Goal: Task Accomplishment & Management: Use online tool/utility

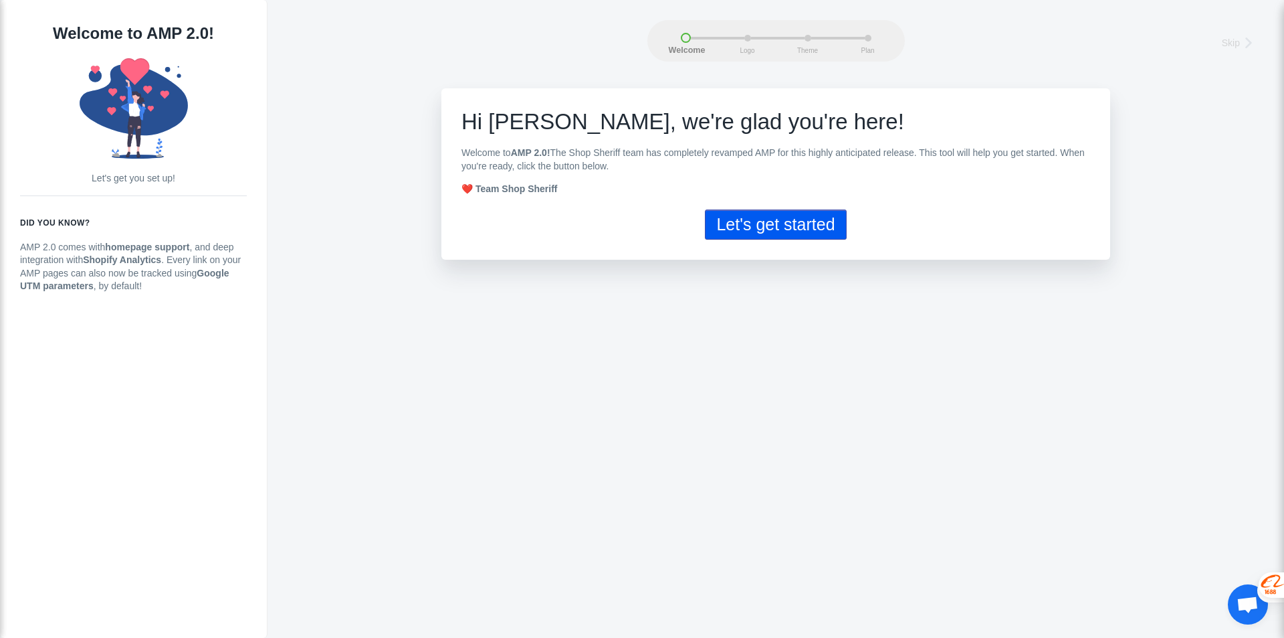
click at [747, 225] on button "Let's get started" at bounding box center [775, 224] width 141 height 30
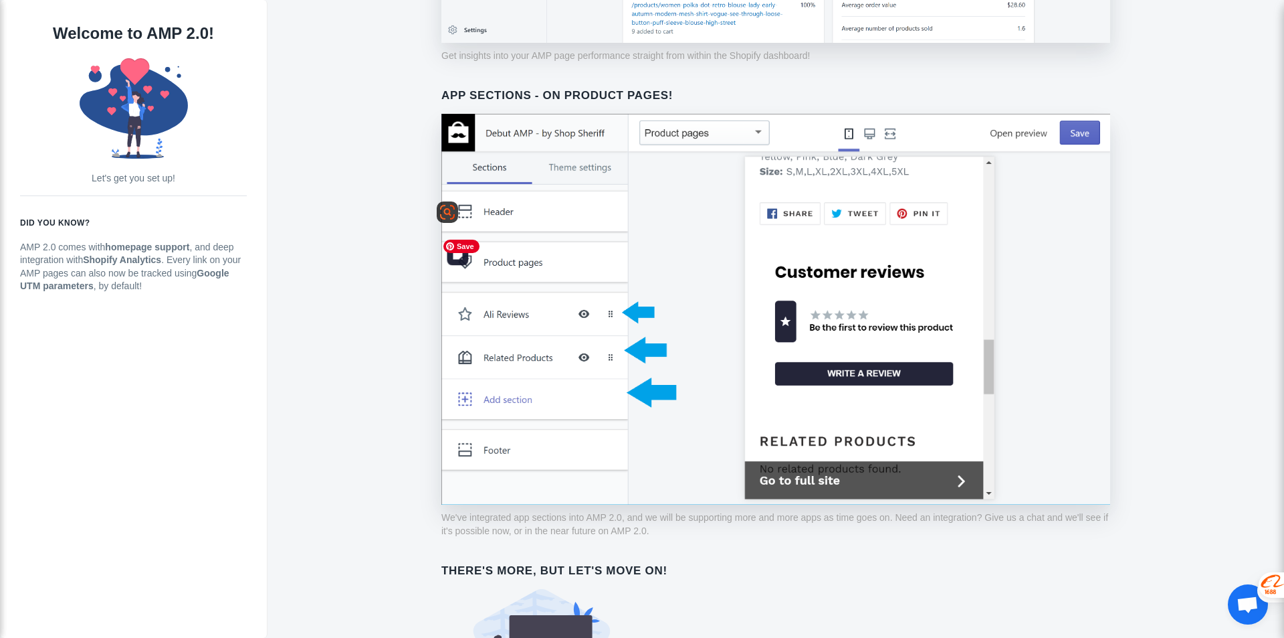
scroll to position [925, 0]
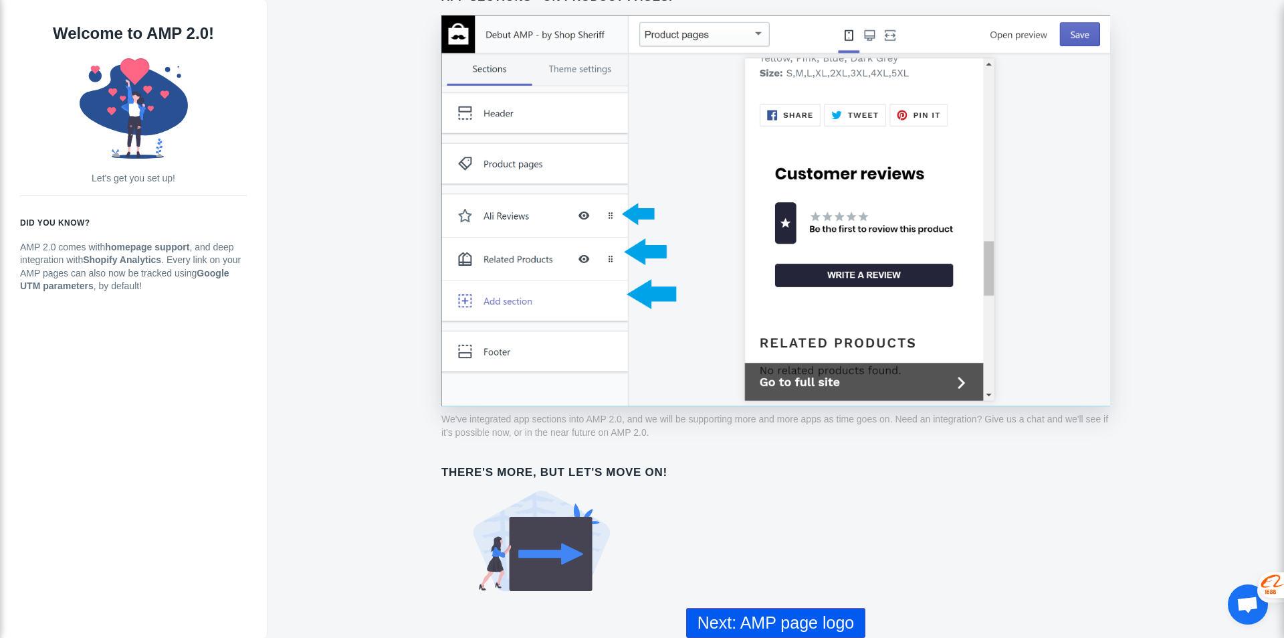
click at [745, 620] on button "Next: AMP page logo" at bounding box center [775, 622] width 179 height 30
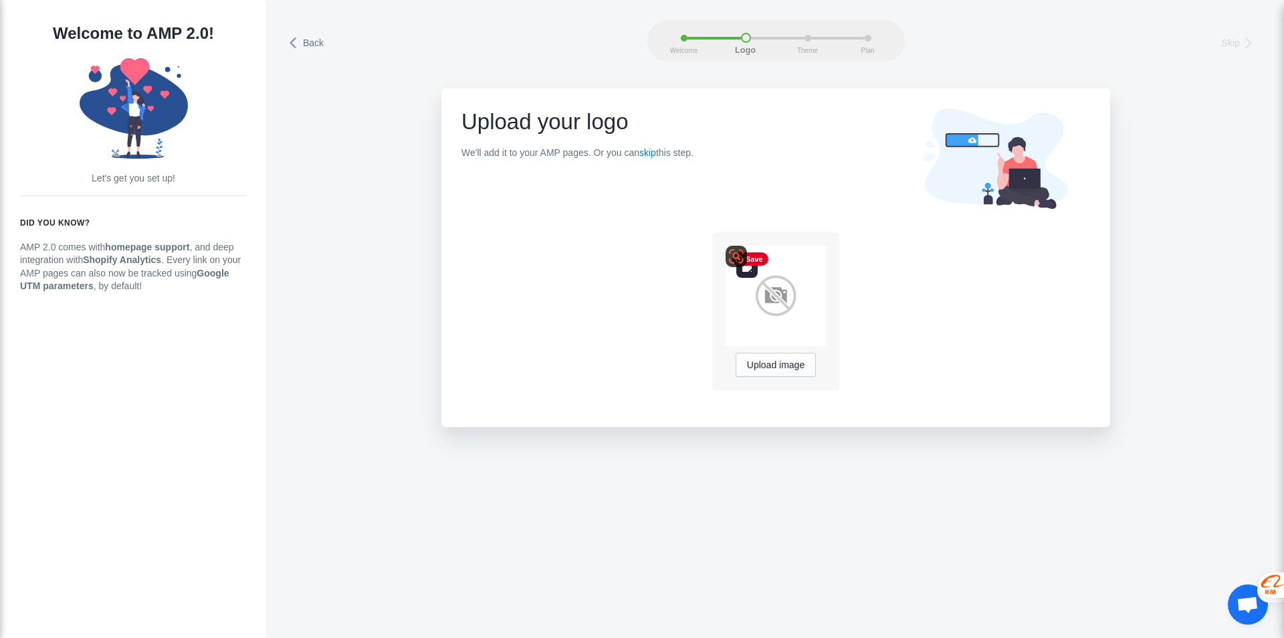
click at [785, 297] on img at bounding box center [776, 296] width 100 height 100
click at [785, 366] on span "Upload image" at bounding box center [776, 365] width 58 height 11
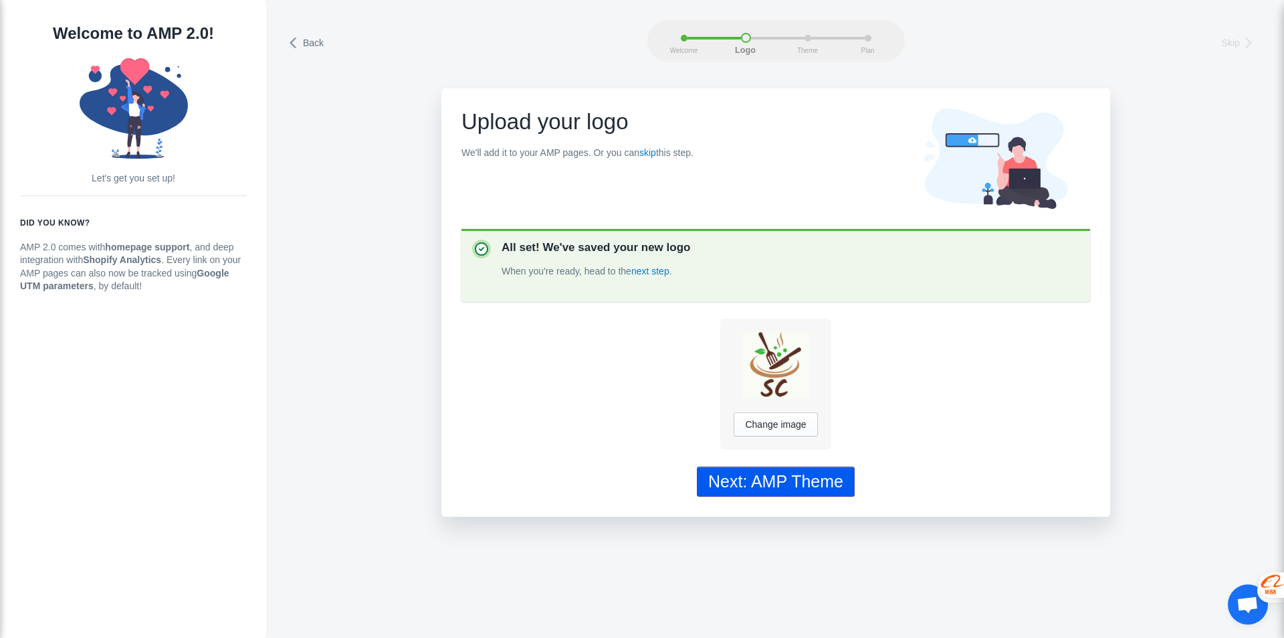
click at [771, 484] on div "Next: AMP Theme" at bounding box center [775, 481] width 135 height 19
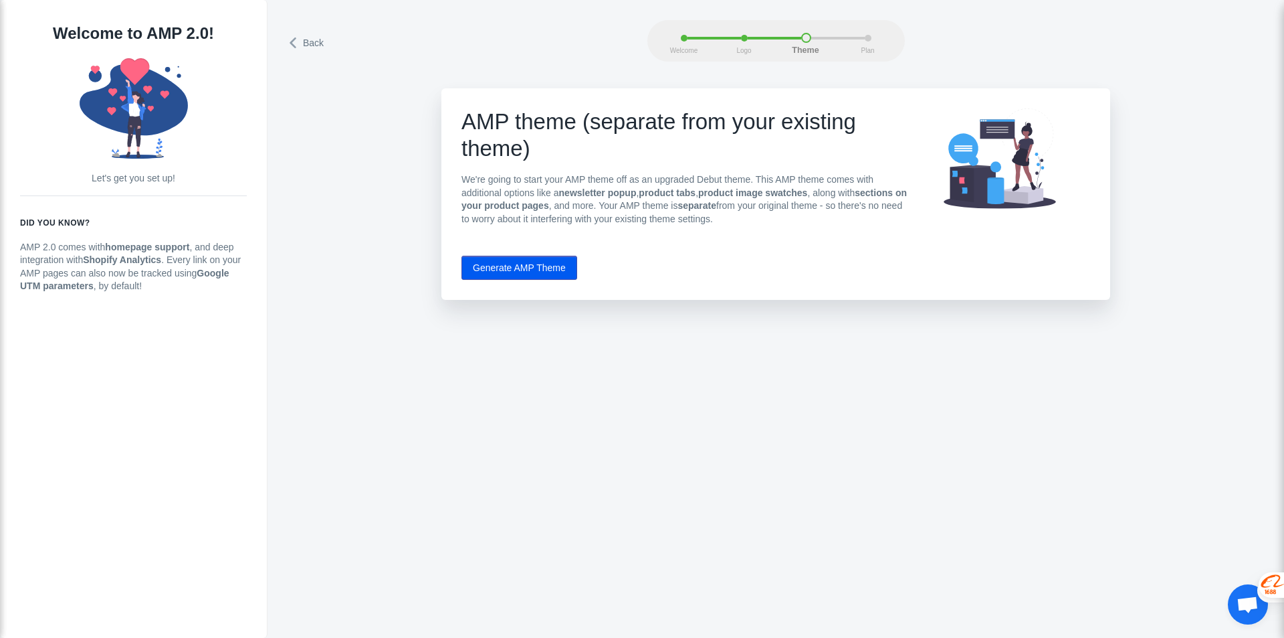
click at [533, 271] on button "Generate AMP Theme" at bounding box center [520, 268] width 116 height 24
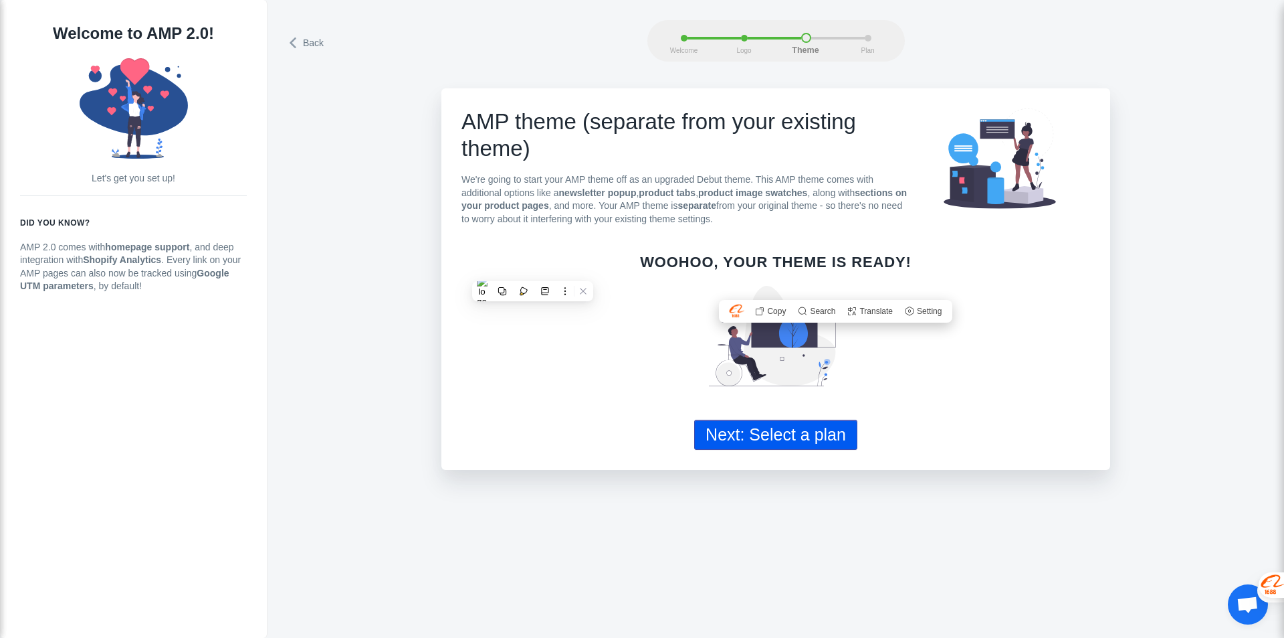
click at [967, 335] on div "Woohoo, your theme is ready!" at bounding box center [776, 331] width 629 height 151
click at [799, 438] on button "Next: Select a plan" at bounding box center [775, 434] width 163 height 30
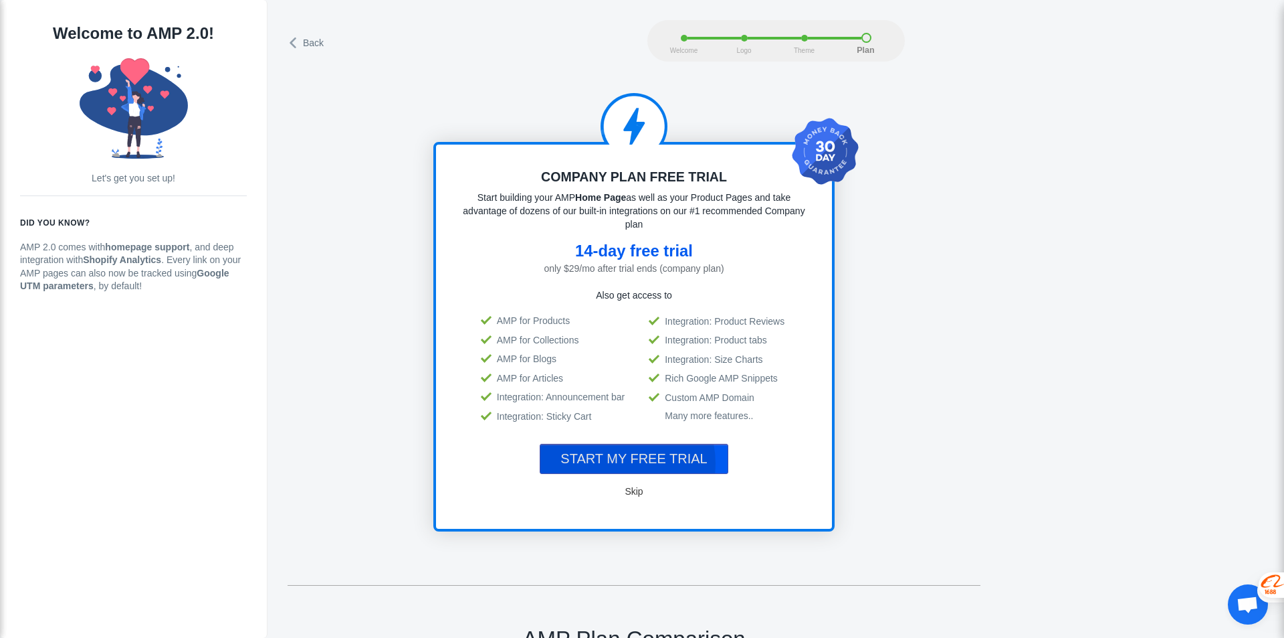
click at [624, 459] on span "START MY FREE TRIAL" at bounding box center [634, 458] width 147 height 15
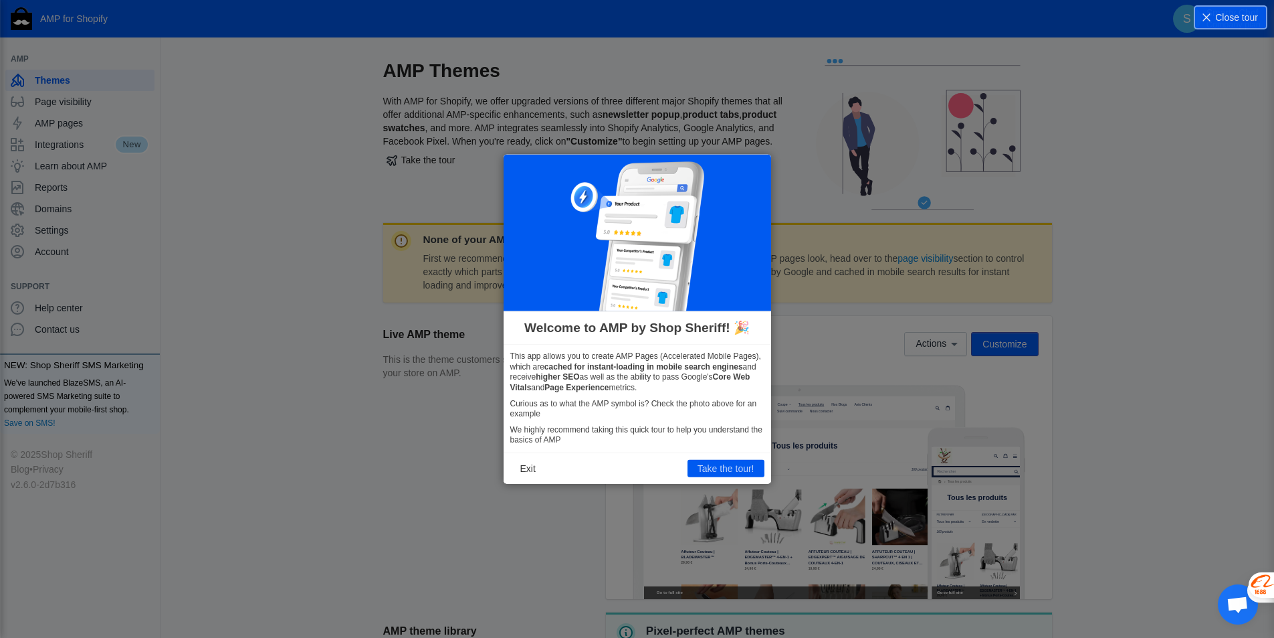
click at [709, 469] on button "Take the tour!" at bounding box center [726, 468] width 77 height 17
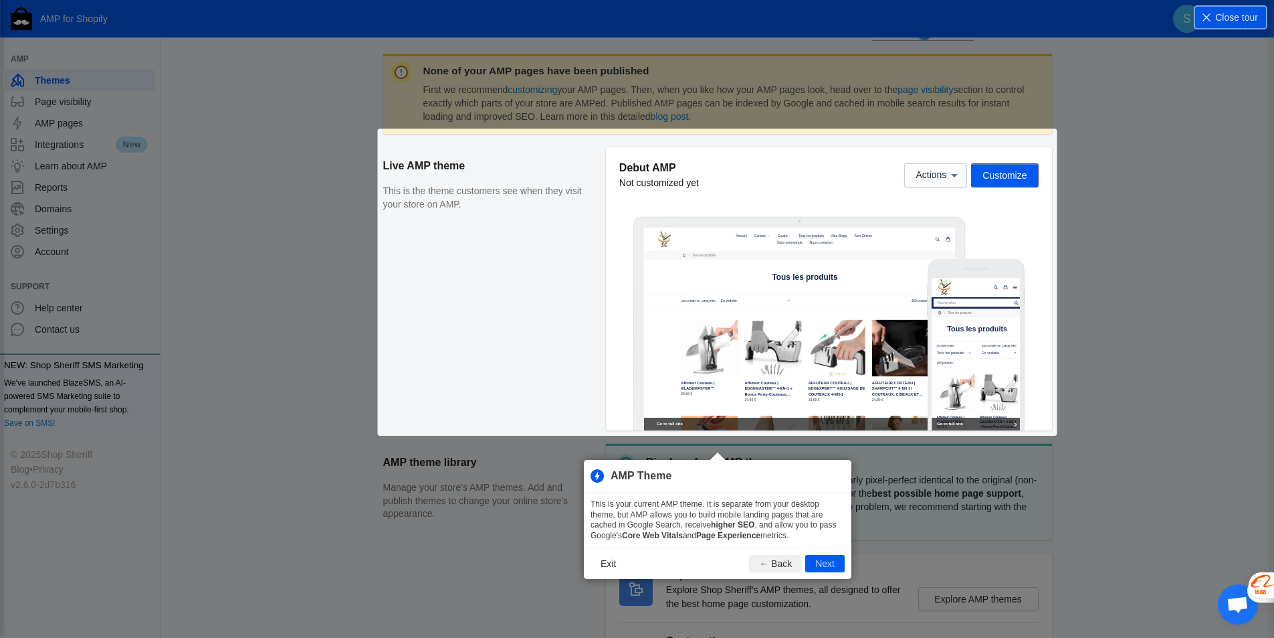
scroll to position [182, 0]
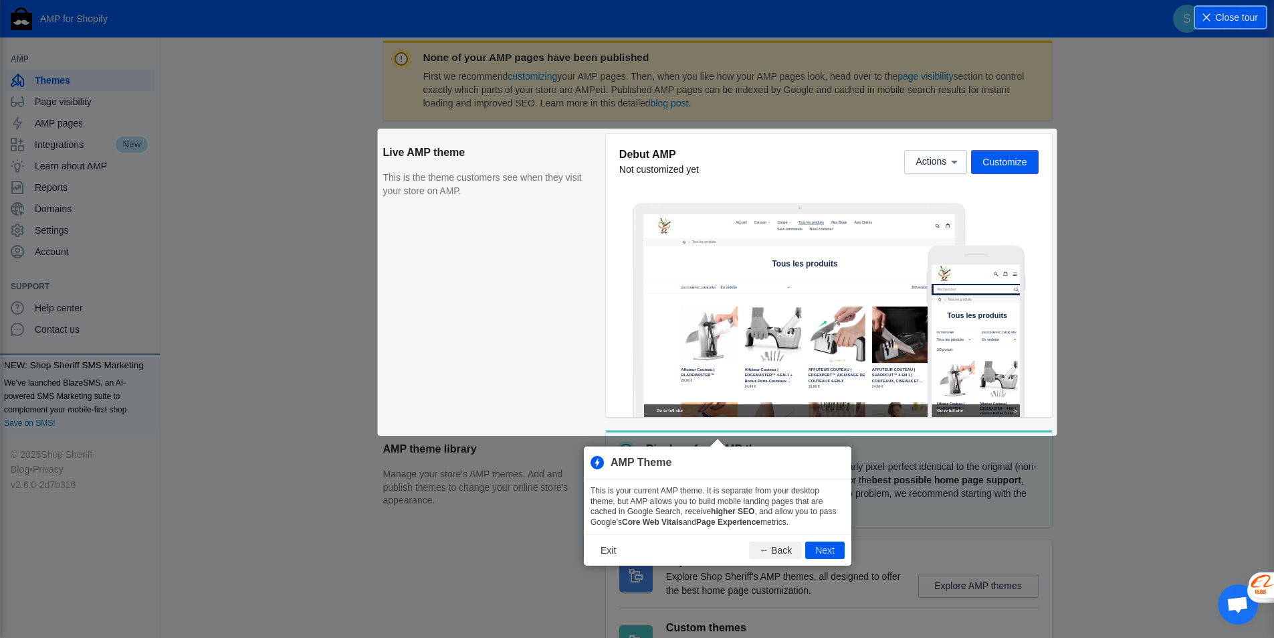
click at [827, 551] on button "Next" at bounding box center [824, 549] width 39 height 17
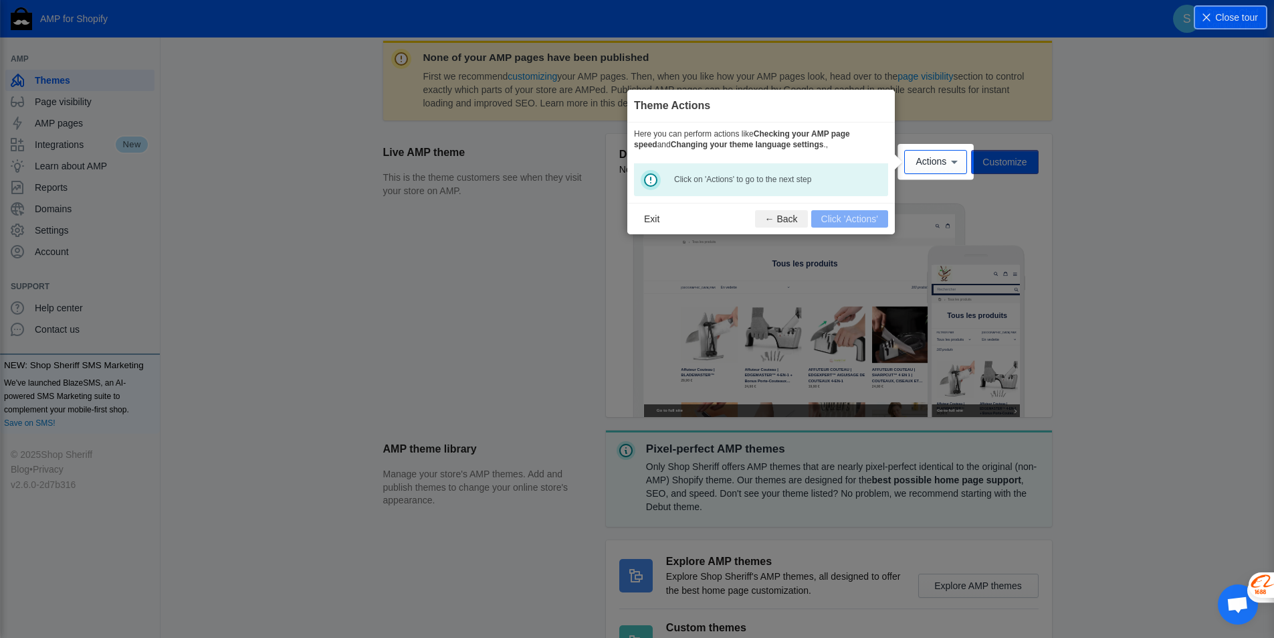
scroll to position [197, 0]
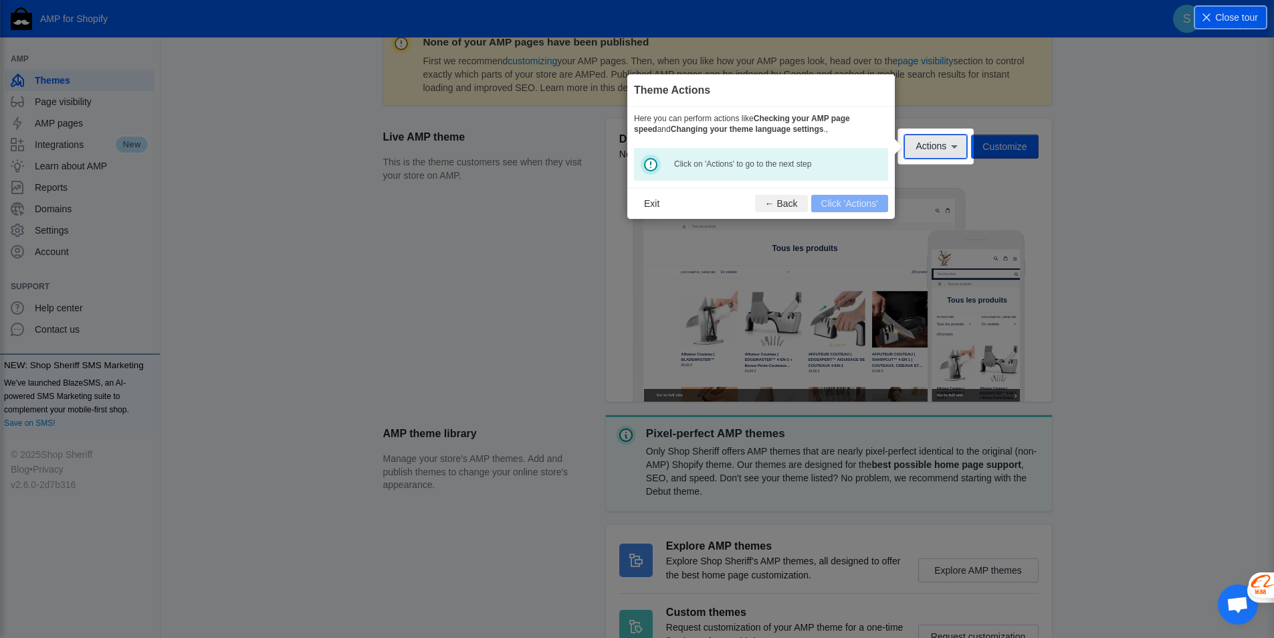
click at [933, 144] on span "Actions" at bounding box center [931, 146] width 31 height 11
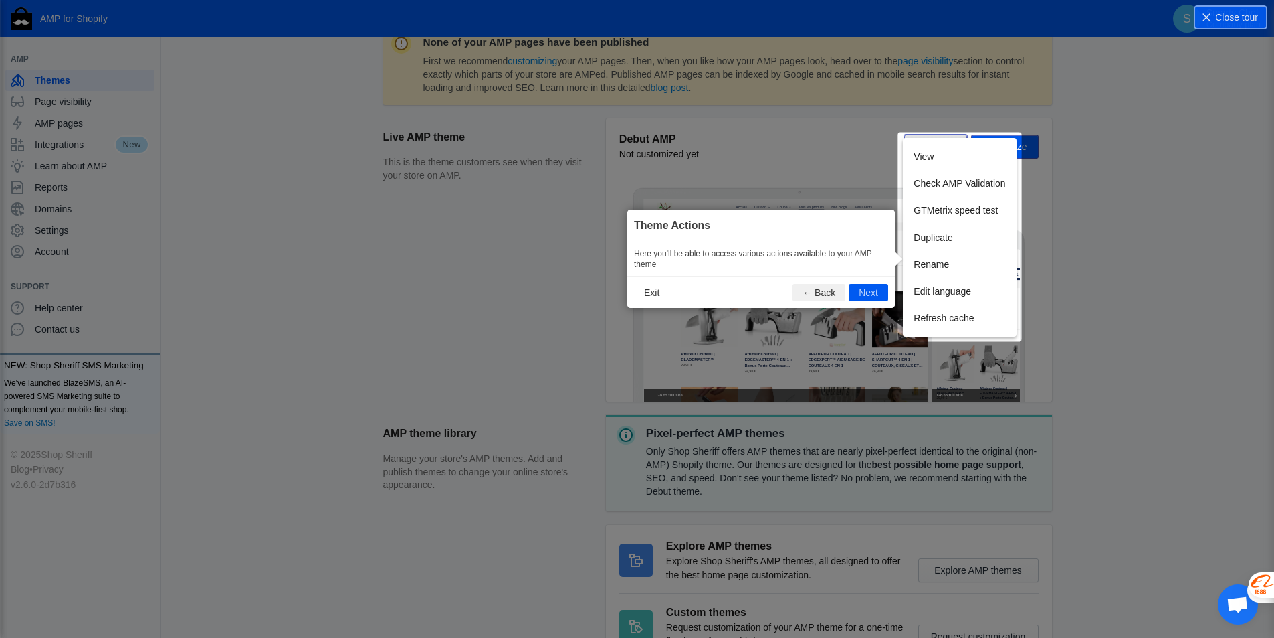
scroll to position [223, 0]
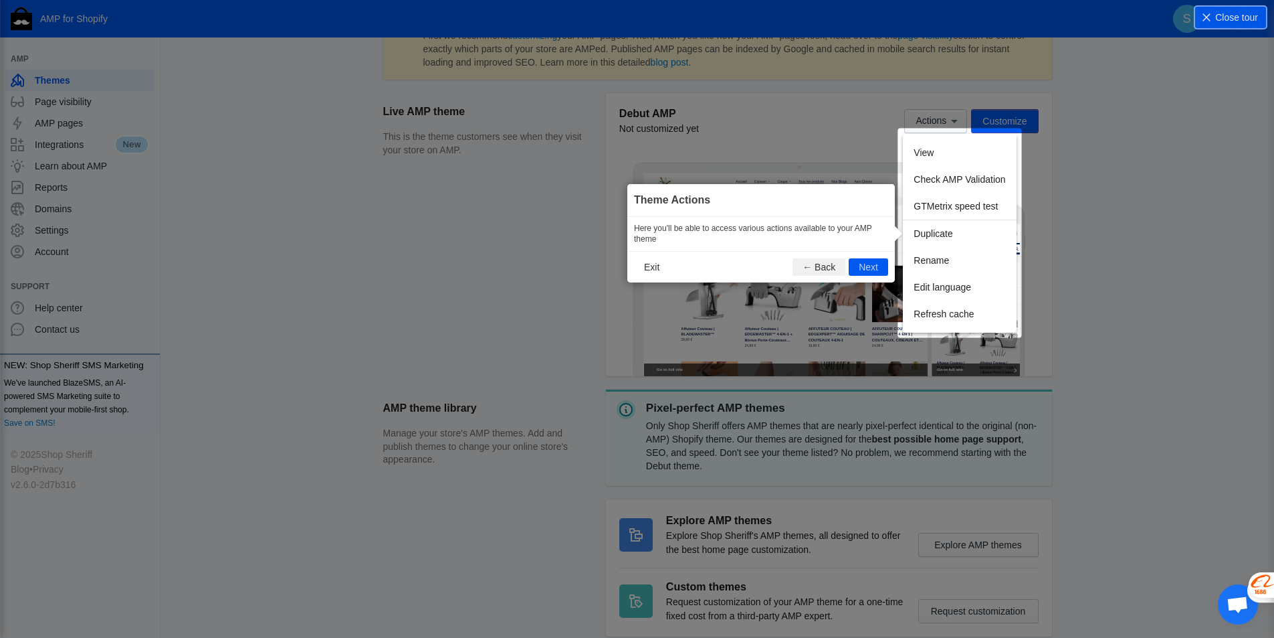
click at [927, 177] on div "View Check AMP Validation GTMetrix speed test Duplicate Rename Edit language Re…" at bounding box center [959, 233] width 113 height 199
click at [935, 181] on div "View Check AMP Validation GTMetrix speed test Duplicate Rename Edit language Re…" at bounding box center [959, 233] width 113 height 199
click at [876, 263] on button "Next" at bounding box center [868, 266] width 39 height 17
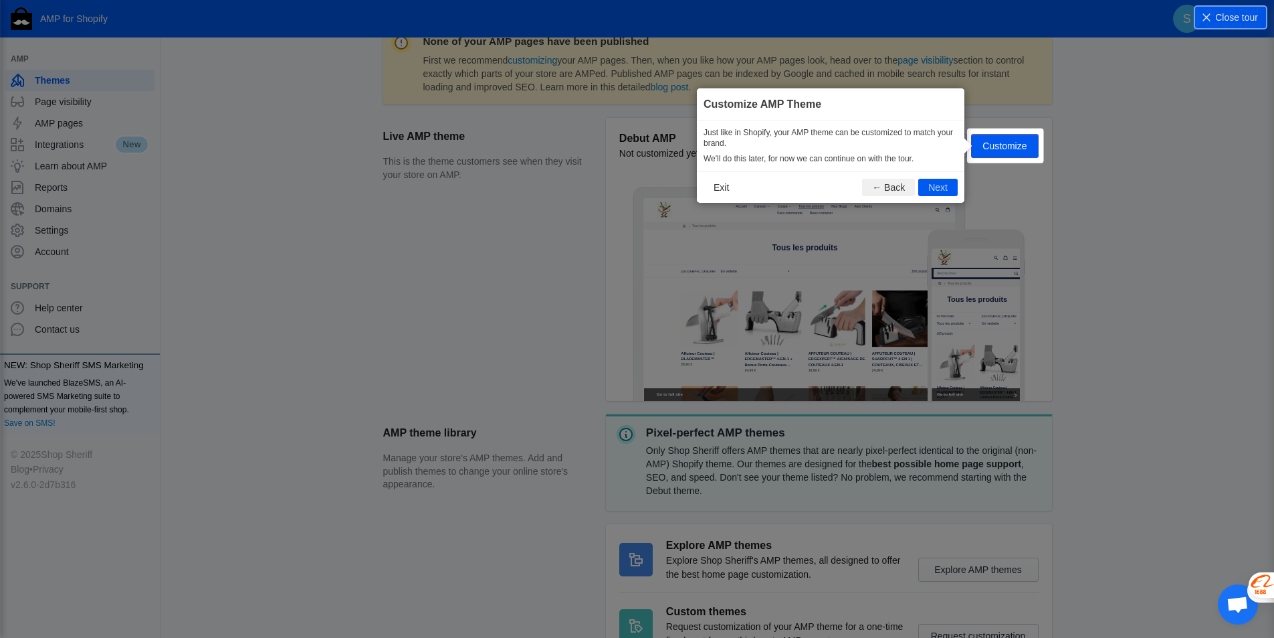
click at [15, 497] on button "Next" at bounding box center [14, 497] width 1 height 1
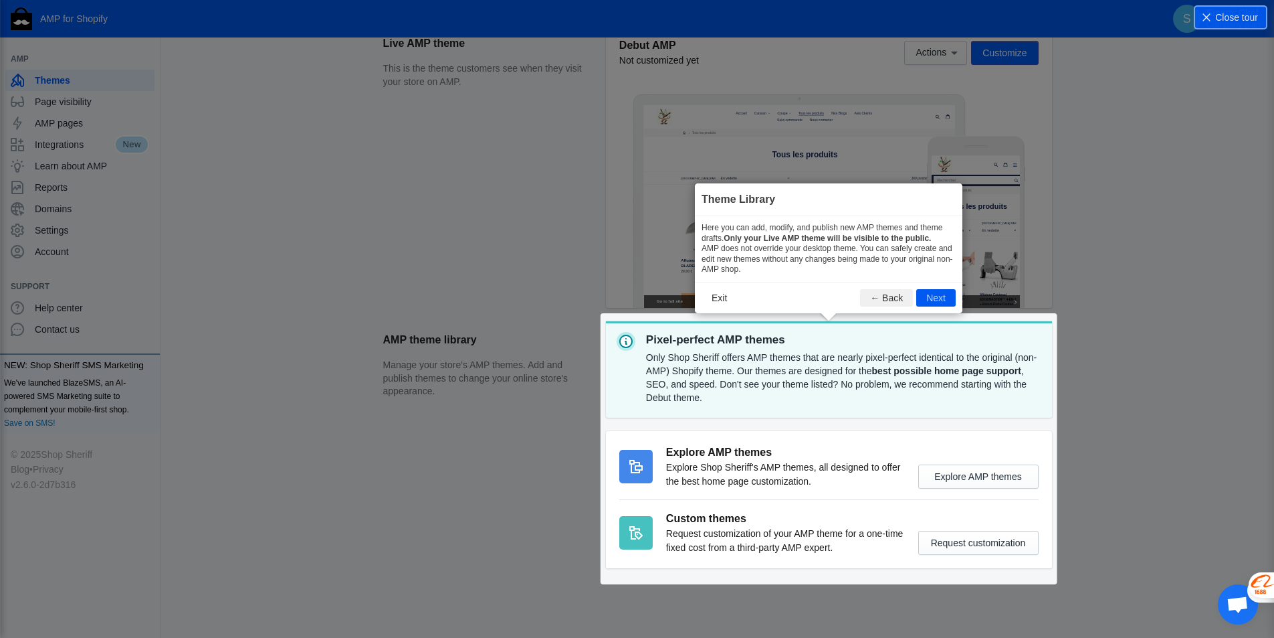
scroll to position [296, 0]
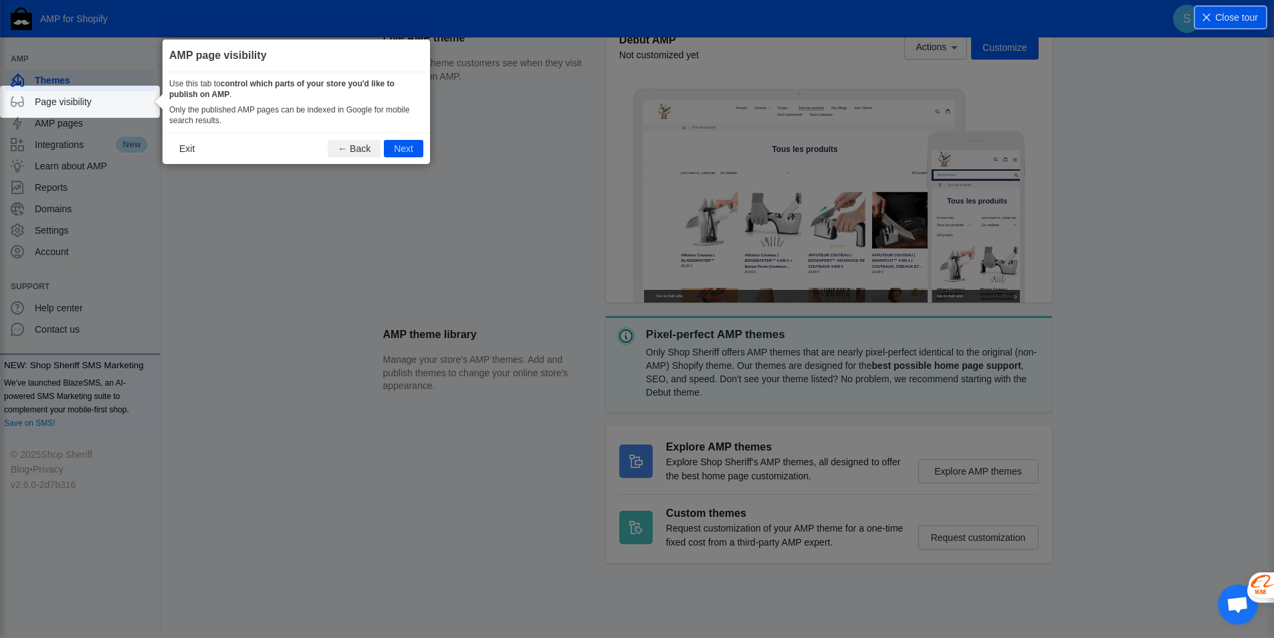
click at [397, 145] on button "Next" at bounding box center [403, 148] width 39 height 17
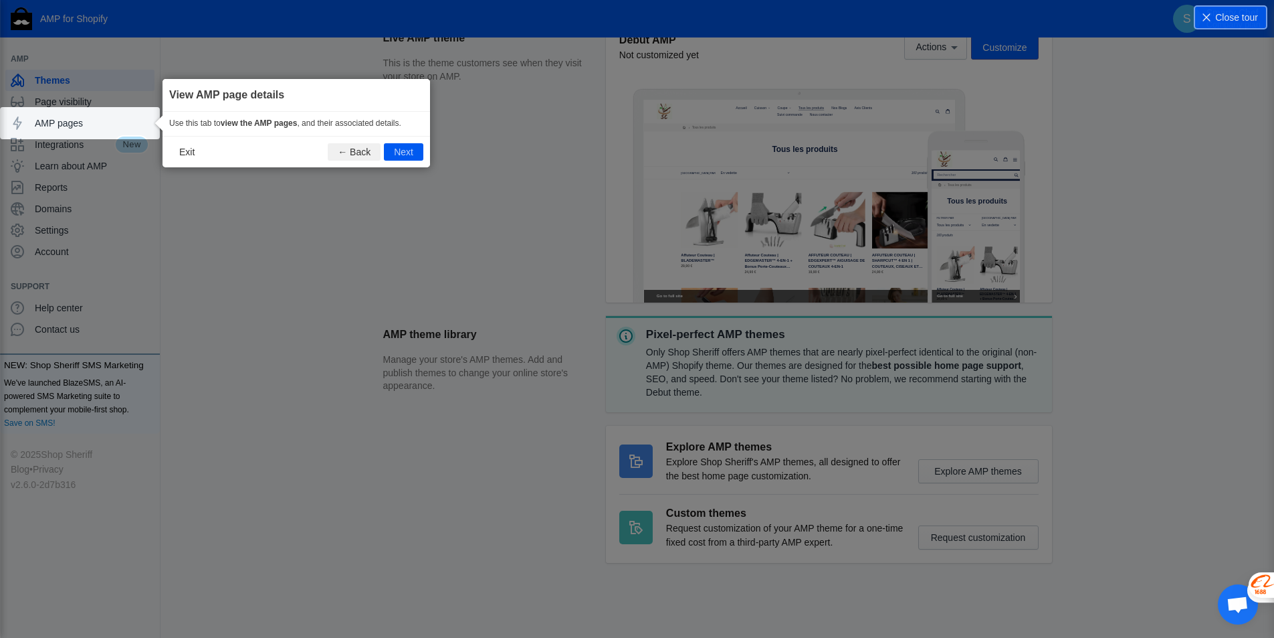
click at [401, 151] on button "Next" at bounding box center [403, 151] width 39 height 17
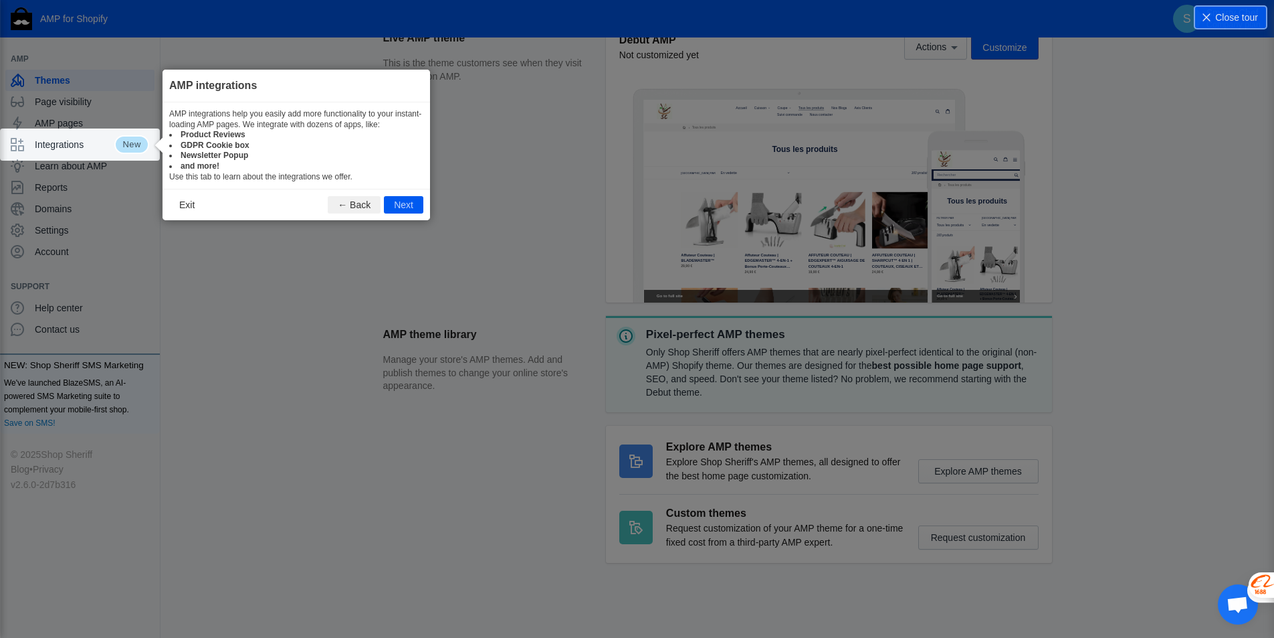
click at [413, 208] on button "Next" at bounding box center [403, 204] width 39 height 17
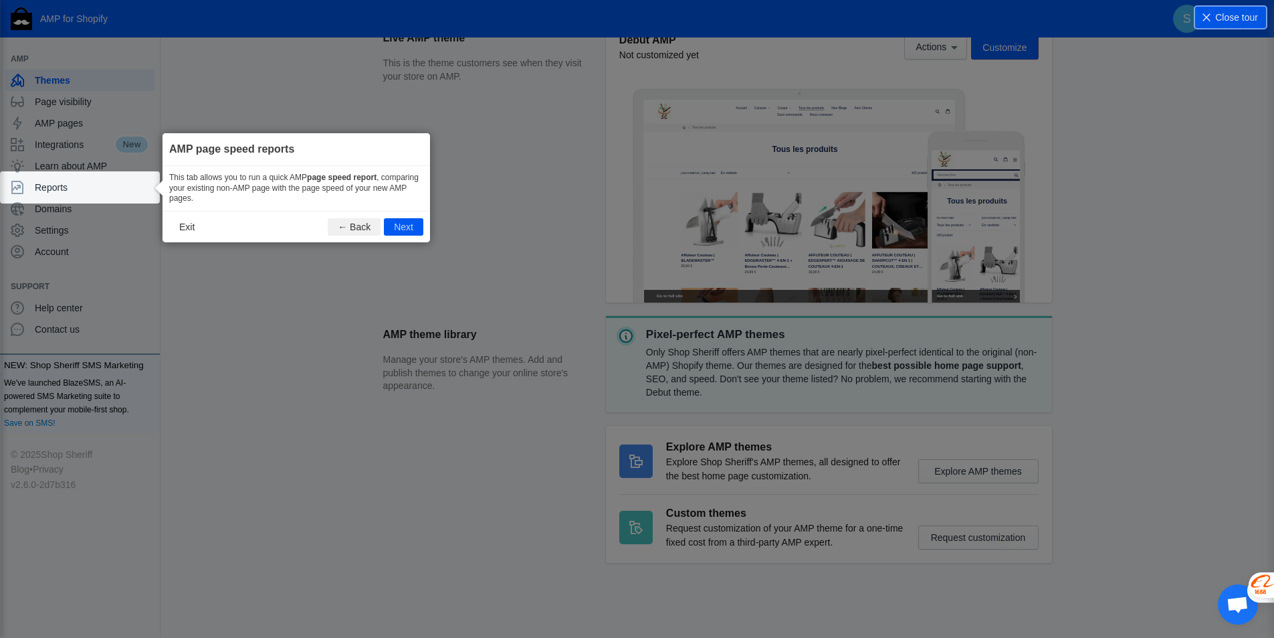
click at [367, 227] on button "← Back" at bounding box center [354, 226] width 53 height 17
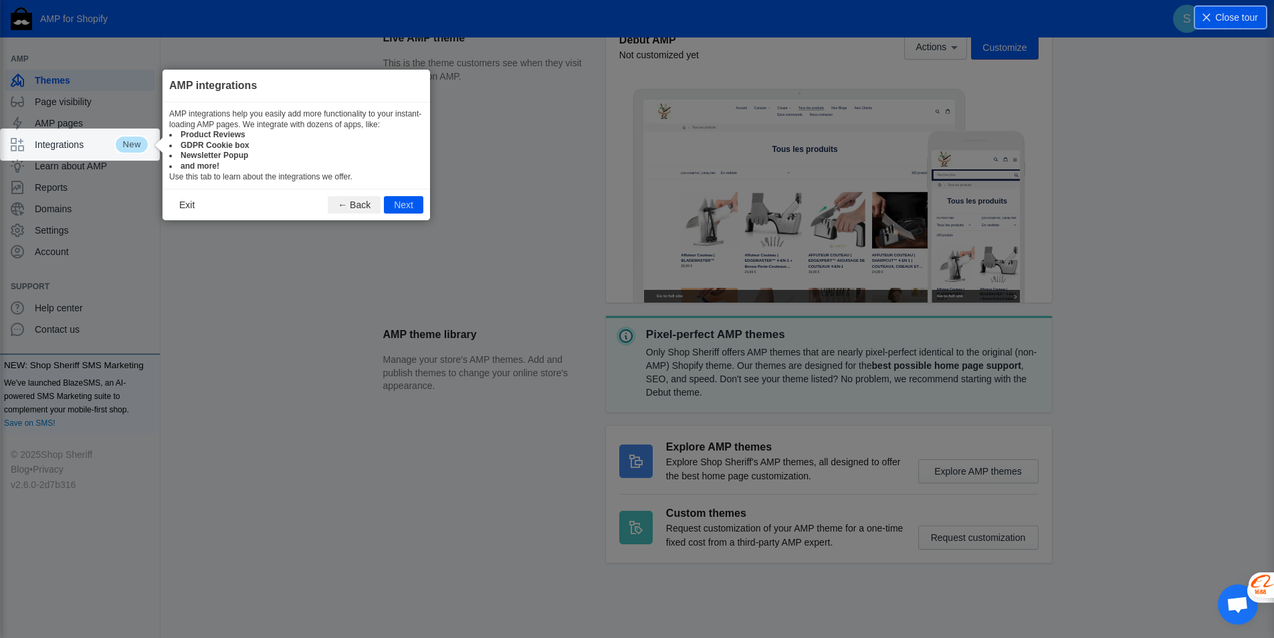
click at [367, 227] on icon at bounding box center [642, 319] width 1284 height 638
click at [357, 201] on button "← Back" at bounding box center [354, 204] width 53 height 17
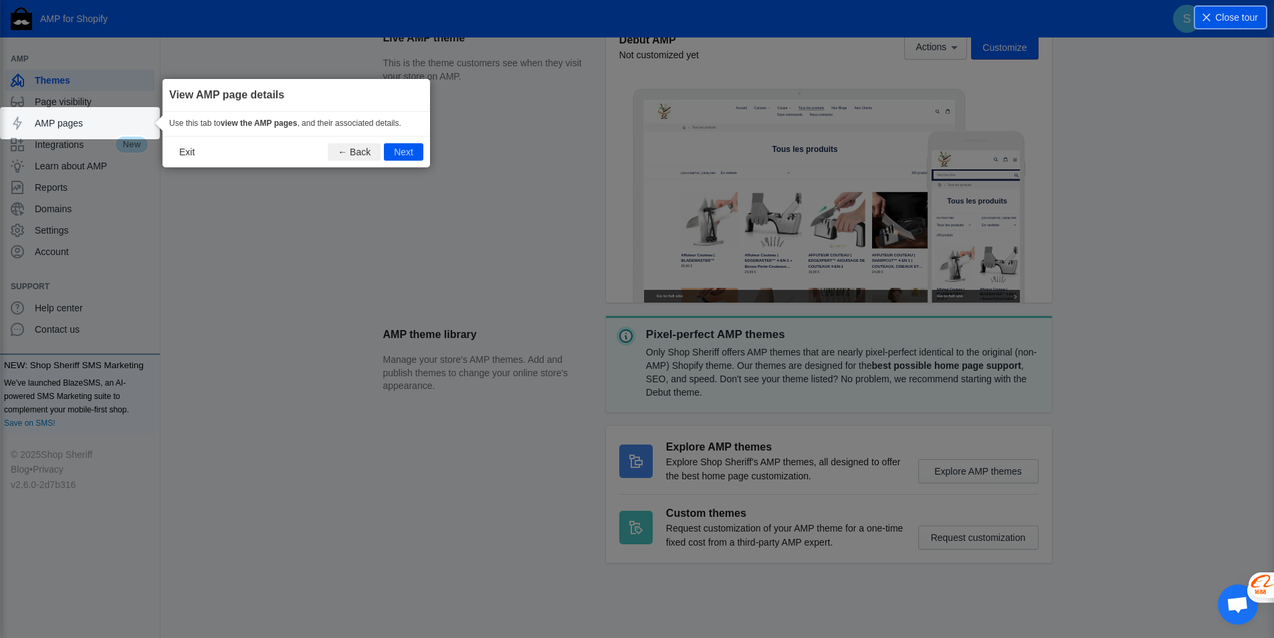
click at [355, 149] on button "← Back" at bounding box center [354, 151] width 53 height 17
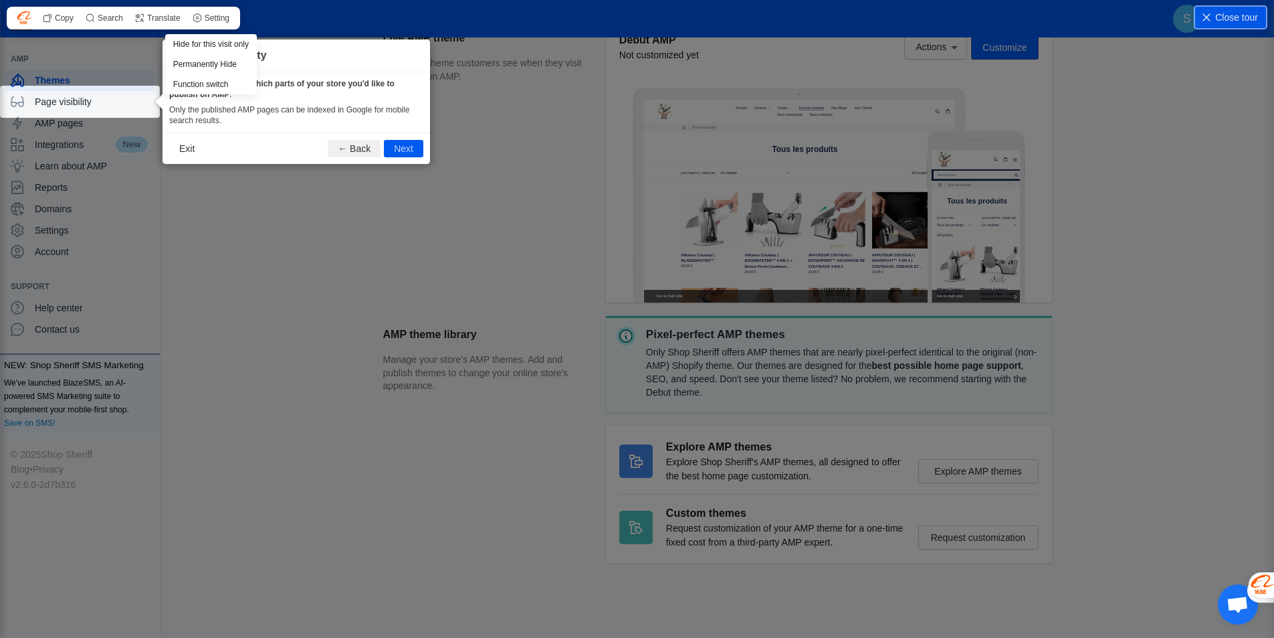
click at [213, 15] on span "Setting" at bounding box center [217, 18] width 25 height 8
click at [205, 45] on div "Hide for this visit only" at bounding box center [211, 44] width 92 height 20
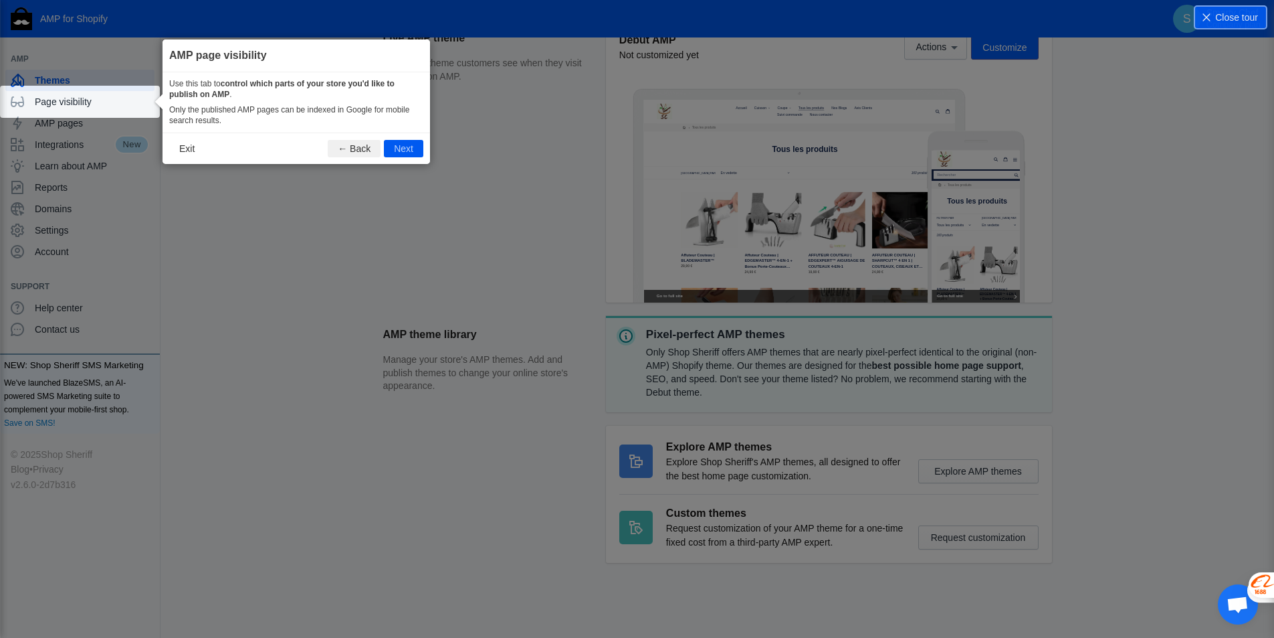
click at [403, 142] on button "Next" at bounding box center [403, 148] width 39 height 17
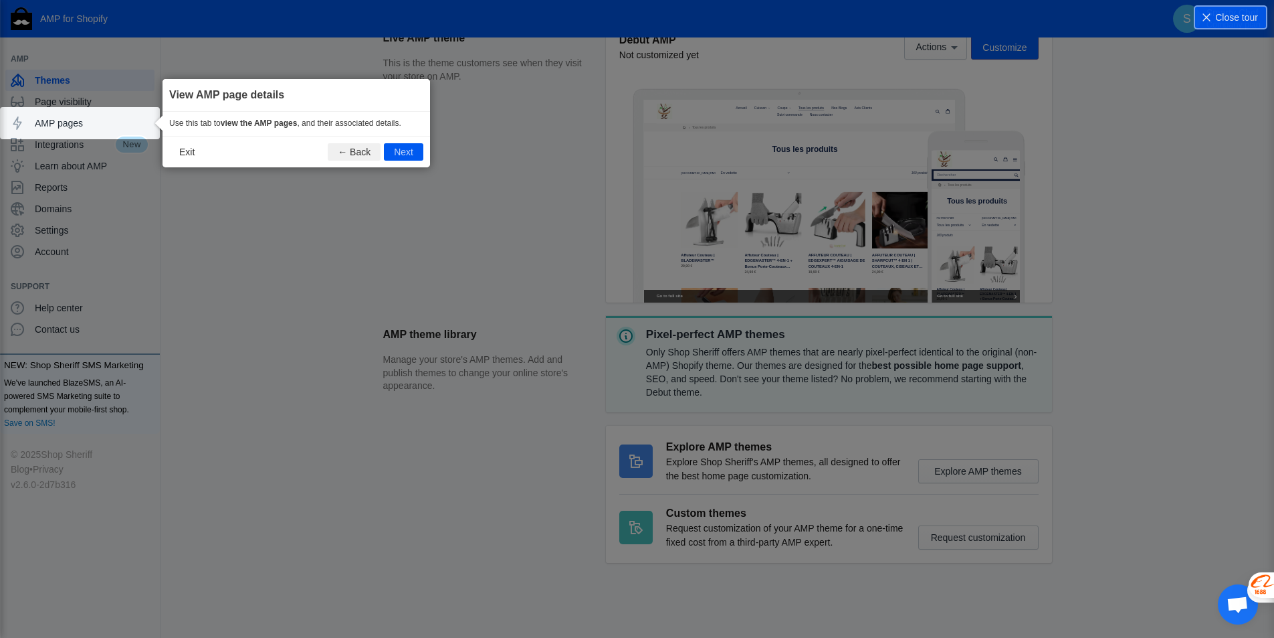
click at [398, 148] on button "Next" at bounding box center [403, 151] width 39 height 17
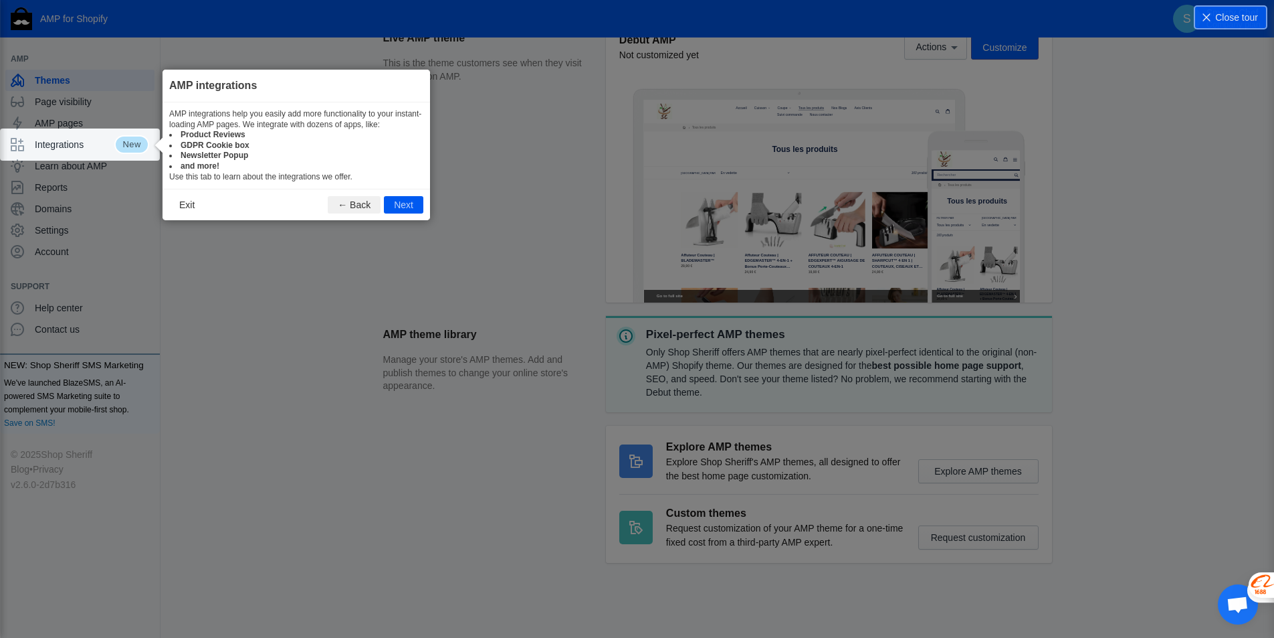
click at [397, 203] on button "Next" at bounding box center [403, 204] width 39 height 17
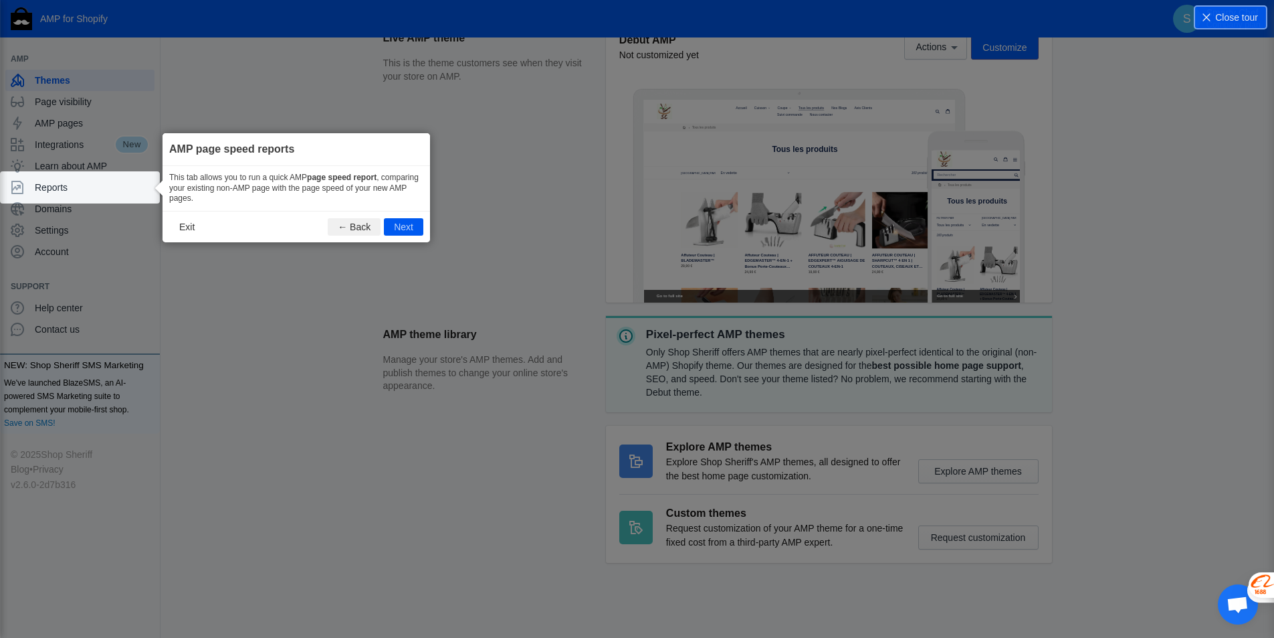
click at [402, 223] on button "Next" at bounding box center [403, 226] width 39 height 17
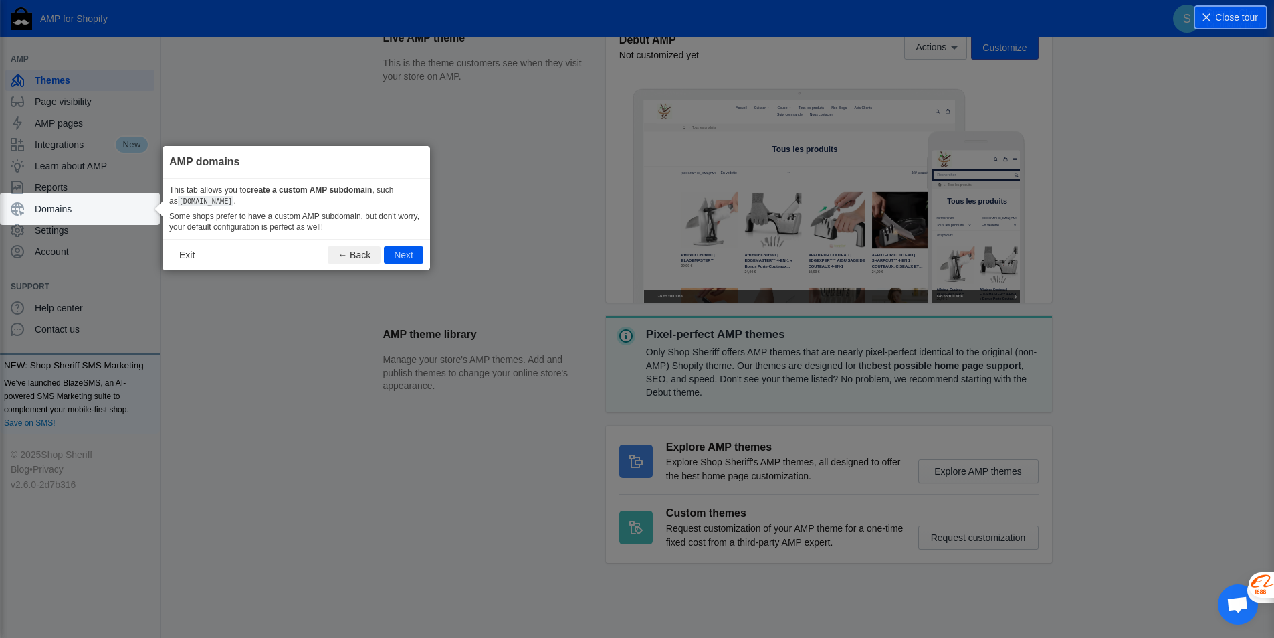
click at [400, 257] on button "Next" at bounding box center [403, 254] width 39 height 17
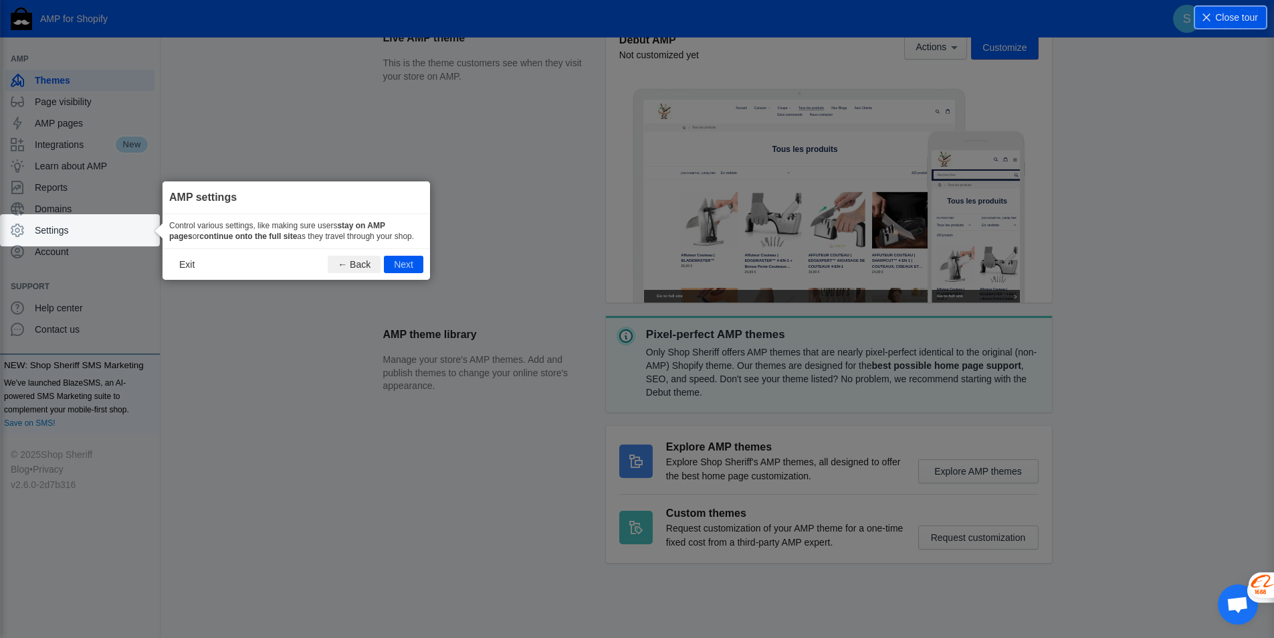
click at [404, 262] on button "Next" at bounding box center [403, 264] width 39 height 17
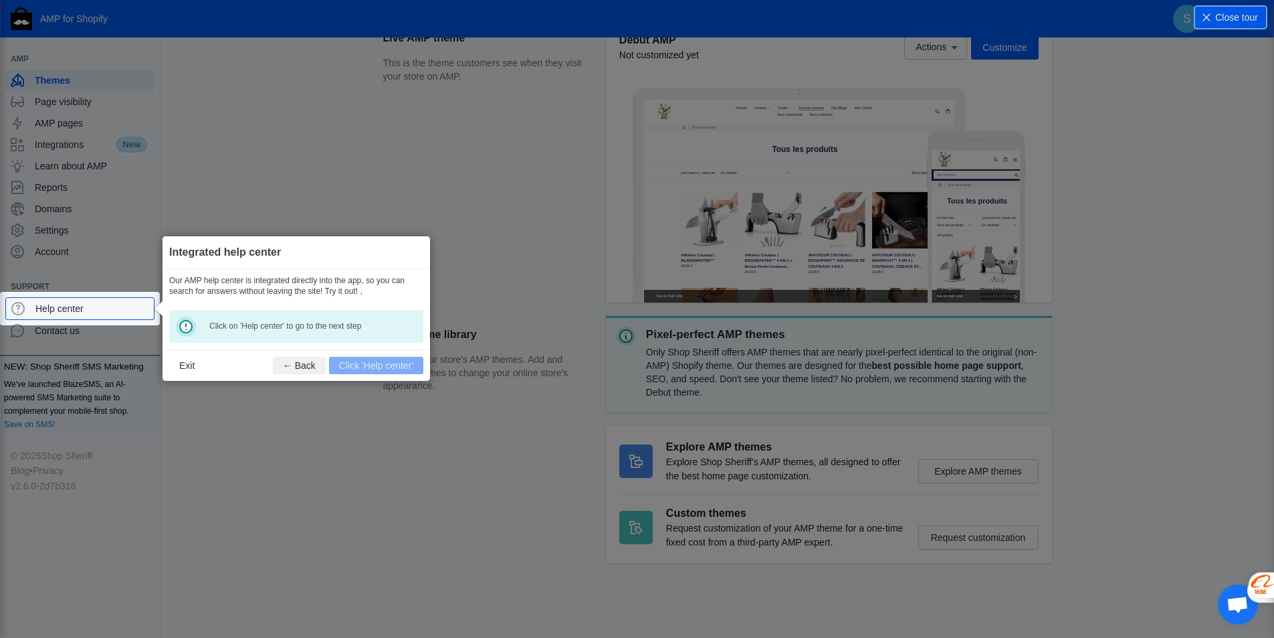
click at [182, 363] on button "Exit" at bounding box center [186, 365] width 35 height 17
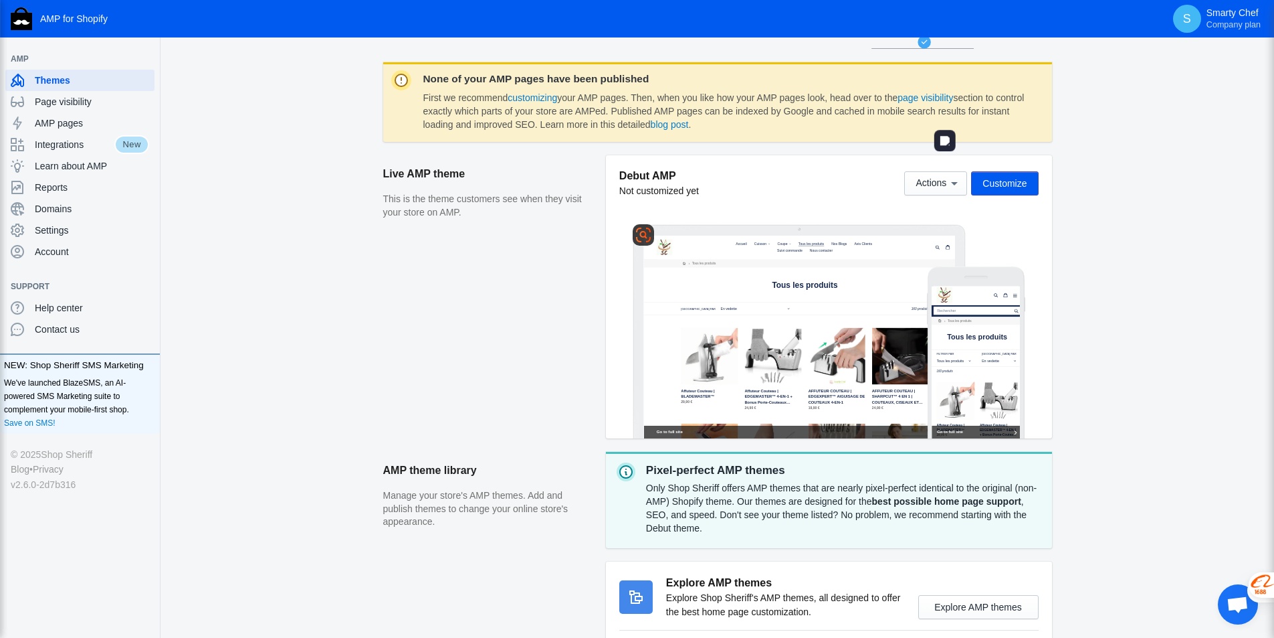
scroll to position [0, 0]
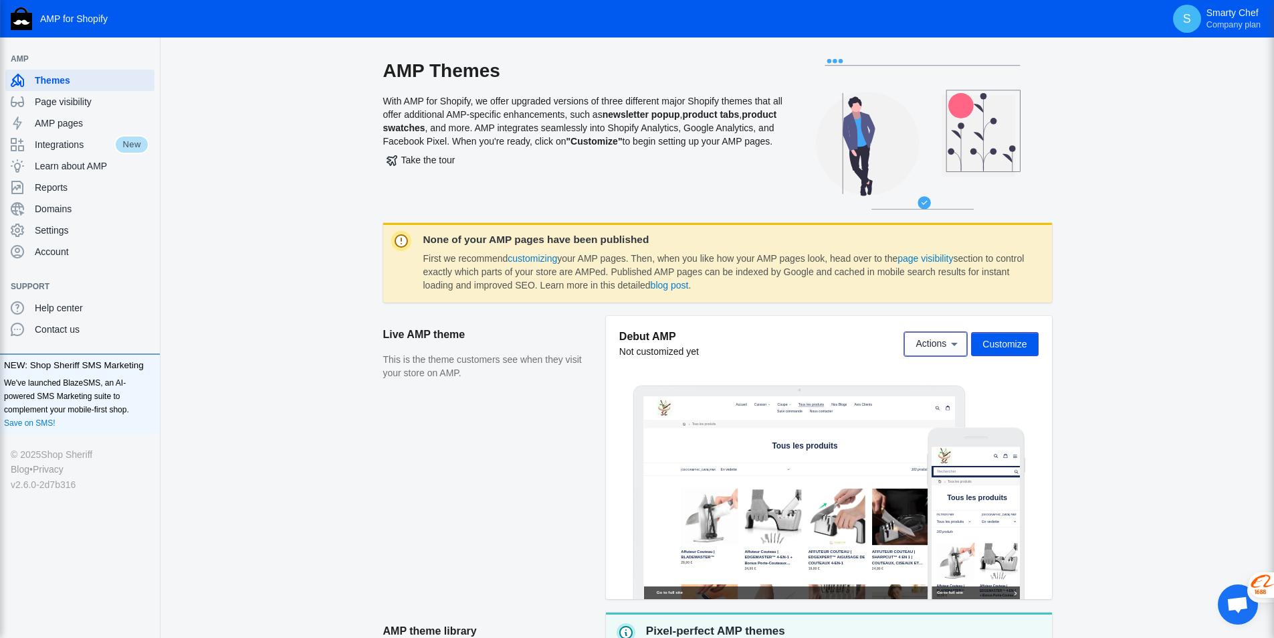
click at [951, 343] on icon at bounding box center [954, 343] width 13 height 13
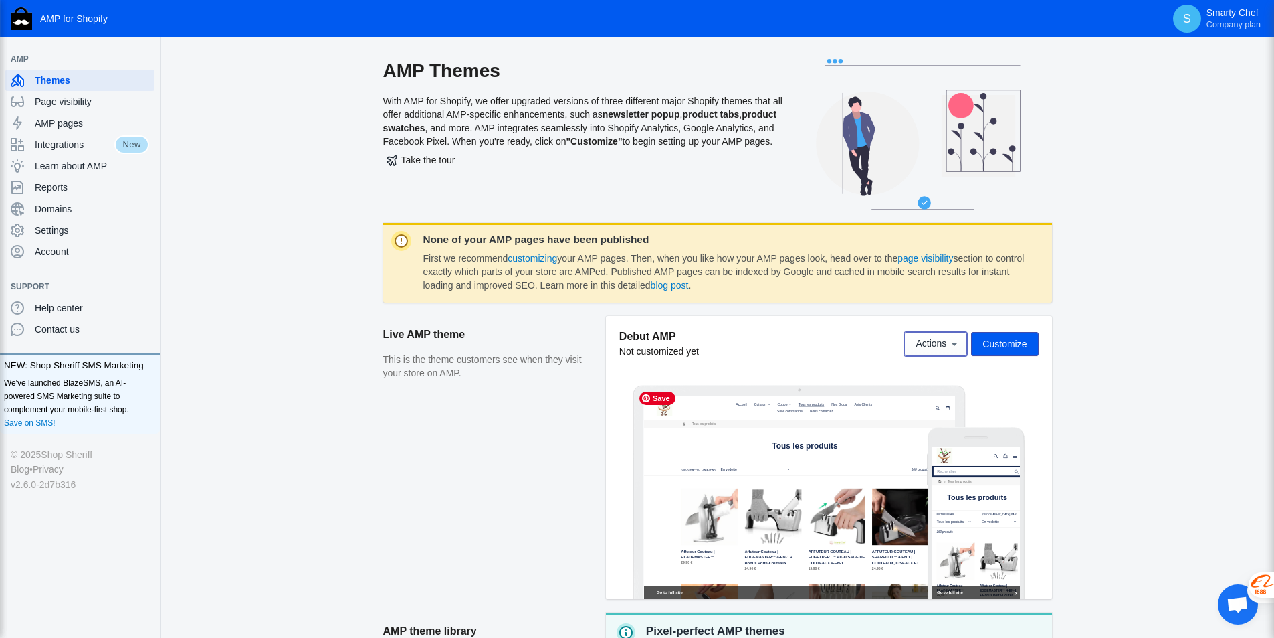
scroll to position [134, 0]
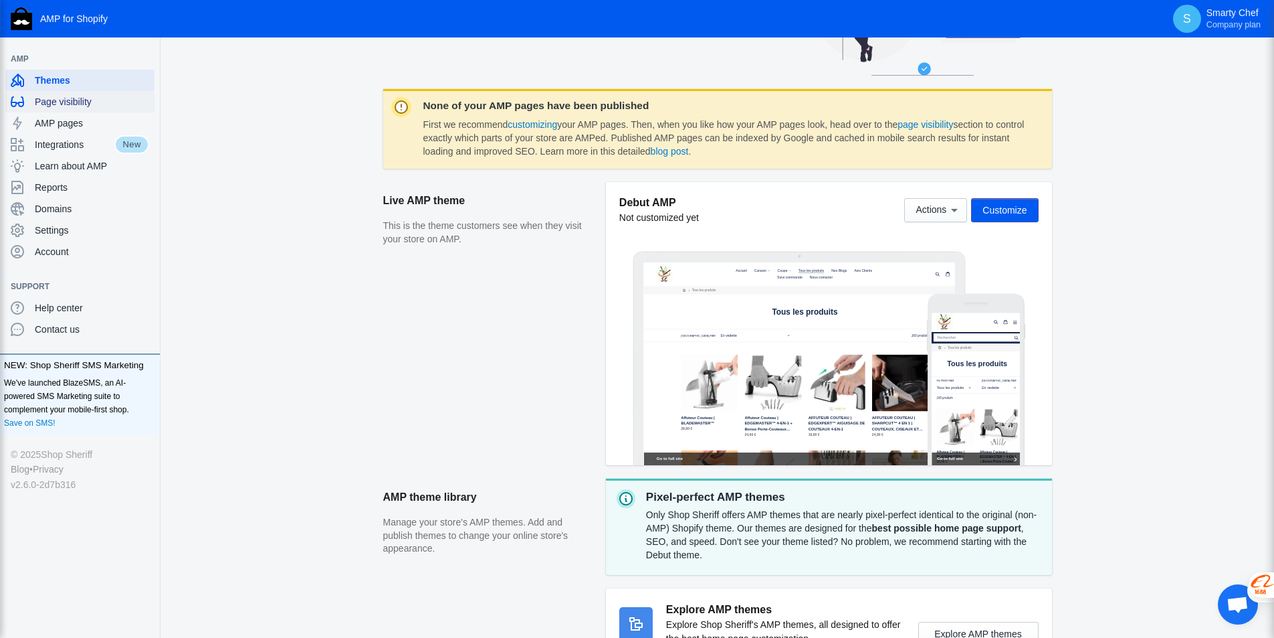
click at [76, 99] on span "Page visibility" at bounding box center [92, 101] width 114 height 13
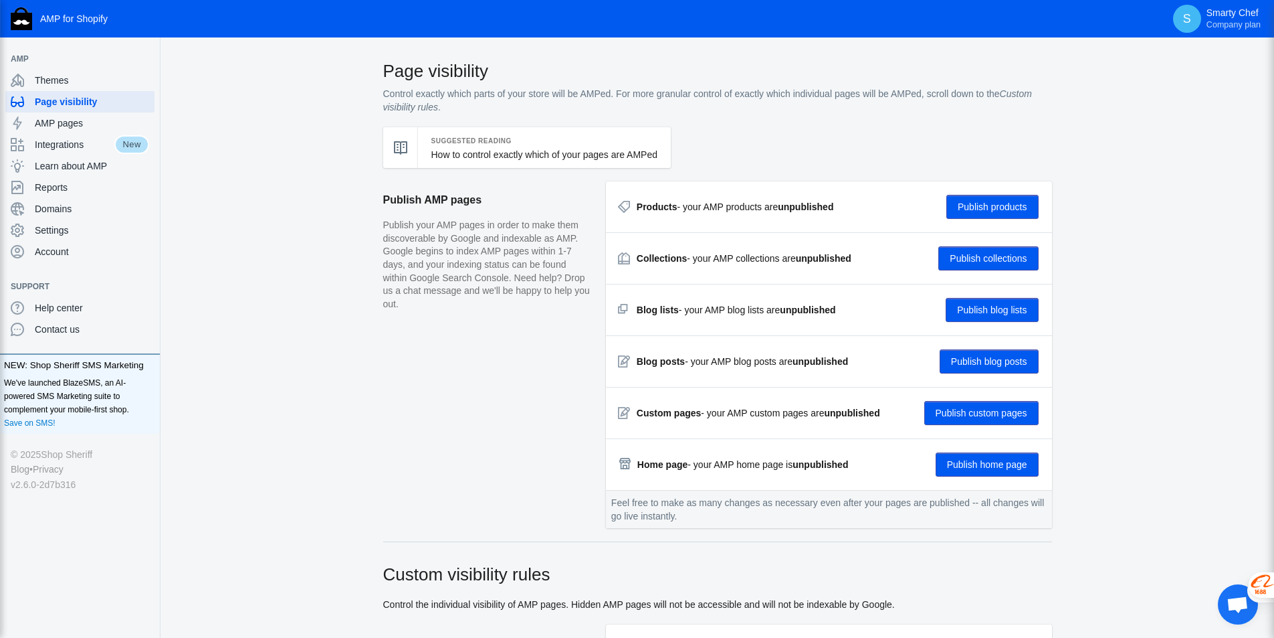
click at [975, 208] on button "Publish products" at bounding box center [993, 207] width 92 height 24
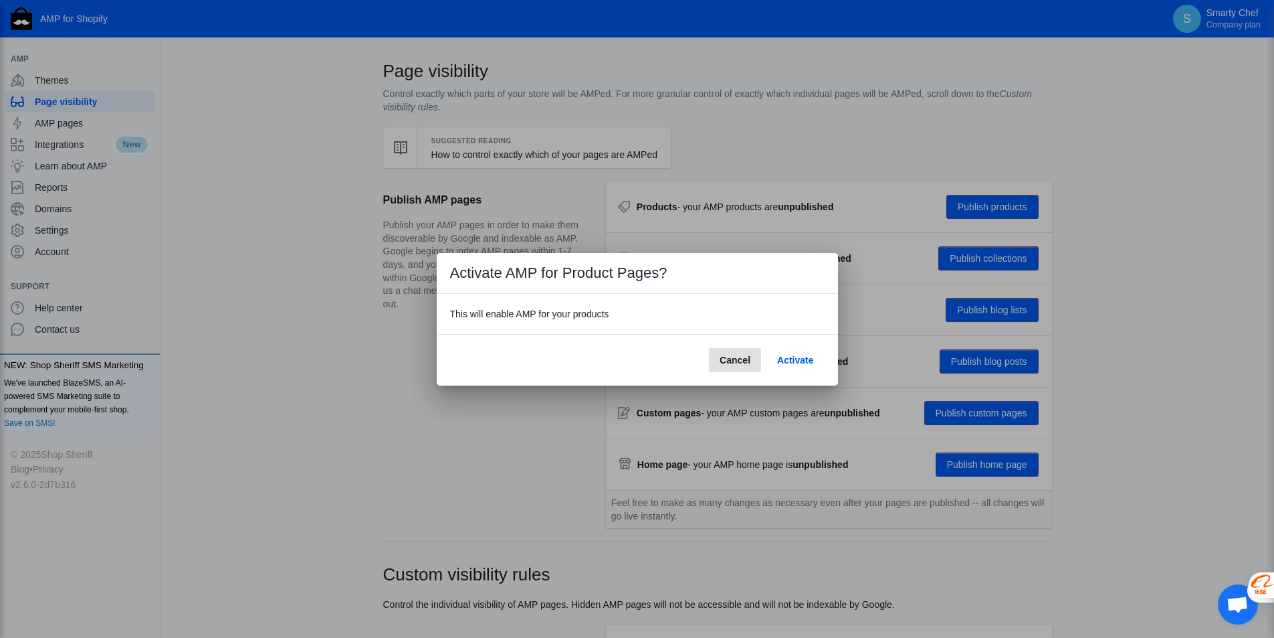
click at [799, 361] on span "Activate" at bounding box center [795, 360] width 36 height 11
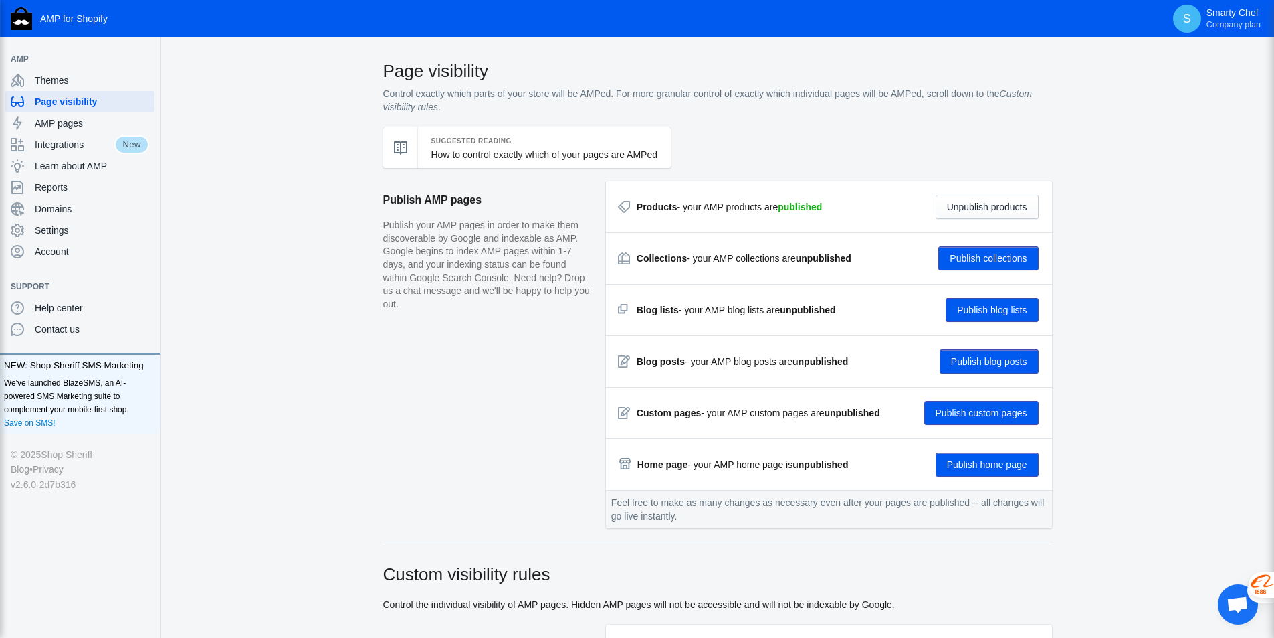
click at [1004, 268] on button "Publish collections" at bounding box center [989, 258] width 100 height 24
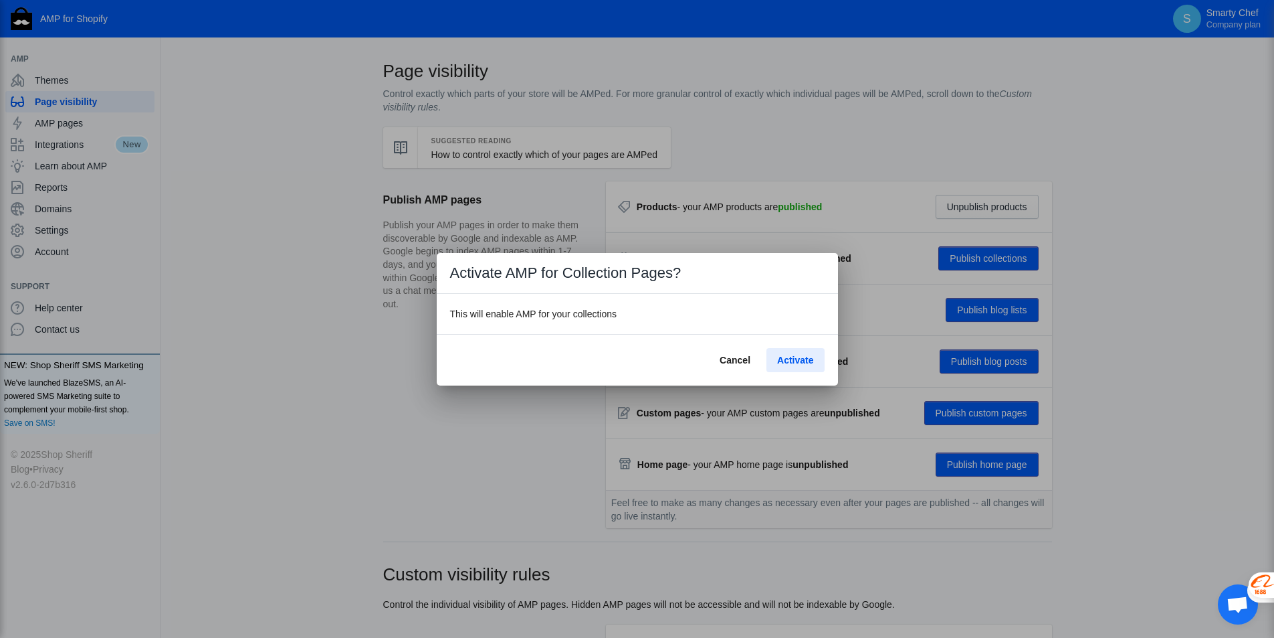
click at [788, 357] on span "Activate" at bounding box center [795, 360] width 36 height 11
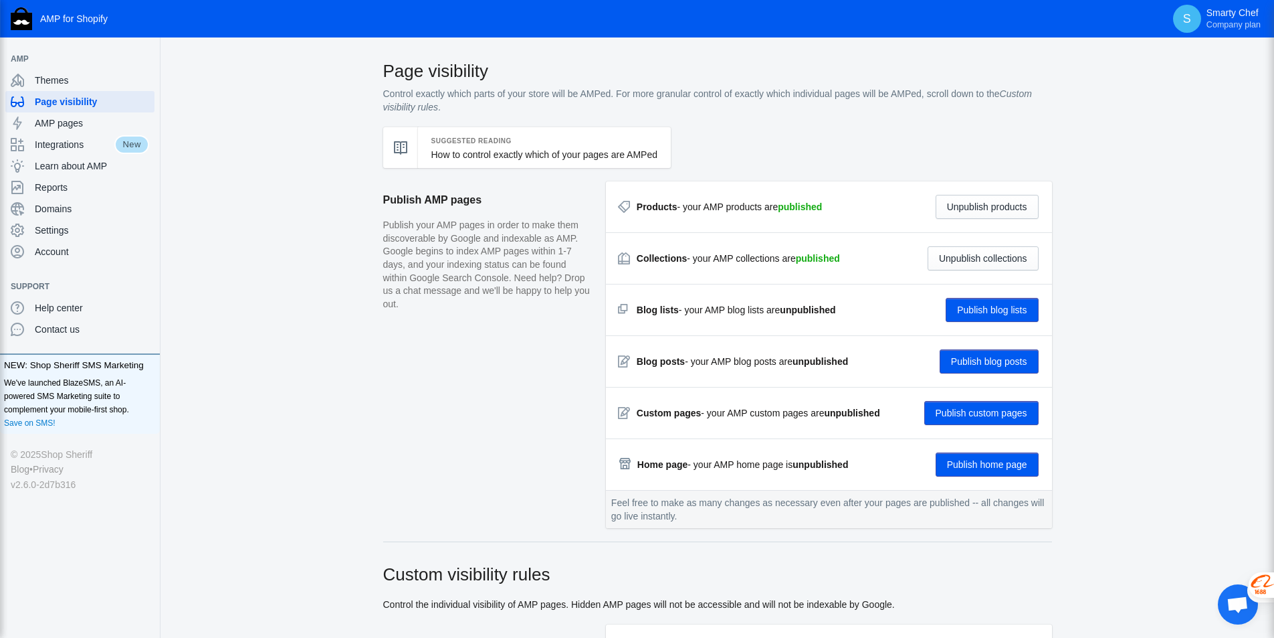
click at [1011, 310] on button "Publish blog lists" at bounding box center [992, 310] width 92 height 24
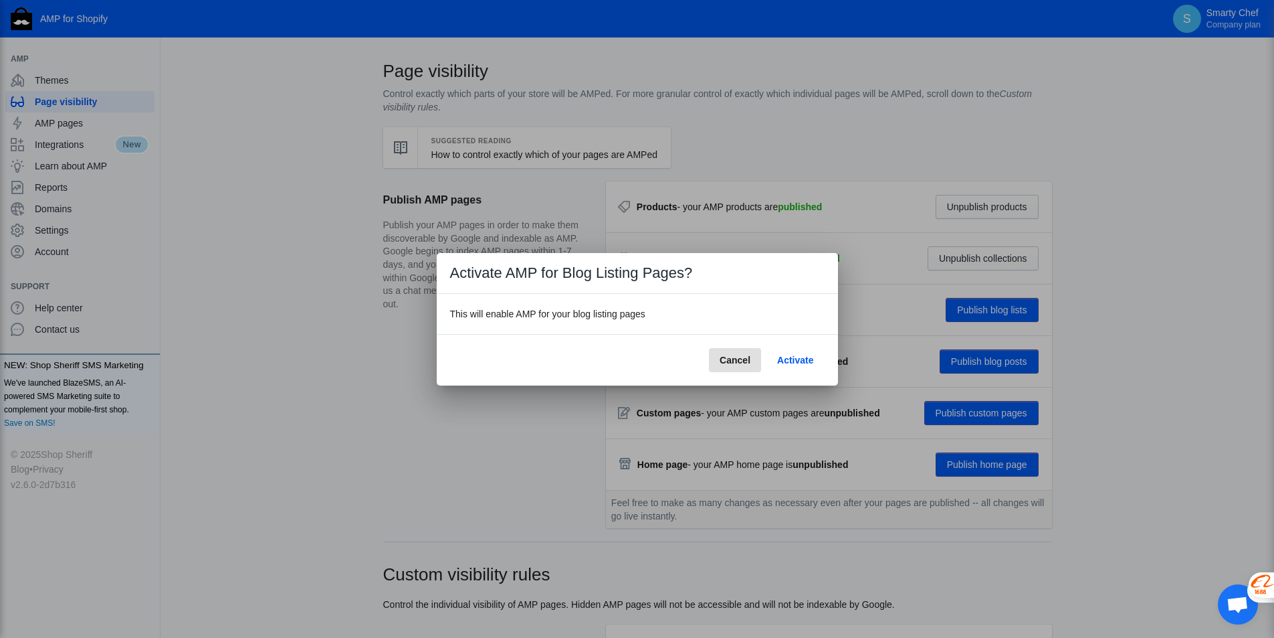
click at [790, 351] on button "Activate" at bounding box center [796, 360] width 58 height 24
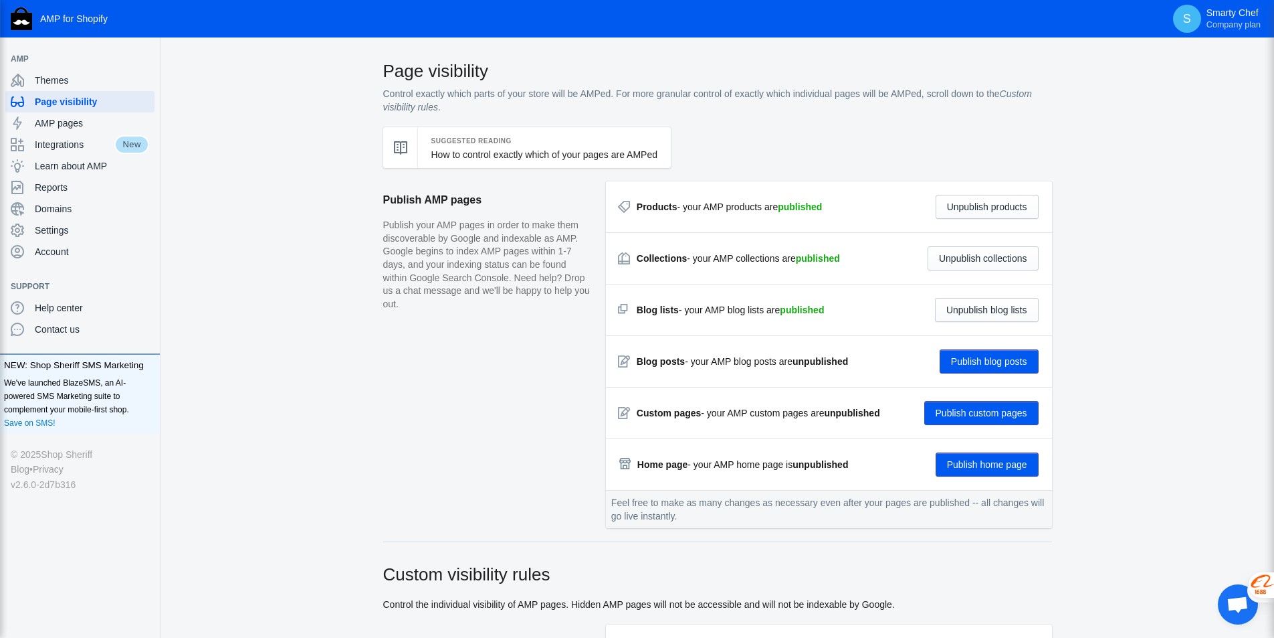
click at [967, 359] on button "Publish blog posts" at bounding box center [989, 361] width 99 height 24
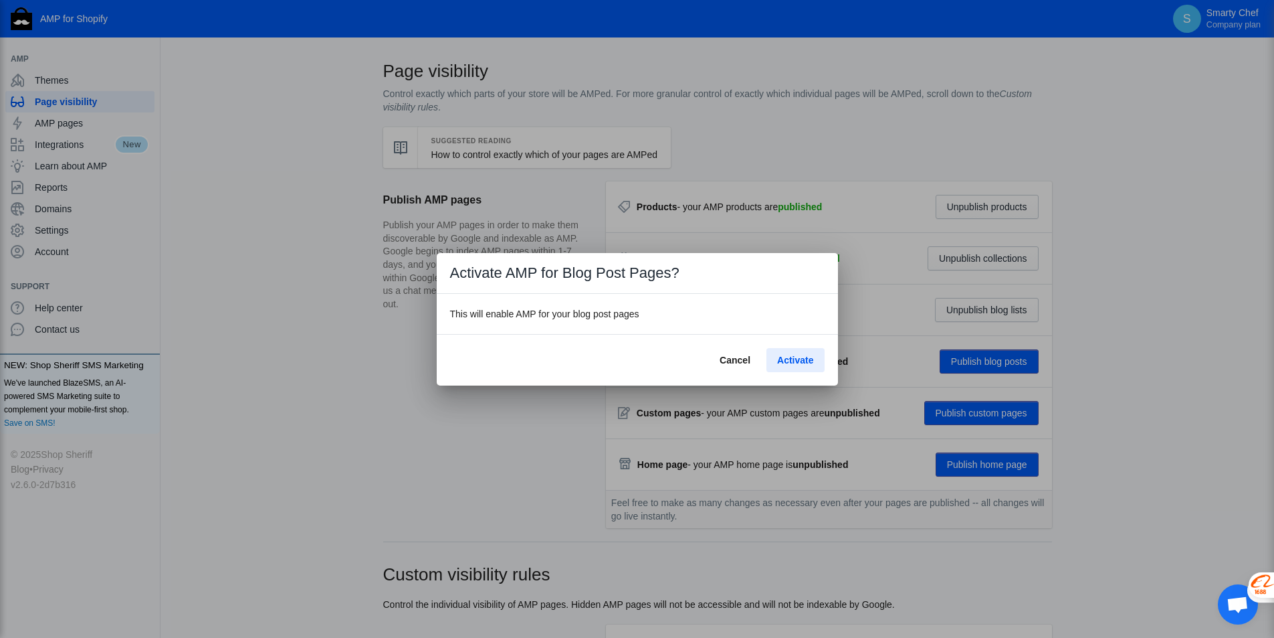
click at [812, 358] on span "Activate" at bounding box center [795, 360] width 36 height 11
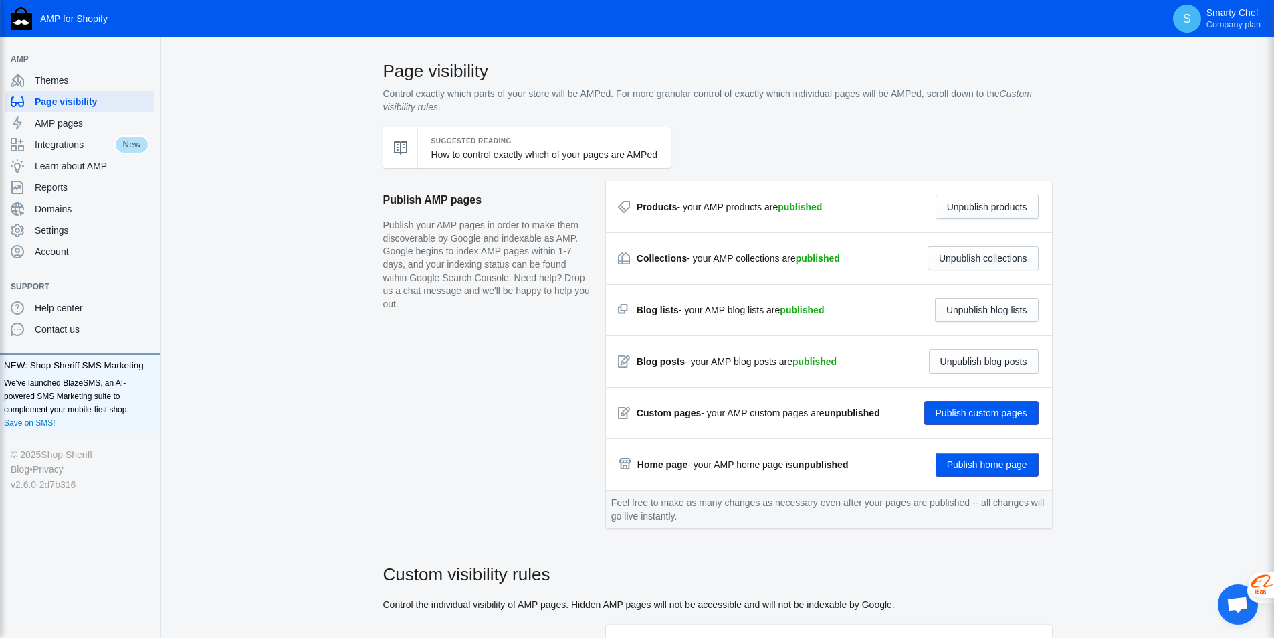
click at [997, 414] on button "Publish custom pages" at bounding box center [982, 413] width 114 height 24
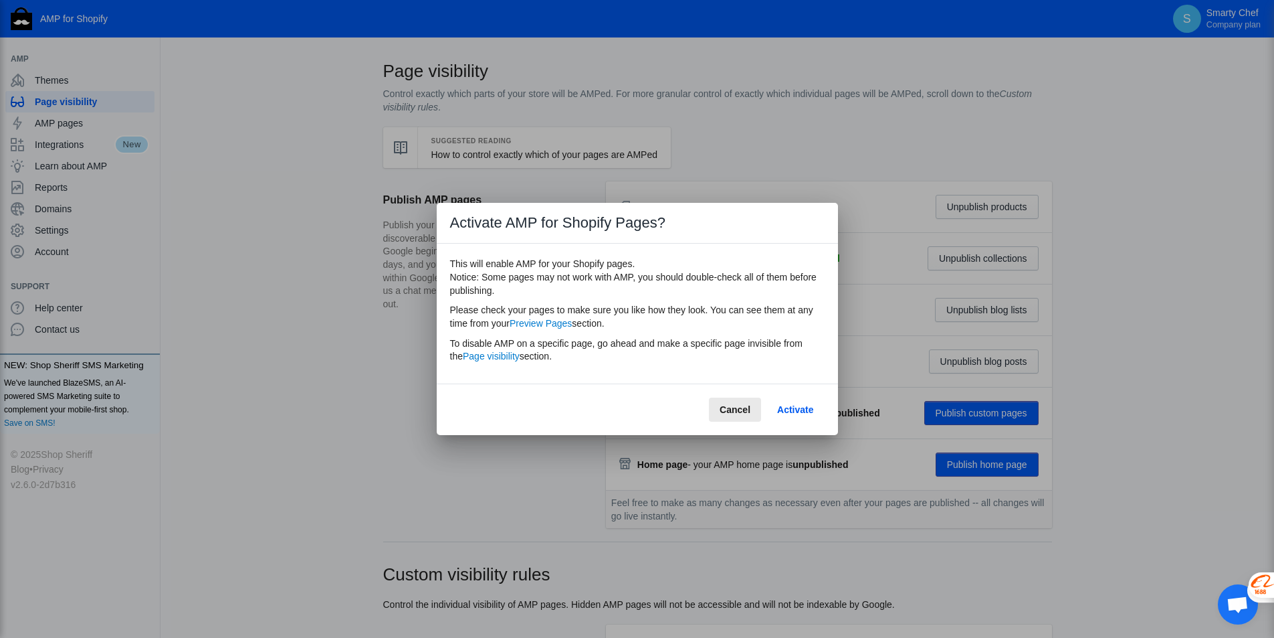
click at [740, 406] on span "Cancel" at bounding box center [735, 409] width 31 height 11
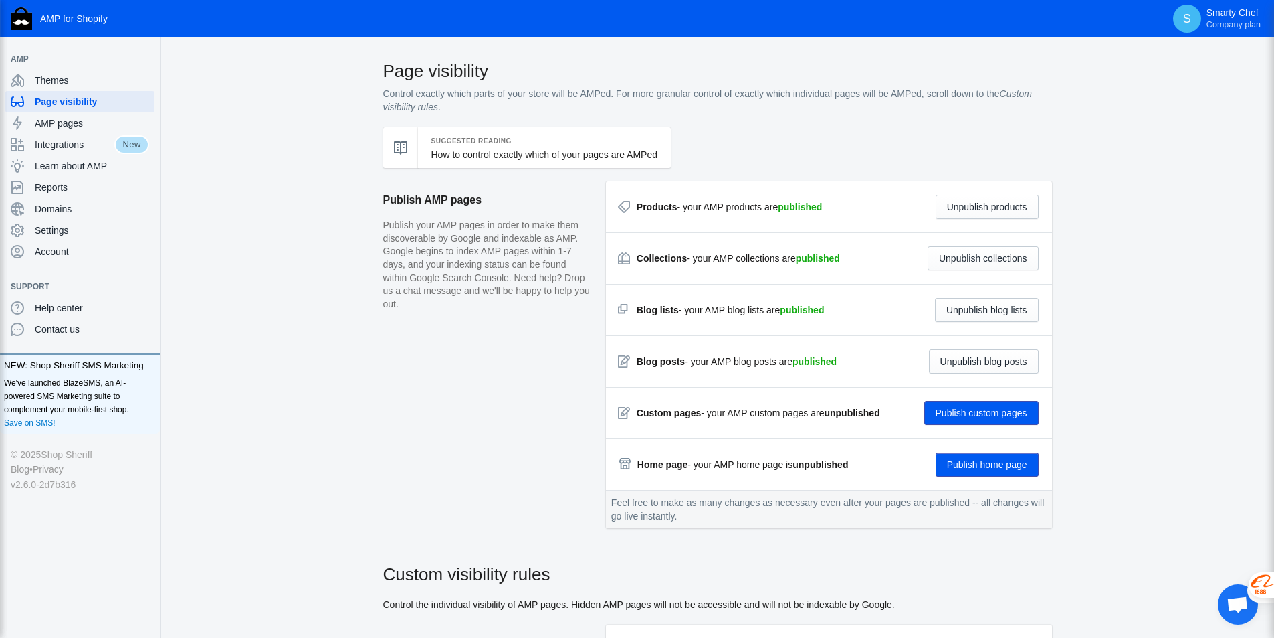
click at [973, 465] on button "Publish home page" at bounding box center [987, 464] width 103 height 24
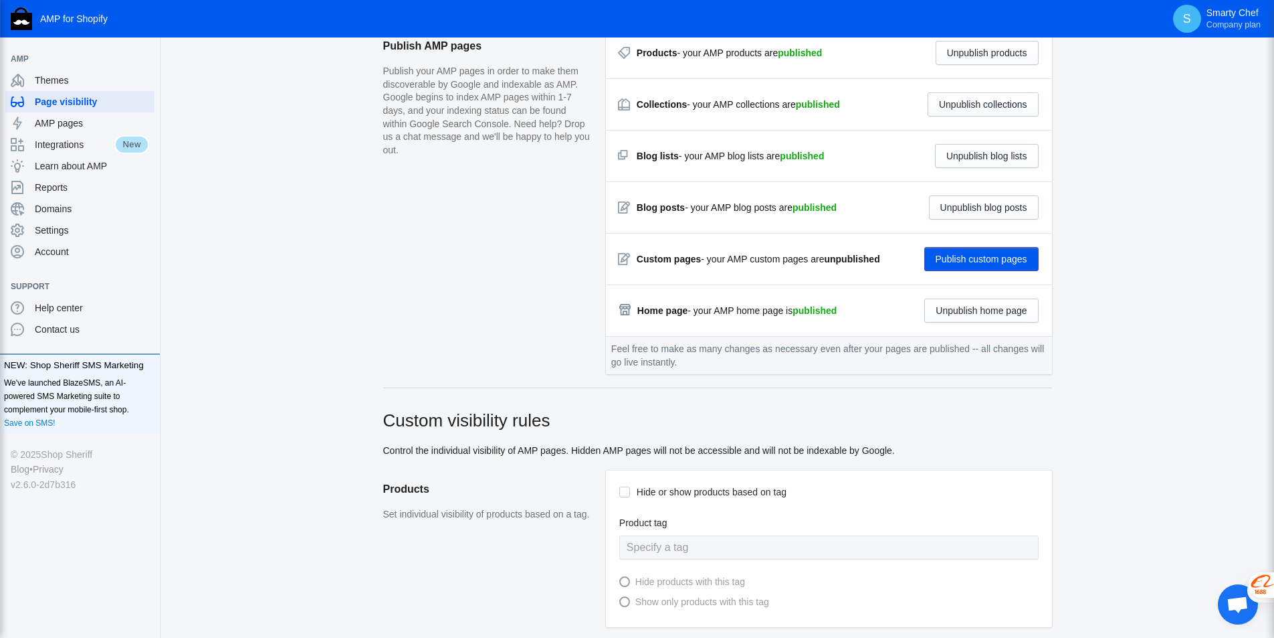
scroll to position [334, 0]
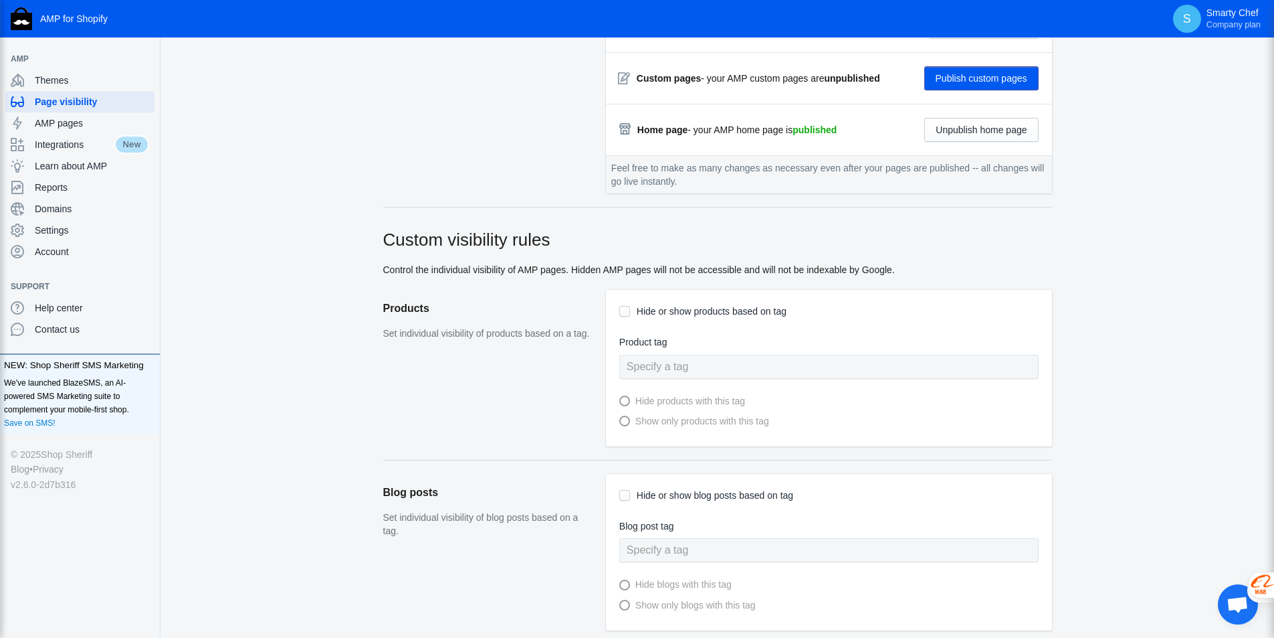
click at [626, 312] on input "Hide or show products based on tag" at bounding box center [624, 311] width 11 height 11
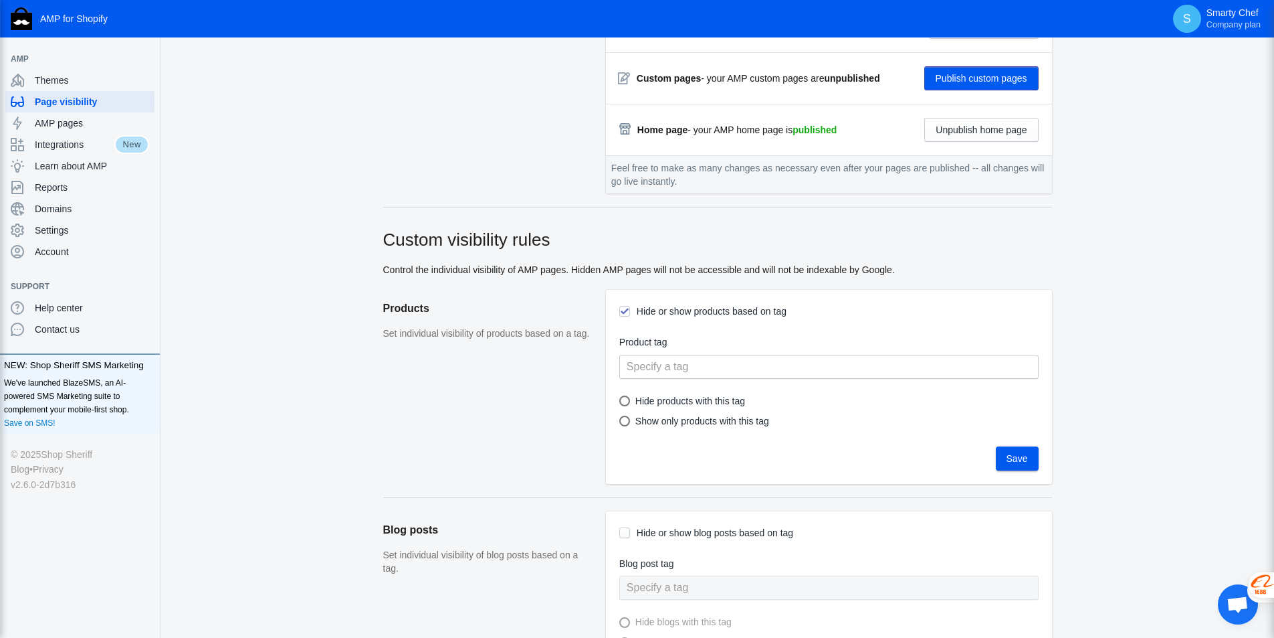
click at [627, 312] on input "Hide or show products based on tag" at bounding box center [624, 311] width 11 height 11
checkbox input "false"
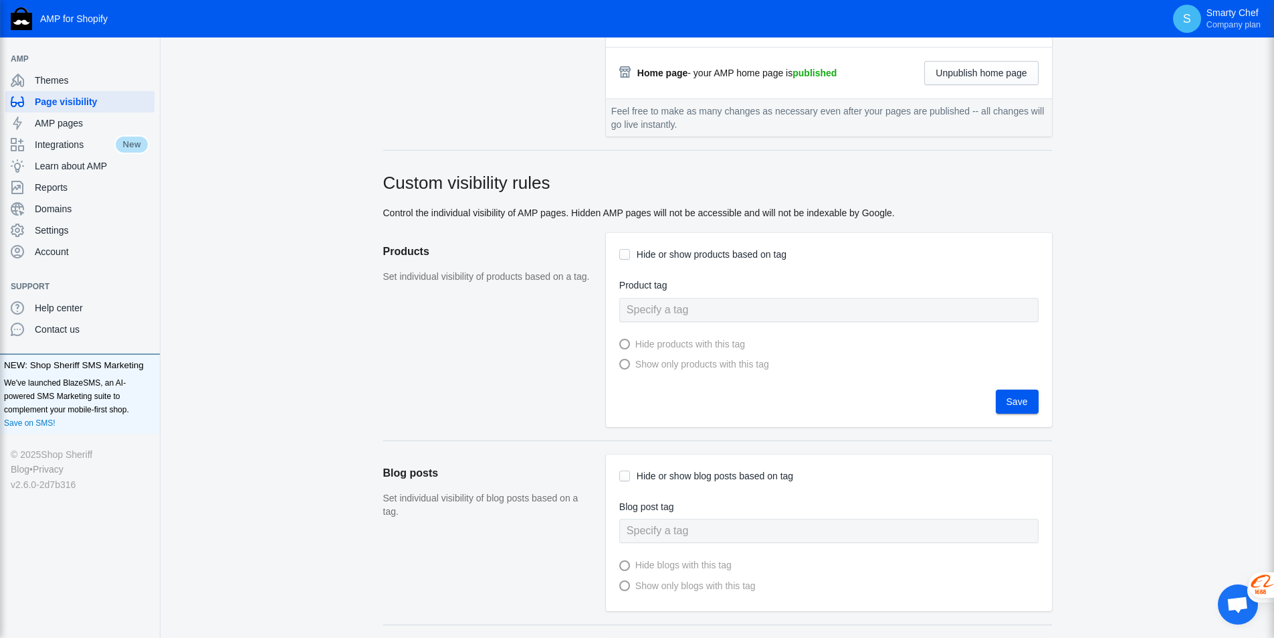
scroll to position [401, 0]
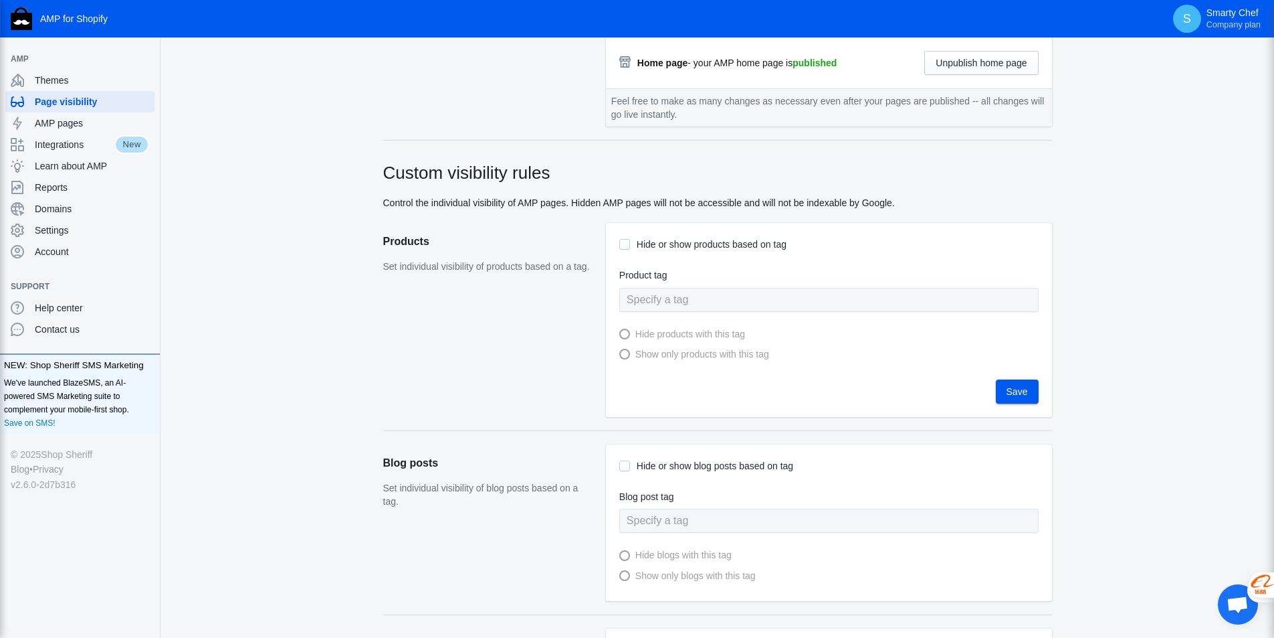
click at [1024, 387] on span "Save" at bounding box center [1017, 391] width 21 height 11
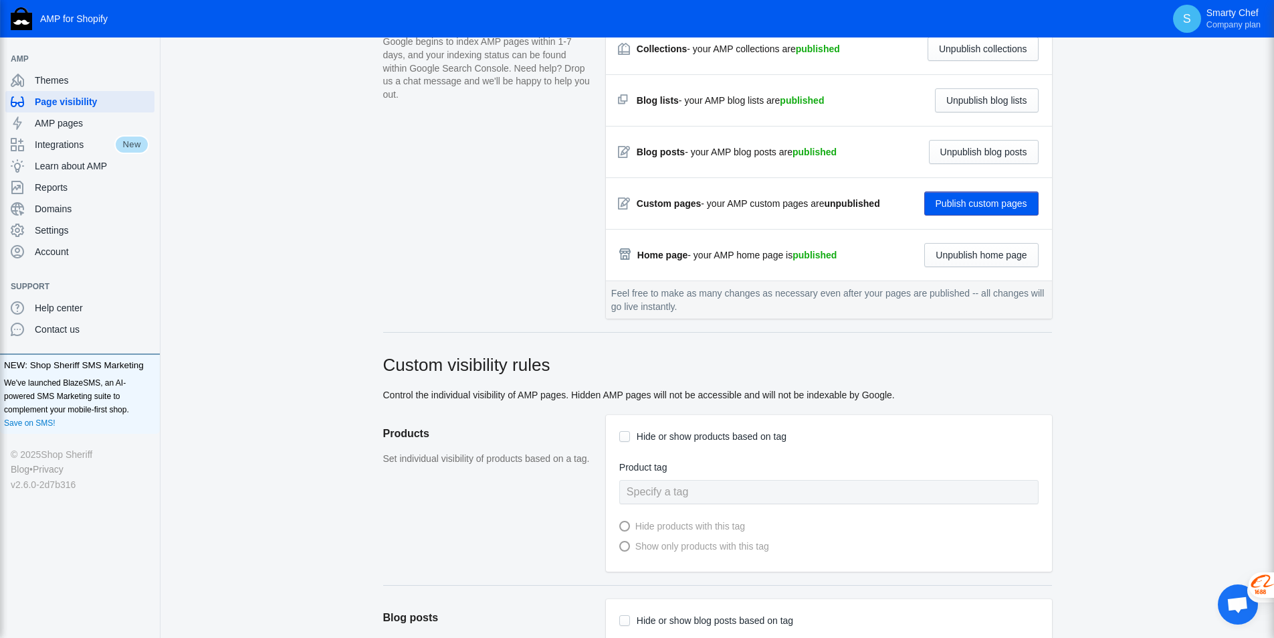
scroll to position [0, 0]
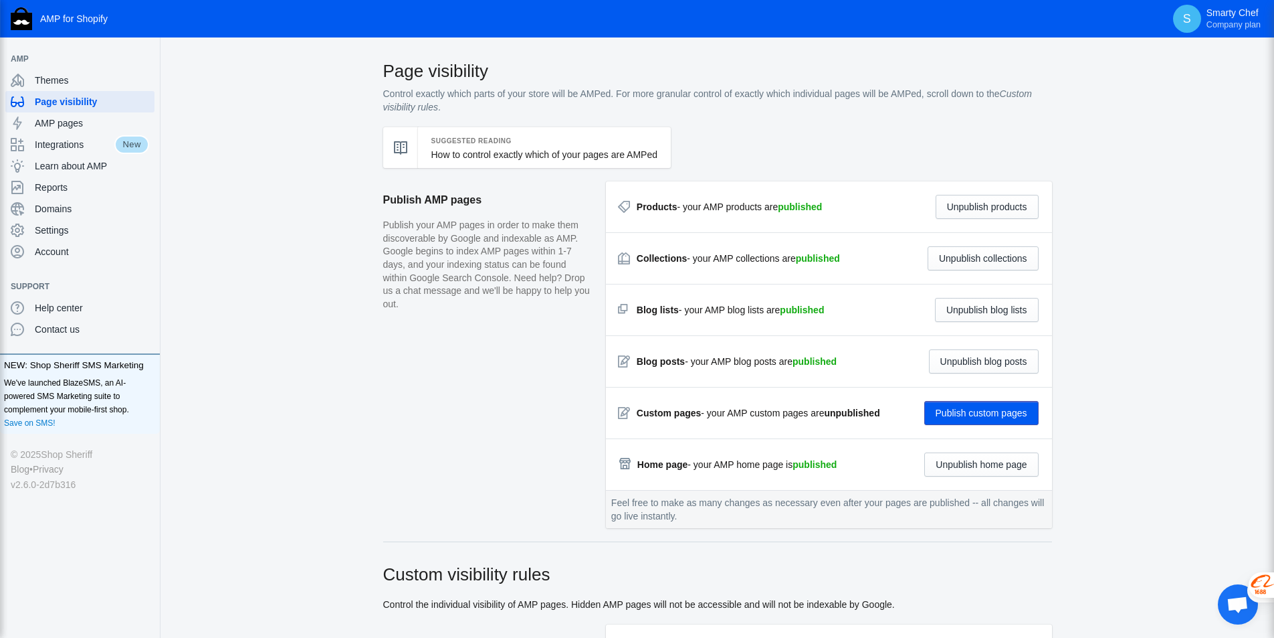
click at [951, 407] on button "Publish custom pages" at bounding box center [982, 413] width 114 height 24
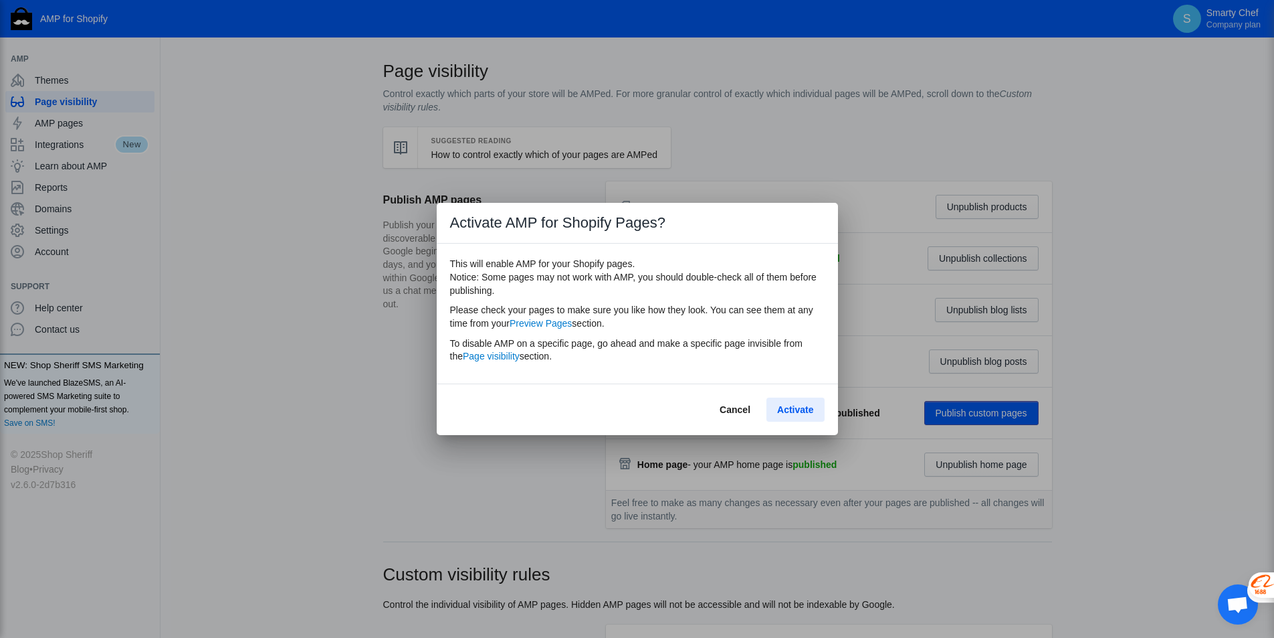
click at [790, 401] on button "Activate" at bounding box center [796, 409] width 58 height 24
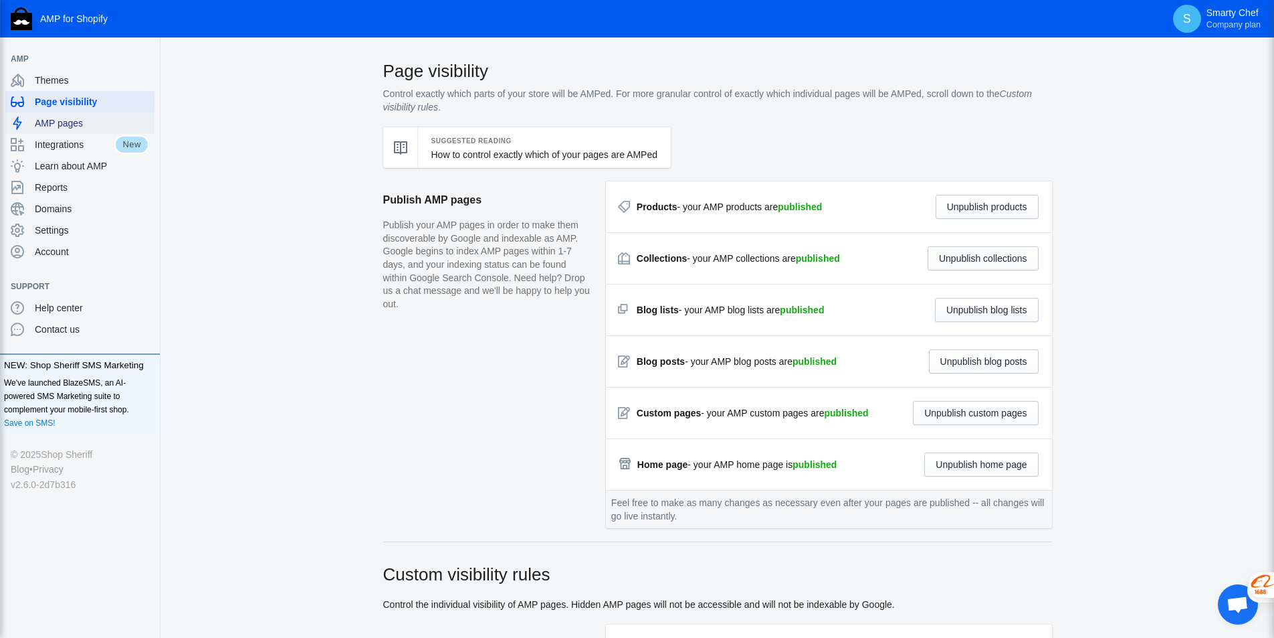
click at [43, 116] on span "AMP pages" at bounding box center [92, 122] width 114 height 13
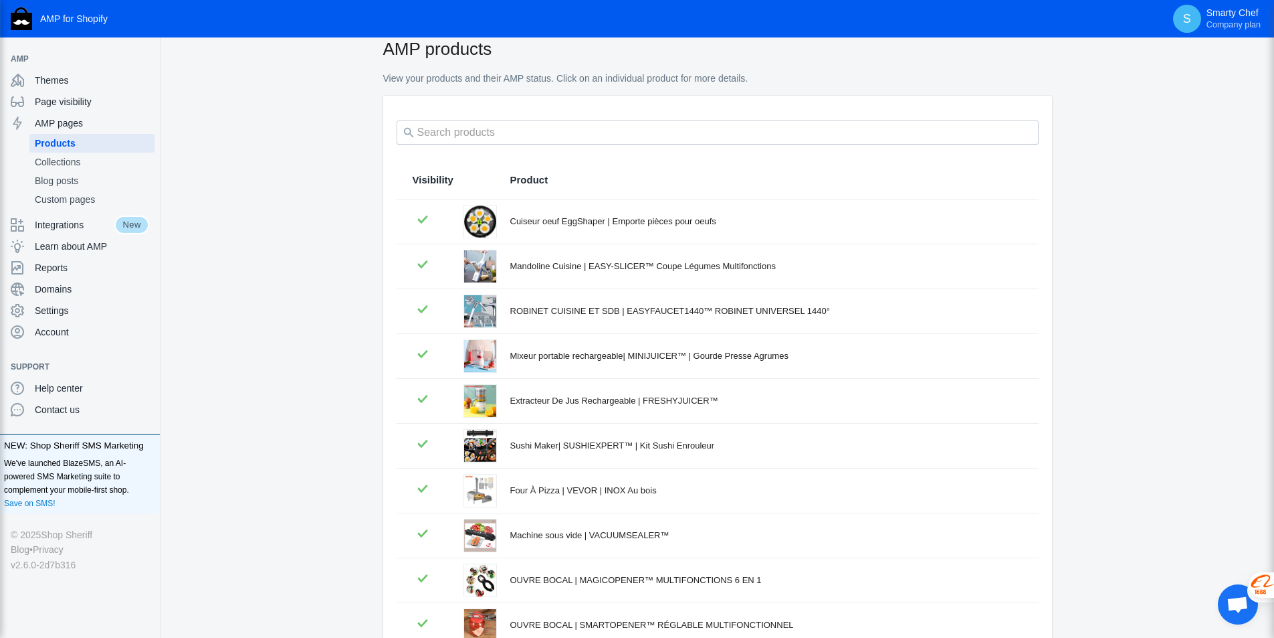
scroll to position [153, 0]
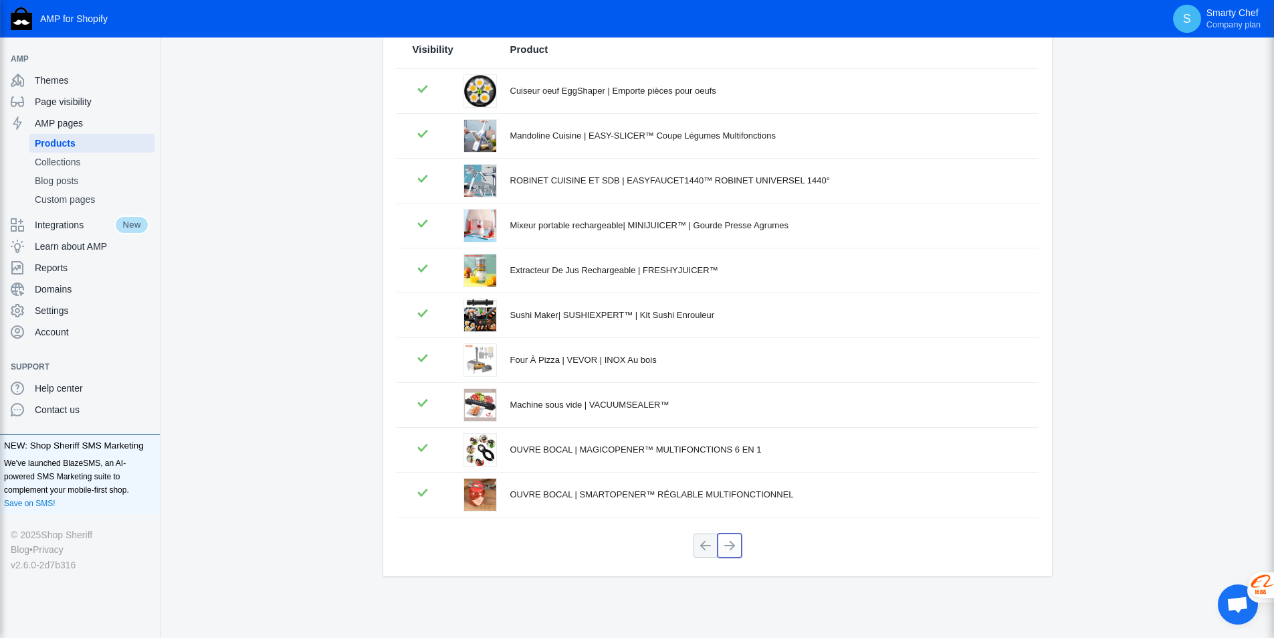
click at [730, 551] on button at bounding box center [730, 545] width 24 height 24
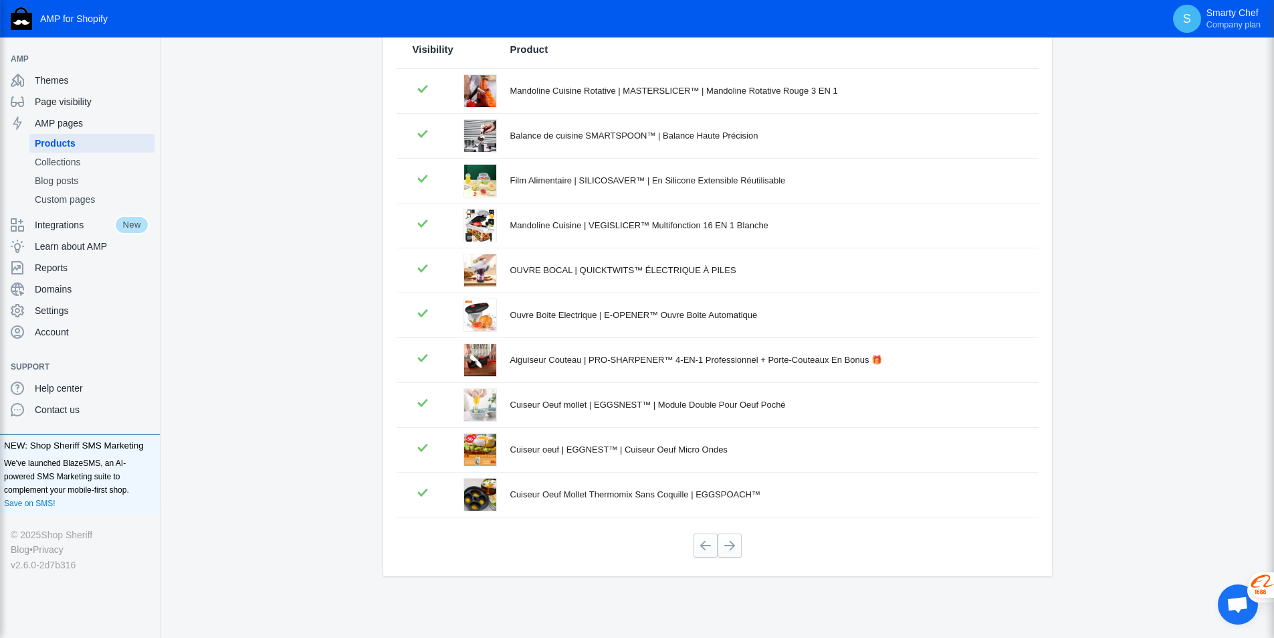
click at [626, 316] on div "Ouvre Boite Electrique | E-OPENER™ Ouvre Boite Automatique" at bounding box center [766, 314] width 512 height 13
click at [674, 312] on div "Ouvre Boite Electrique | E-OPENER™ Ouvre Boite Automatique" at bounding box center [766, 314] width 512 height 13
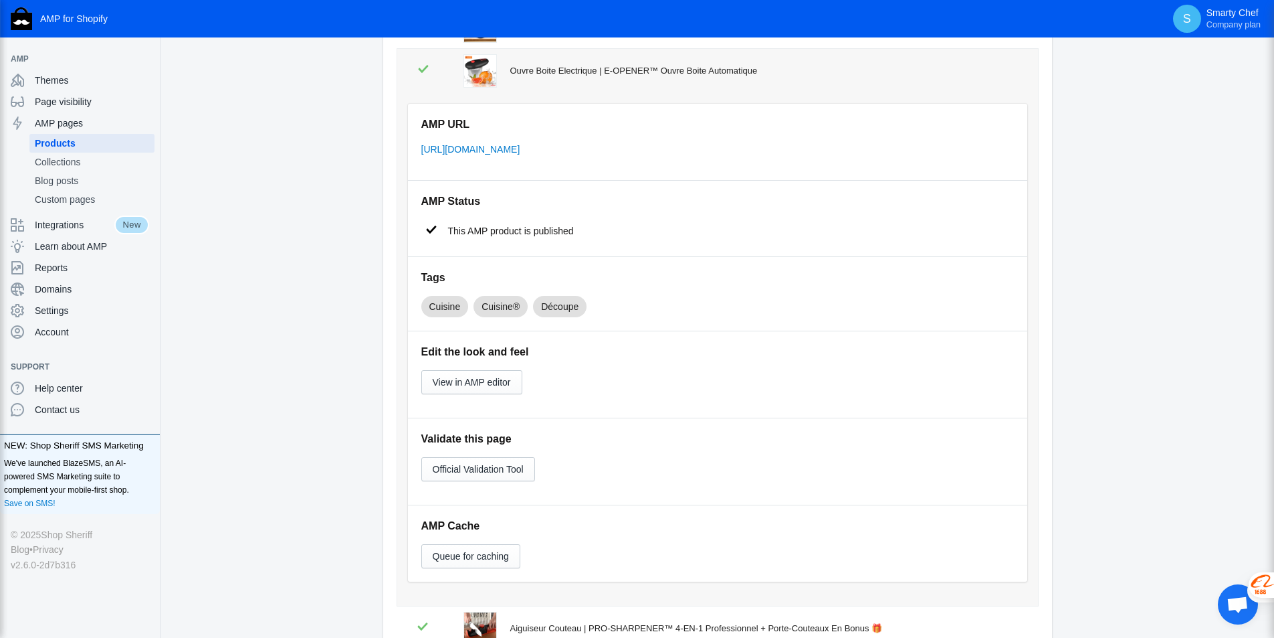
scroll to position [420, 0]
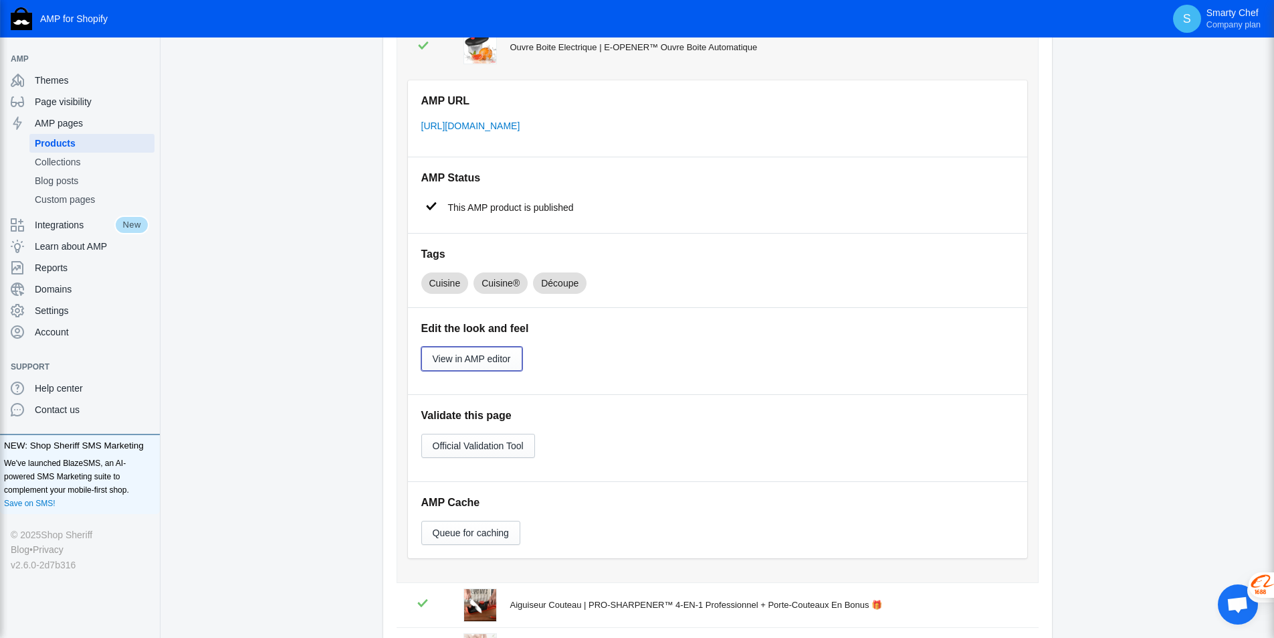
click at [440, 361] on span "View in AMP editor" at bounding box center [472, 358] width 78 height 11
click at [52, 249] on span "Learn about AMP" at bounding box center [92, 245] width 114 height 13
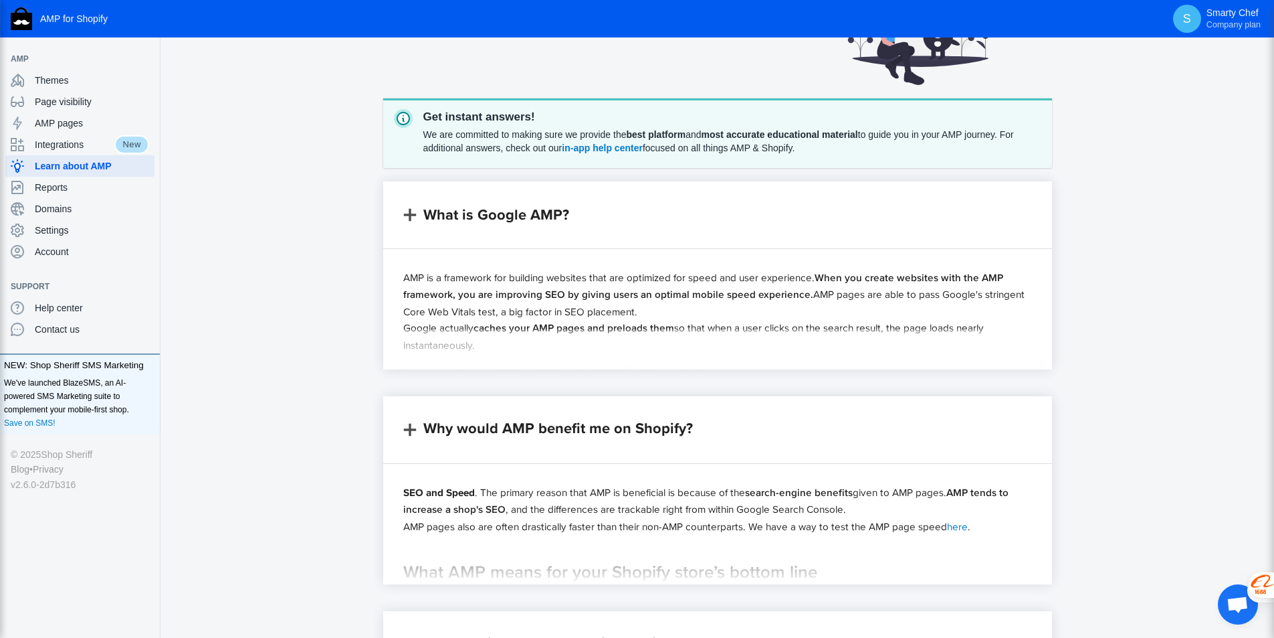
scroll to position [134, 0]
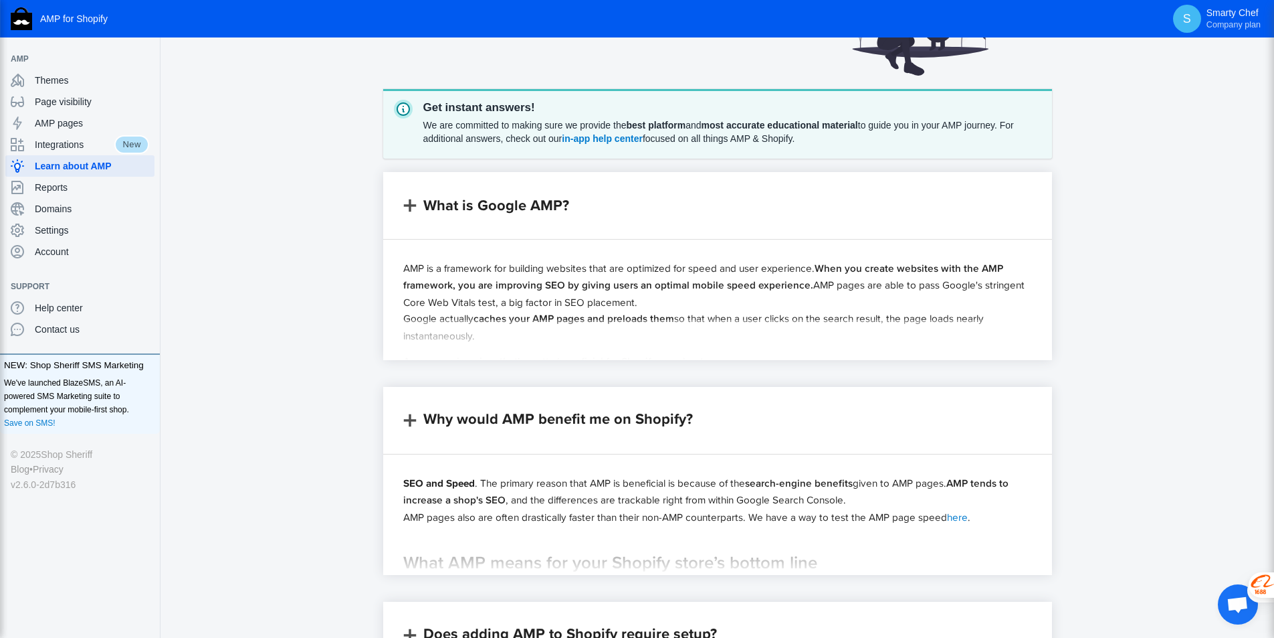
click at [691, 343] on span "Expand this answer" at bounding box center [717, 348] width 82 height 11
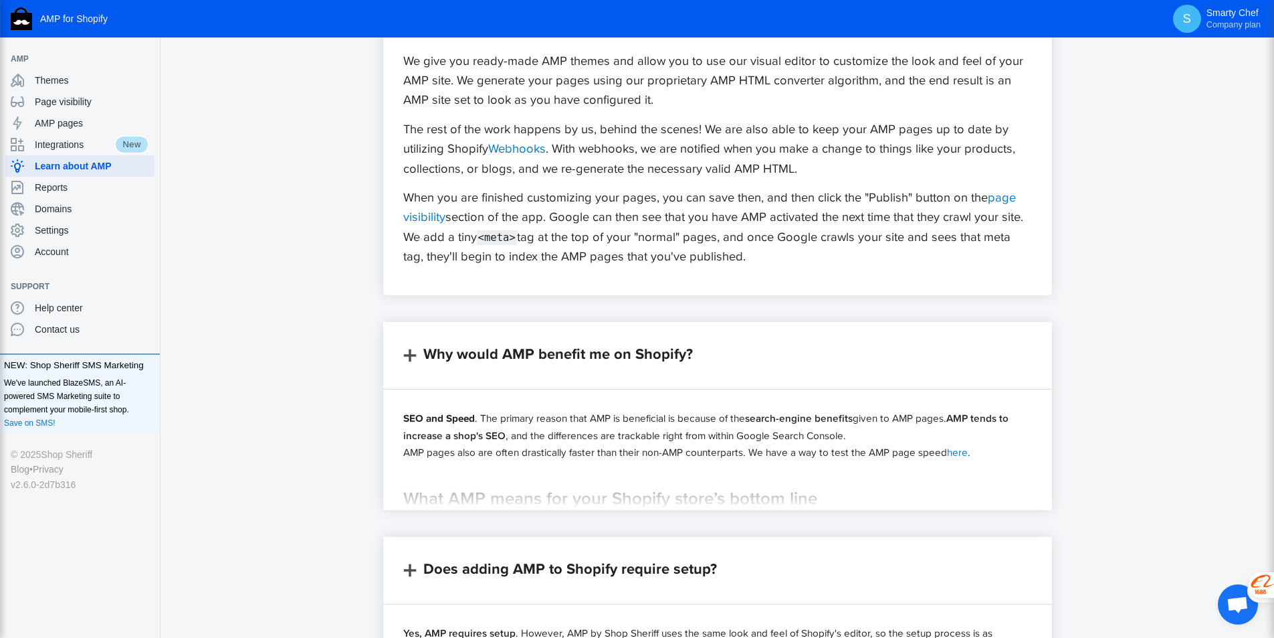
scroll to position [937, 0]
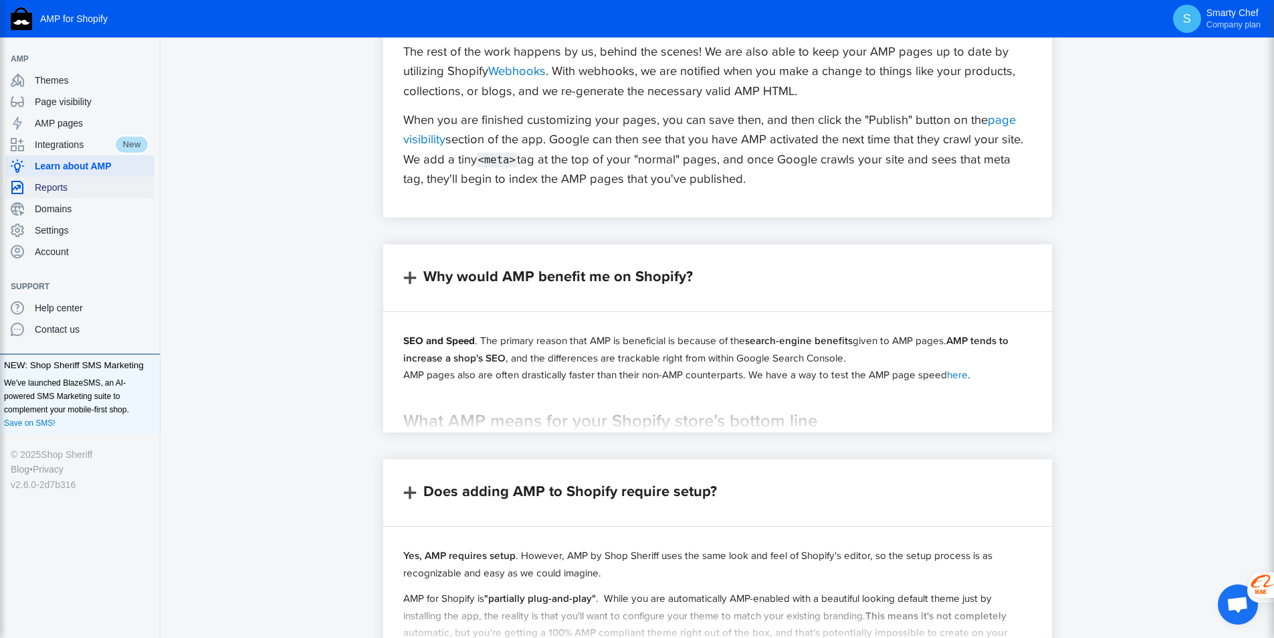
click at [46, 185] on span "Reports" at bounding box center [92, 187] width 114 height 13
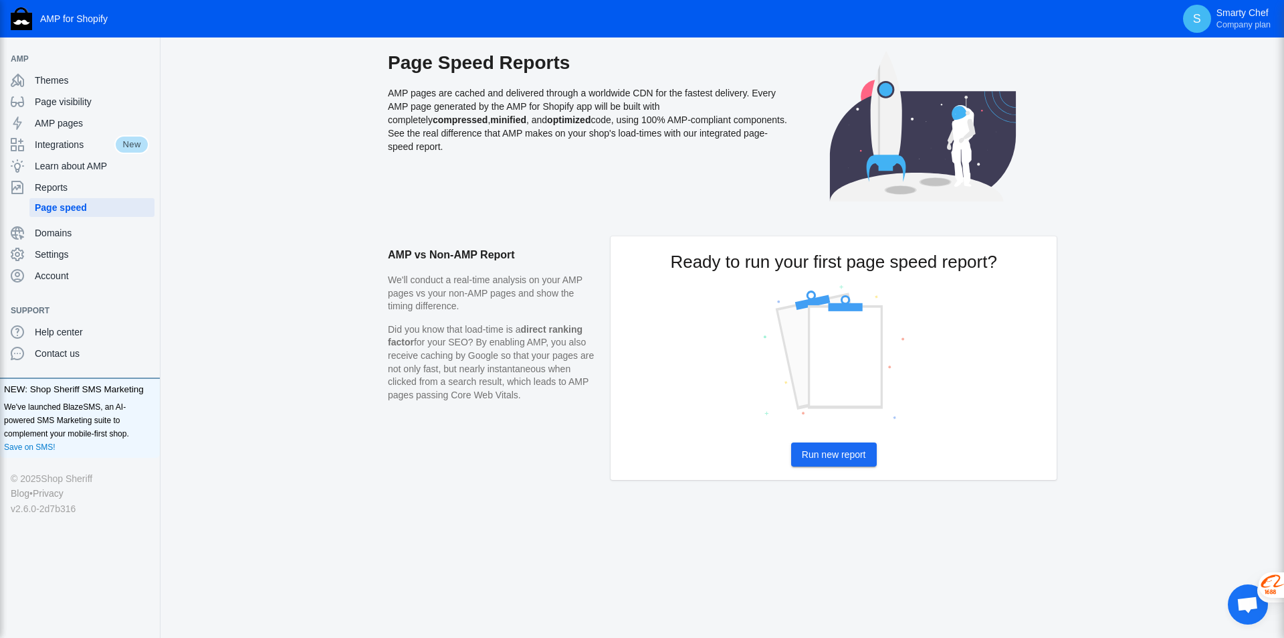
click at [830, 456] on span "Run new report" at bounding box center [834, 454] width 64 height 11
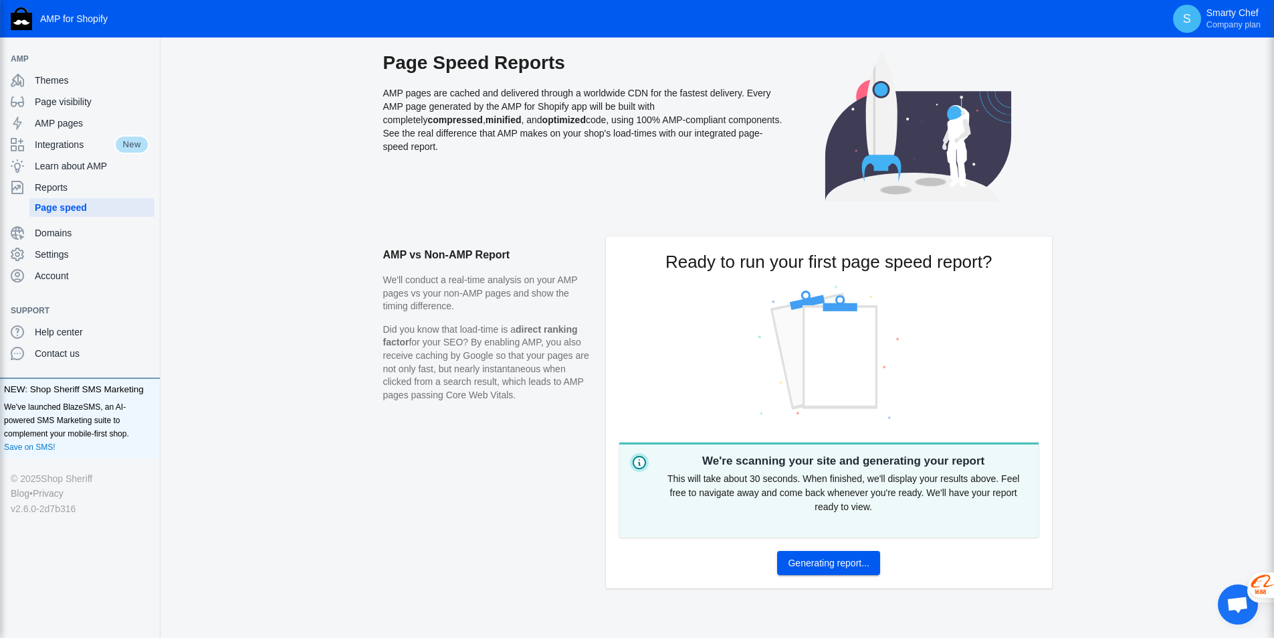
scroll to position [25, 0]
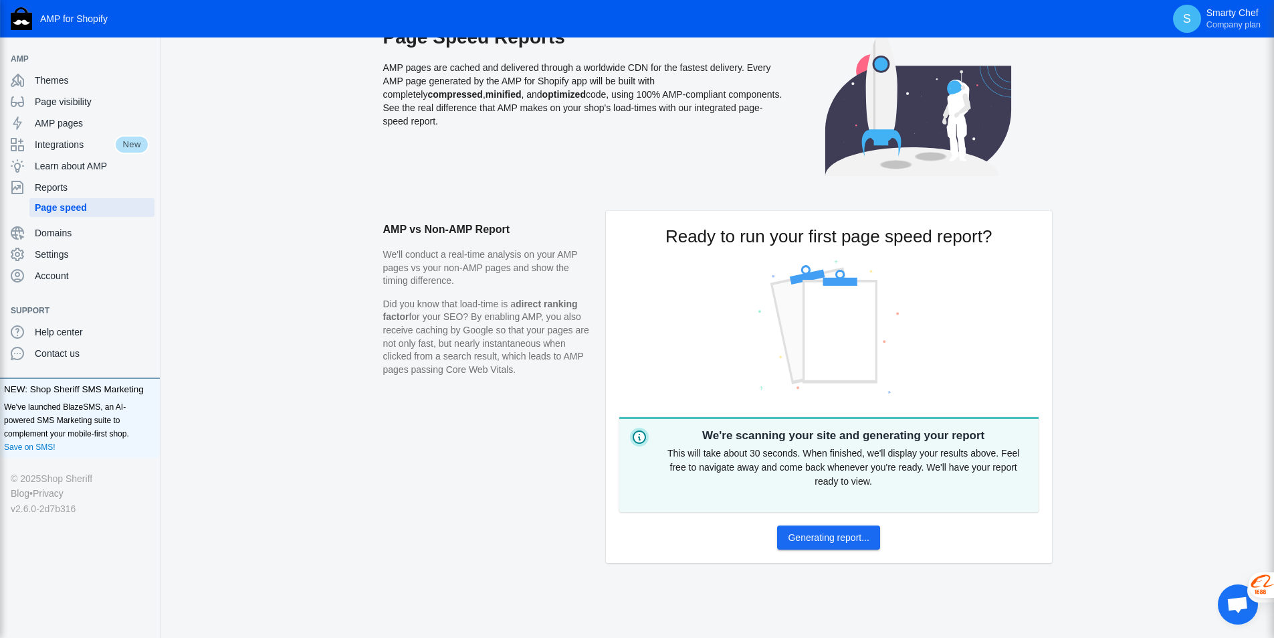
click at [834, 535] on span "Generating report..." at bounding box center [828, 537] width 81 height 11
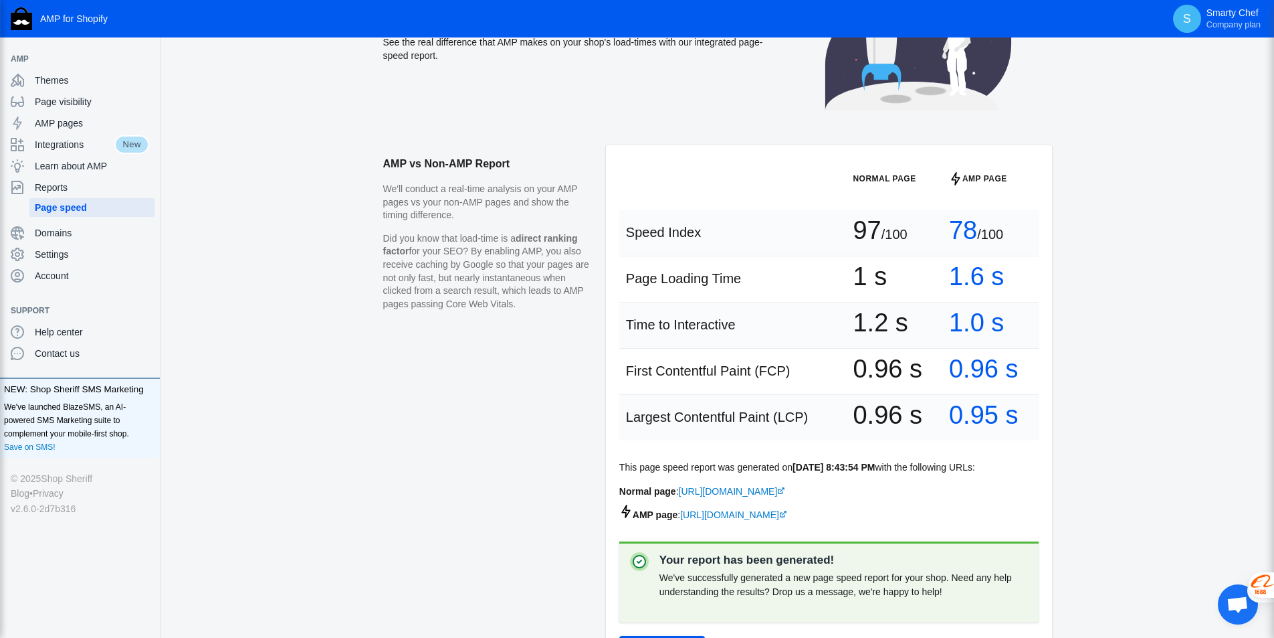
scroll to position [0, 0]
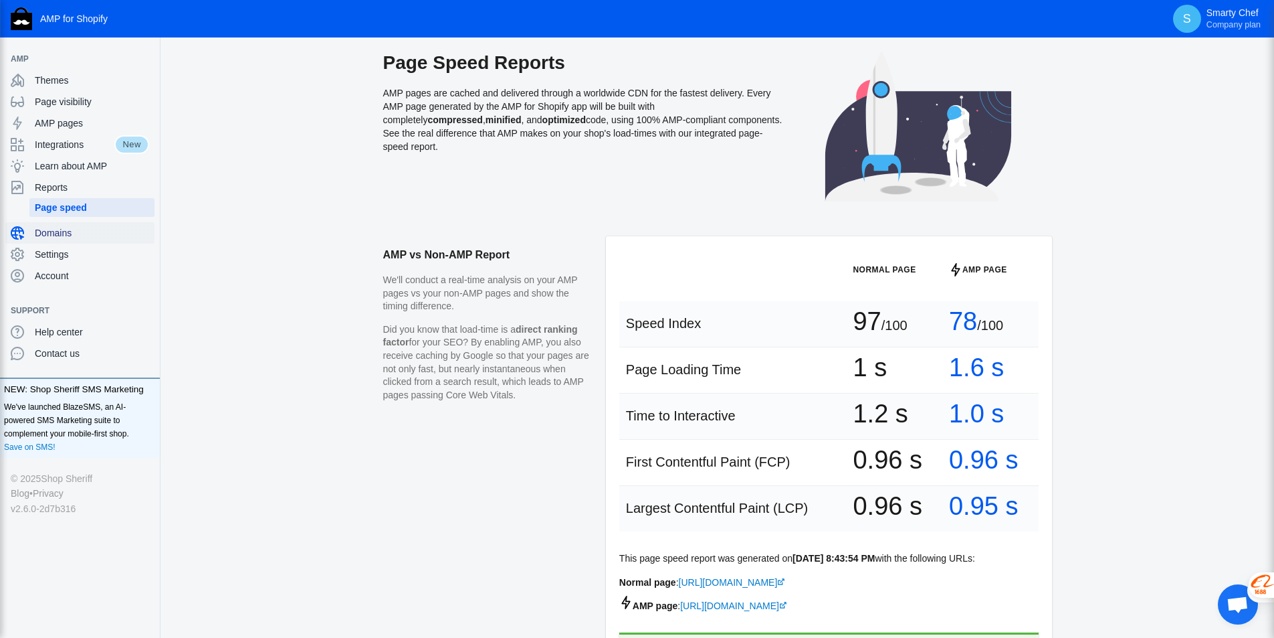
click at [58, 232] on span "Domains" at bounding box center [92, 232] width 114 height 13
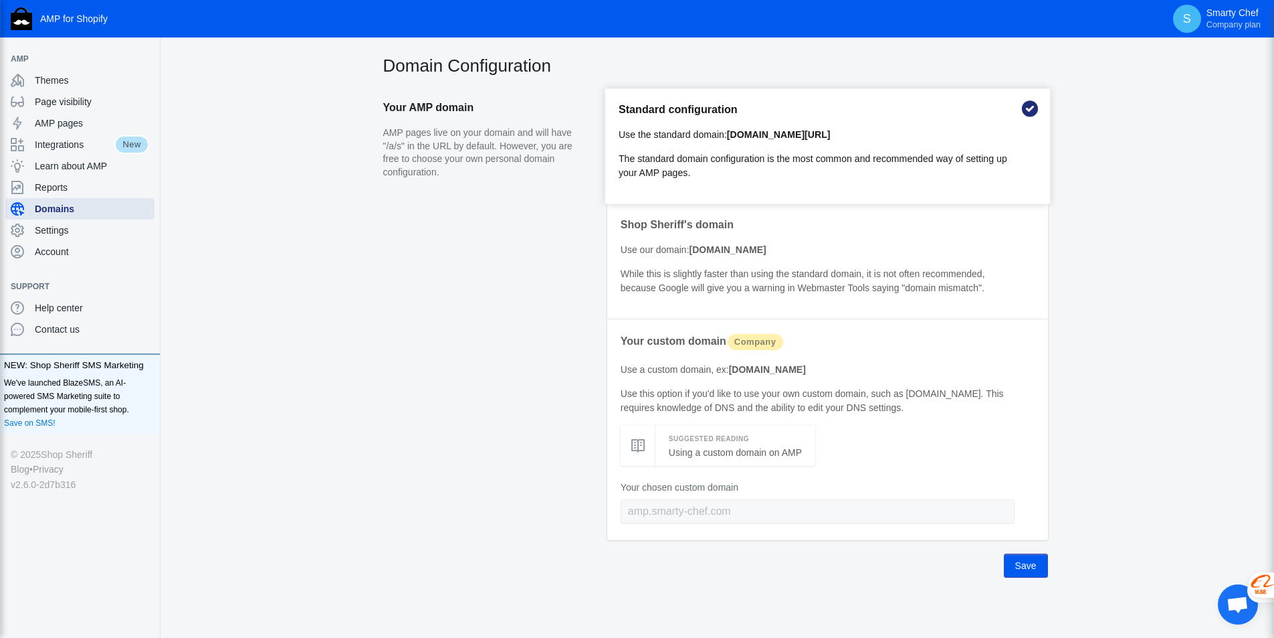
scroll to position [7, 0]
click at [1033, 562] on span "Save" at bounding box center [1026, 564] width 21 height 11
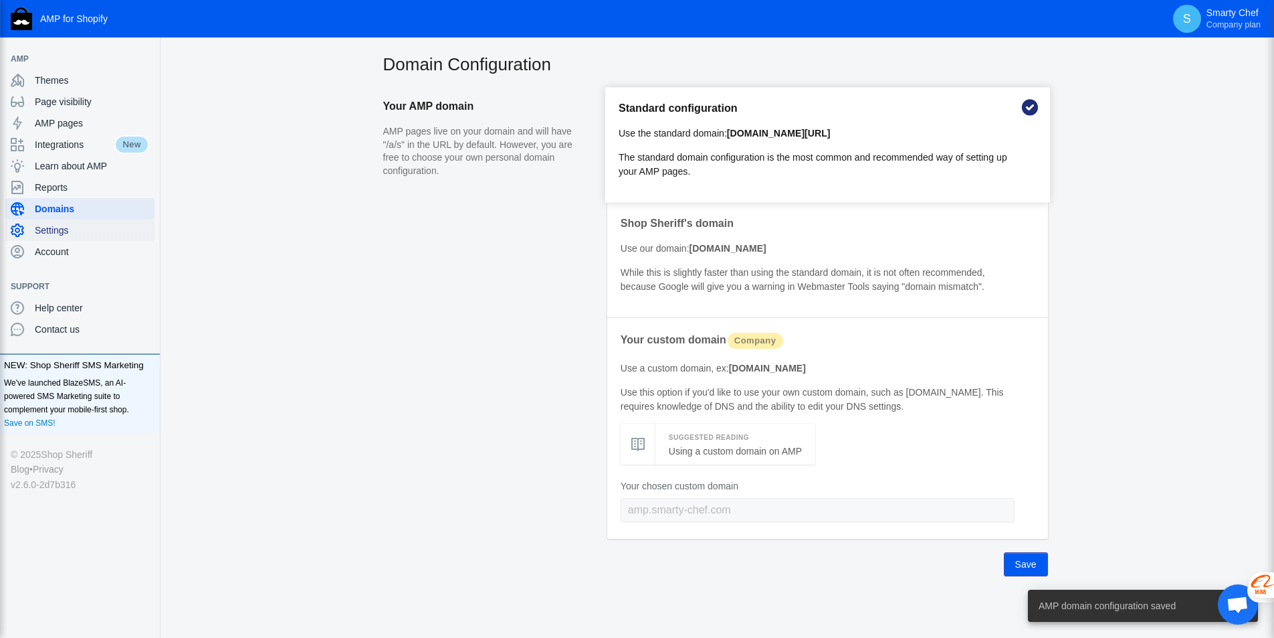
click at [58, 227] on span "Settings" at bounding box center [92, 229] width 114 height 13
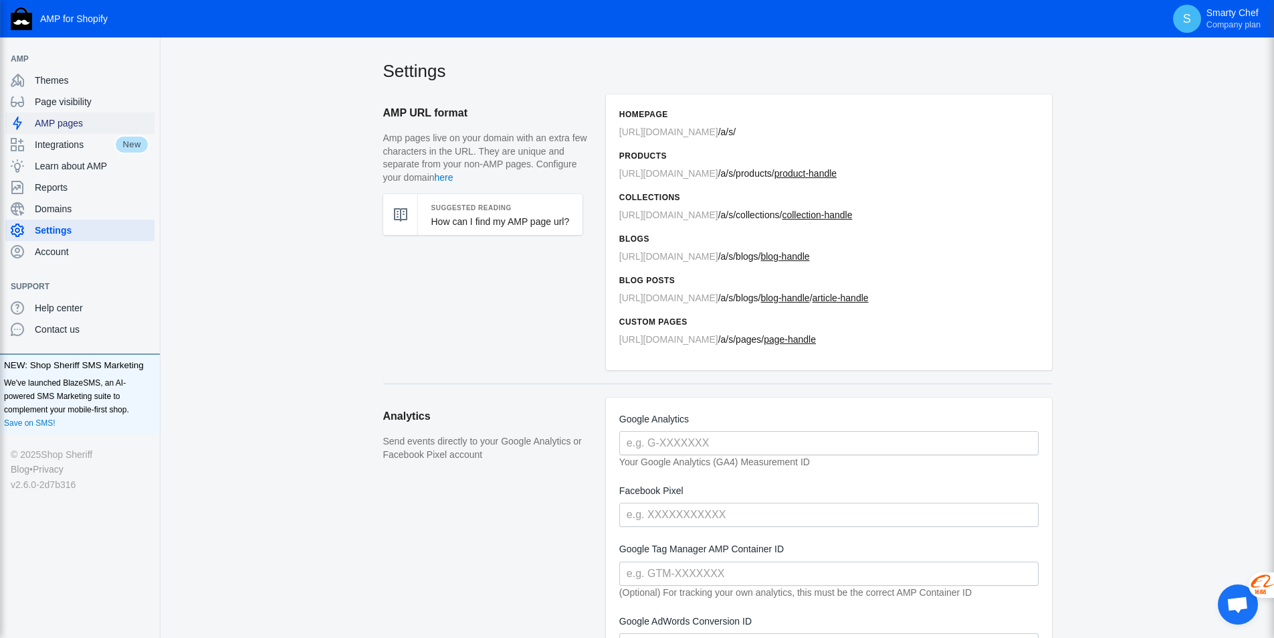
click at [61, 128] on span "AMP pages" at bounding box center [92, 122] width 114 height 13
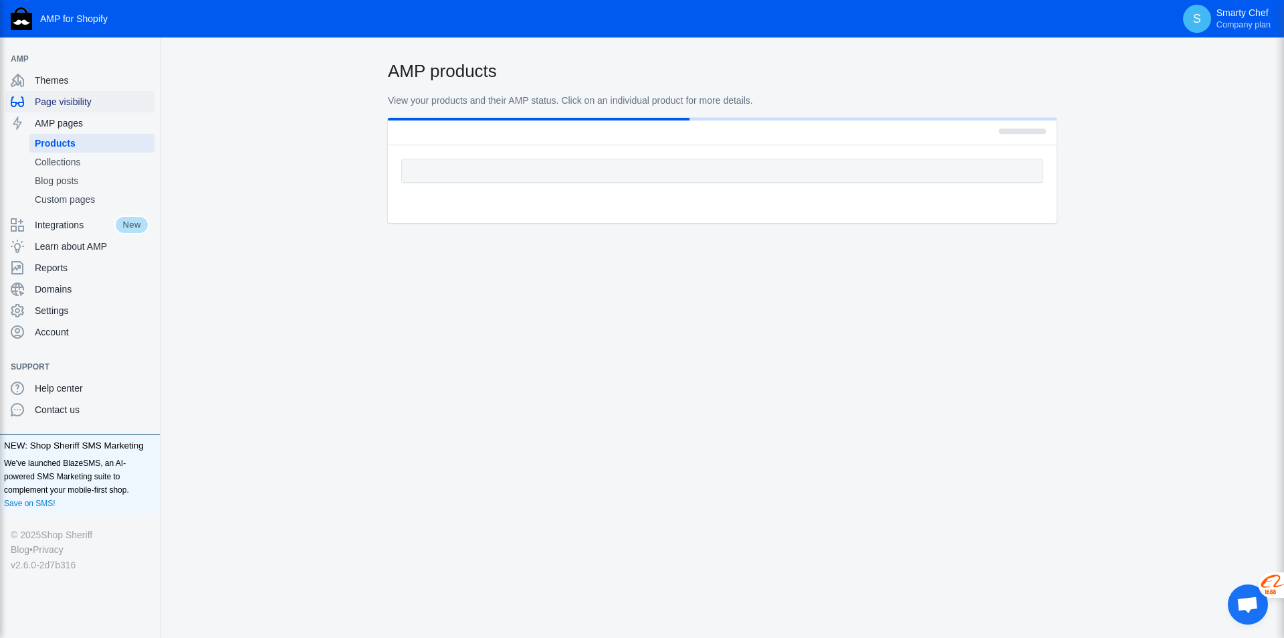
click at [68, 100] on span "Page visibility" at bounding box center [92, 101] width 114 height 13
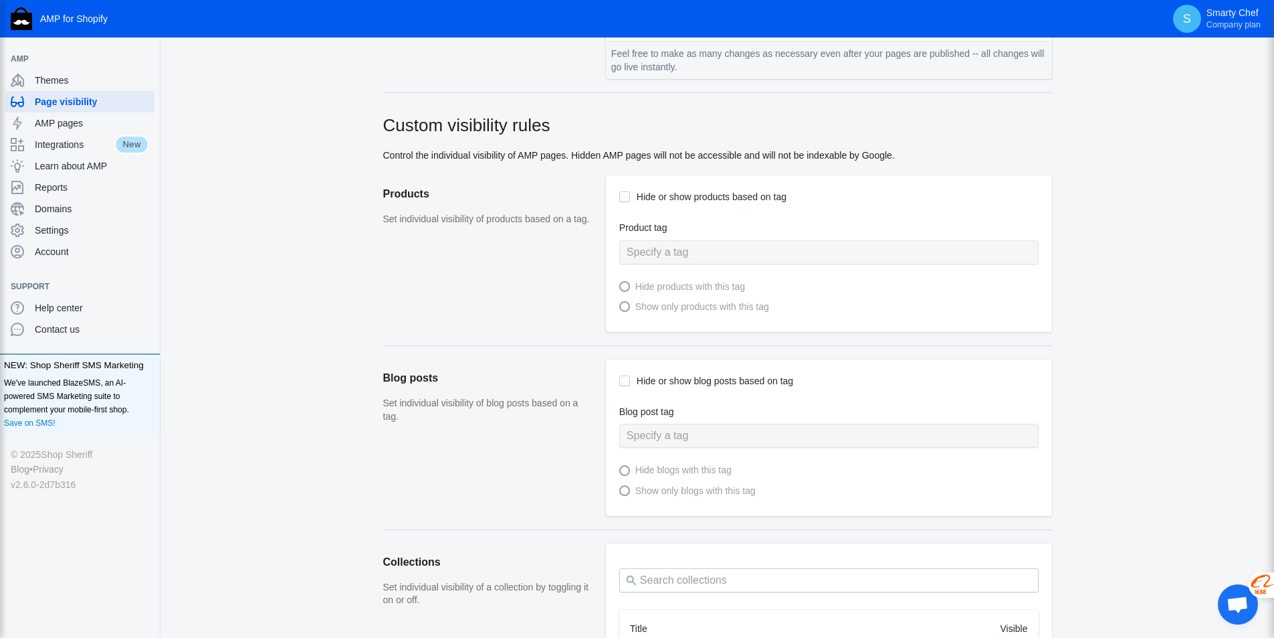
scroll to position [268, 0]
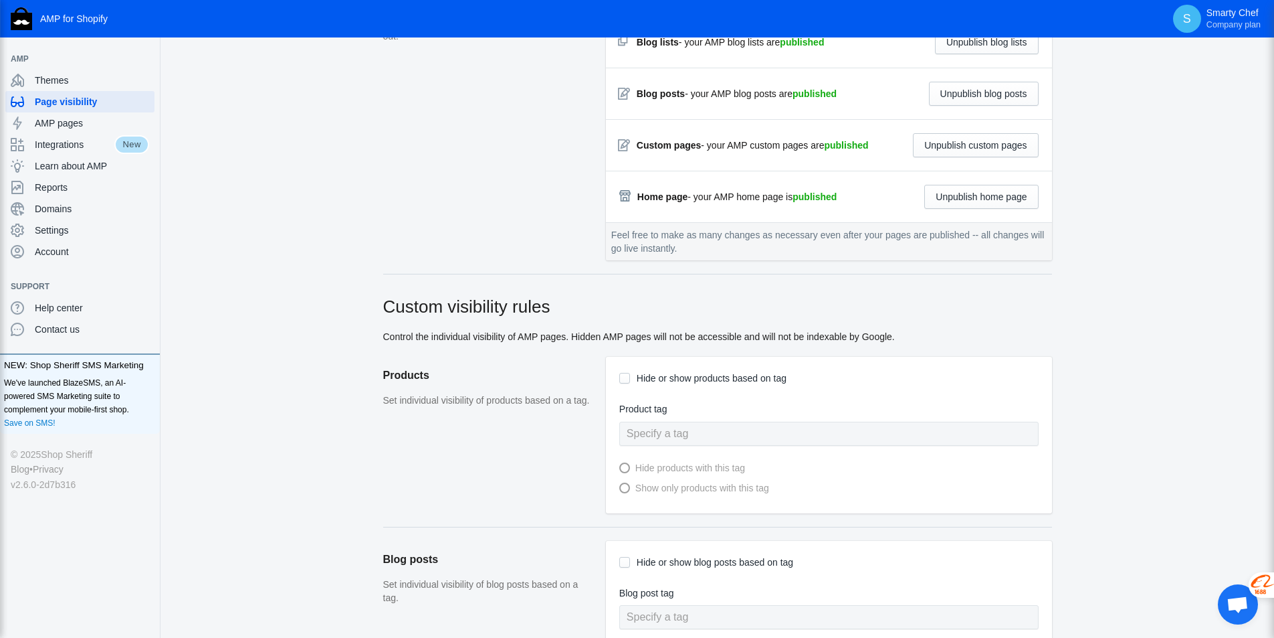
click at [60, 69] on li "AMP" at bounding box center [80, 58] width 160 height 21
click at [60, 74] on span "Themes" at bounding box center [92, 80] width 114 height 13
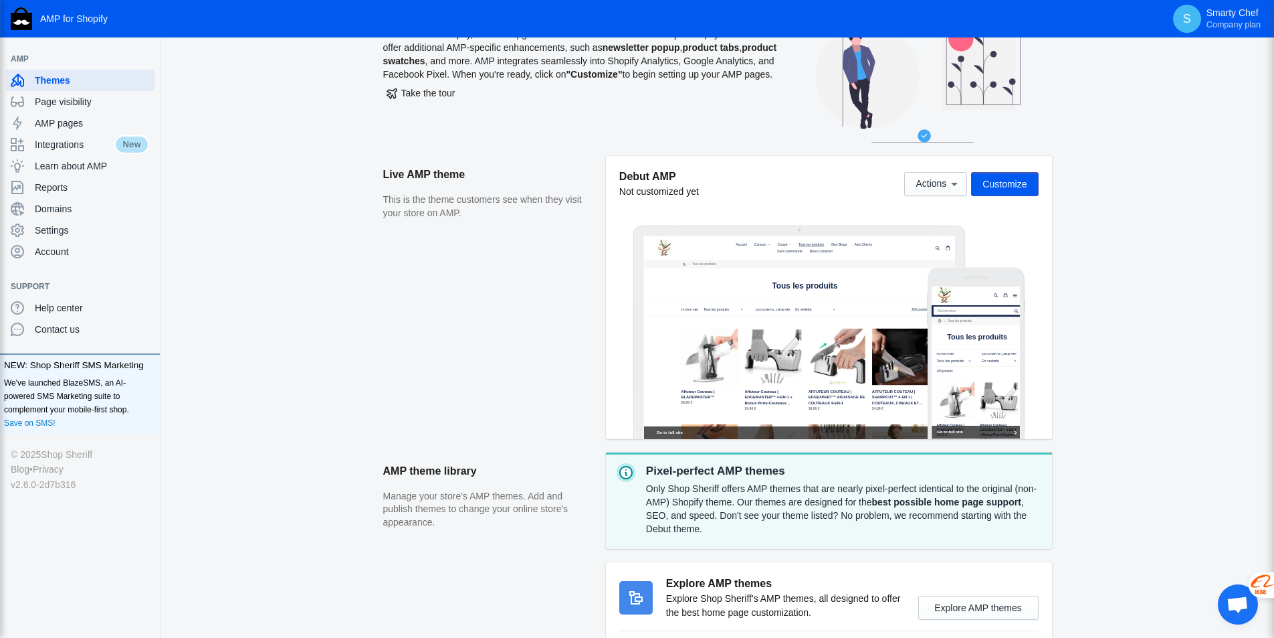
drag, startPoint x: 630, startPoint y: 177, endPoint x: 694, endPoint y: 183, distance: 65.2
click at [694, 183] on div "Debut AMP Not customized yet" at bounding box center [659, 183] width 80 height 29
click at [748, 194] on div "Debut AMP Not customized yet Actions Customize" at bounding box center [828, 183] width 419 height 29
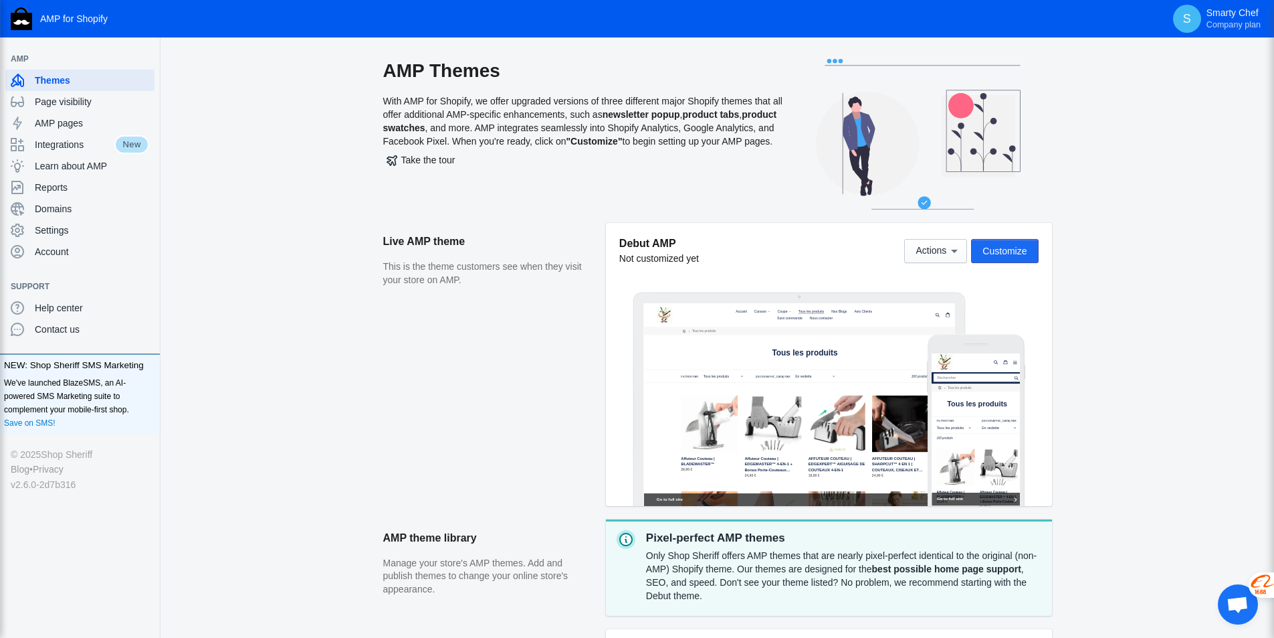
click at [1011, 241] on button "Customize" at bounding box center [1004, 251] width 67 height 24
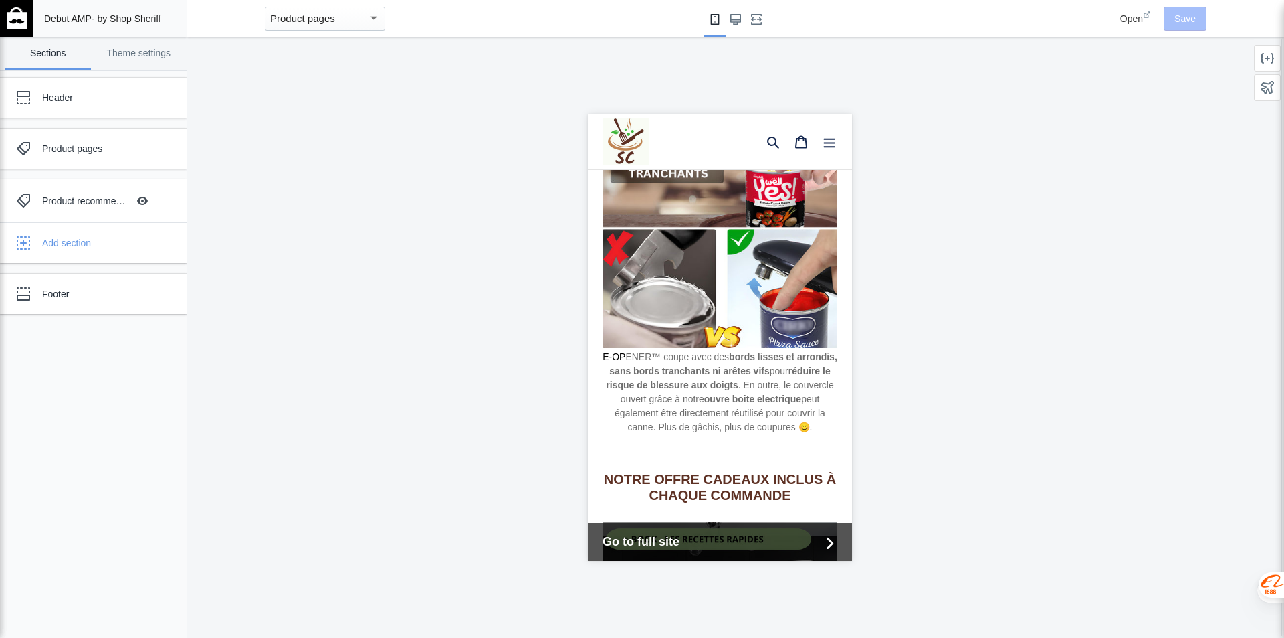
scroll to position [1606, 0]
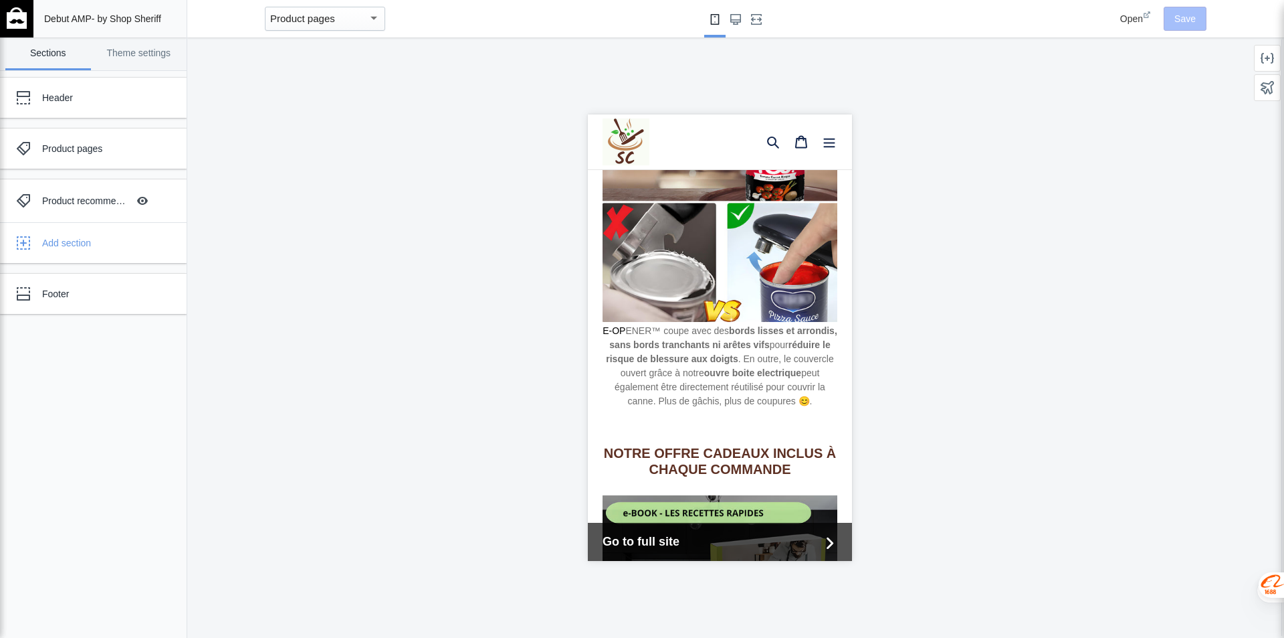
click at [670, 552] on link "Go to full site" at bounding box center [719, 541] width 264 height 38
click at [799, 533] on span "Go to full site" at bounding box center [710, 542] width 217 height 18
click at [1130, 20] on span "Open" at bounding box center [1132, 18] width 23 height 11
click at [62, 149] on div "Product pages" at bounding box center [99, 148] width 115 height 13
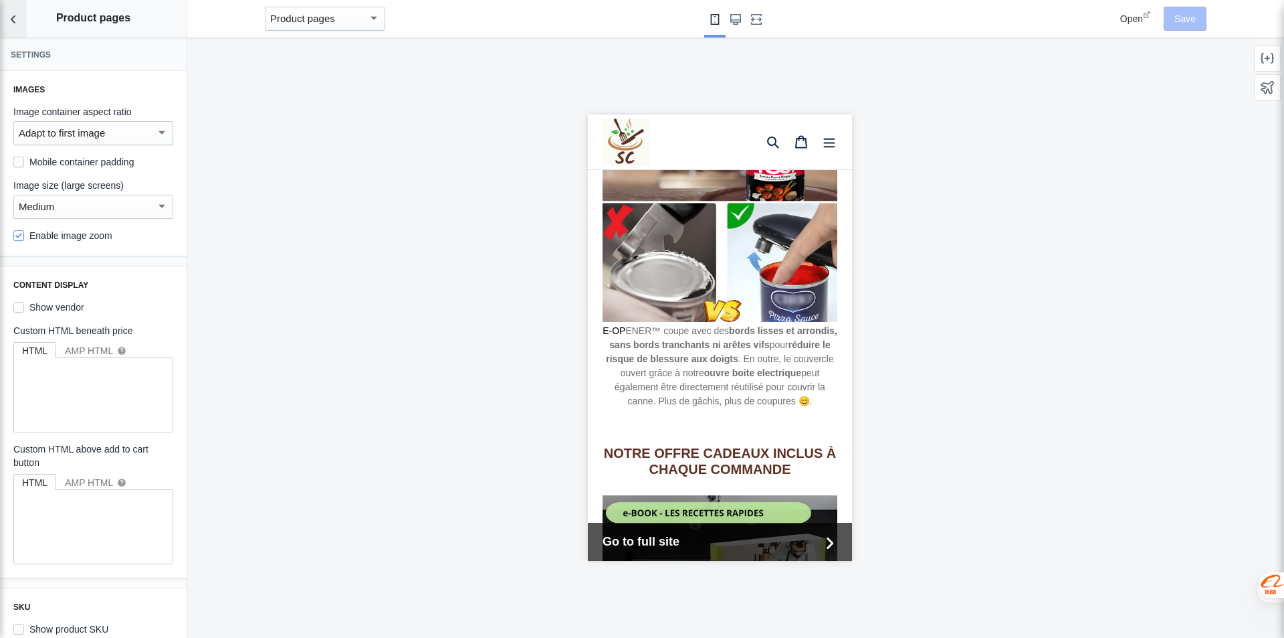
click at [6, 17] on button "Back to sections" at bounding box center [13, 18] width 27 height 37
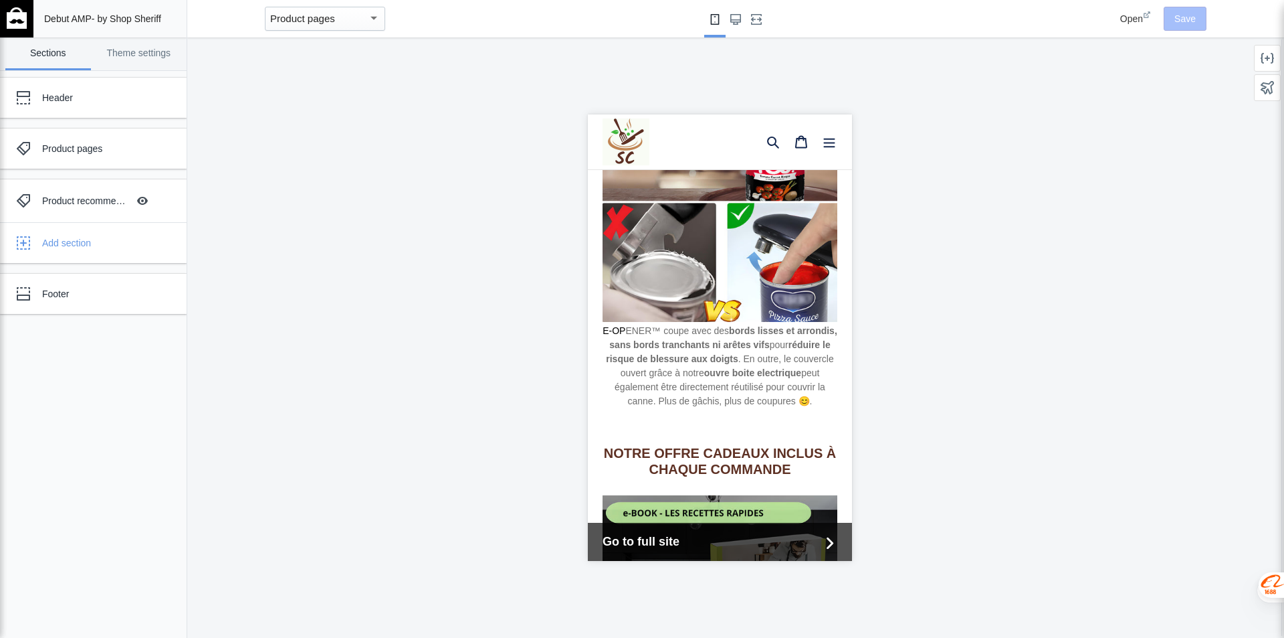
click at [736, 15] on use "Large screen" at bounding box center [736, 19] width 11 height 11
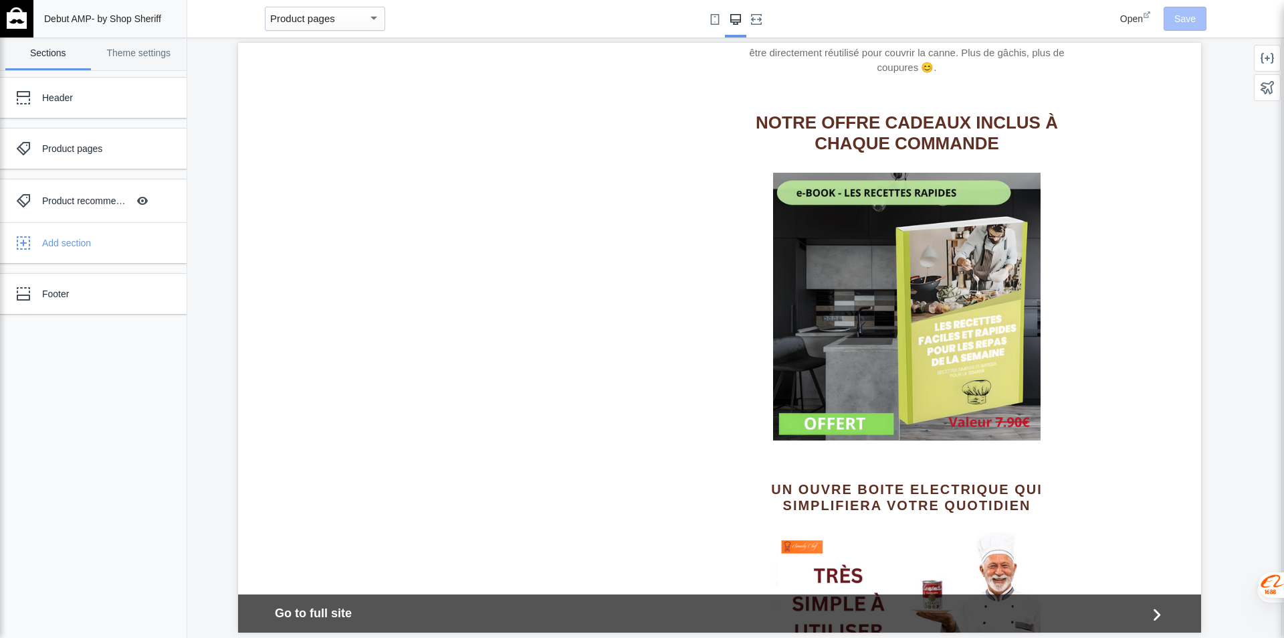
scroll to position [1586, 0]
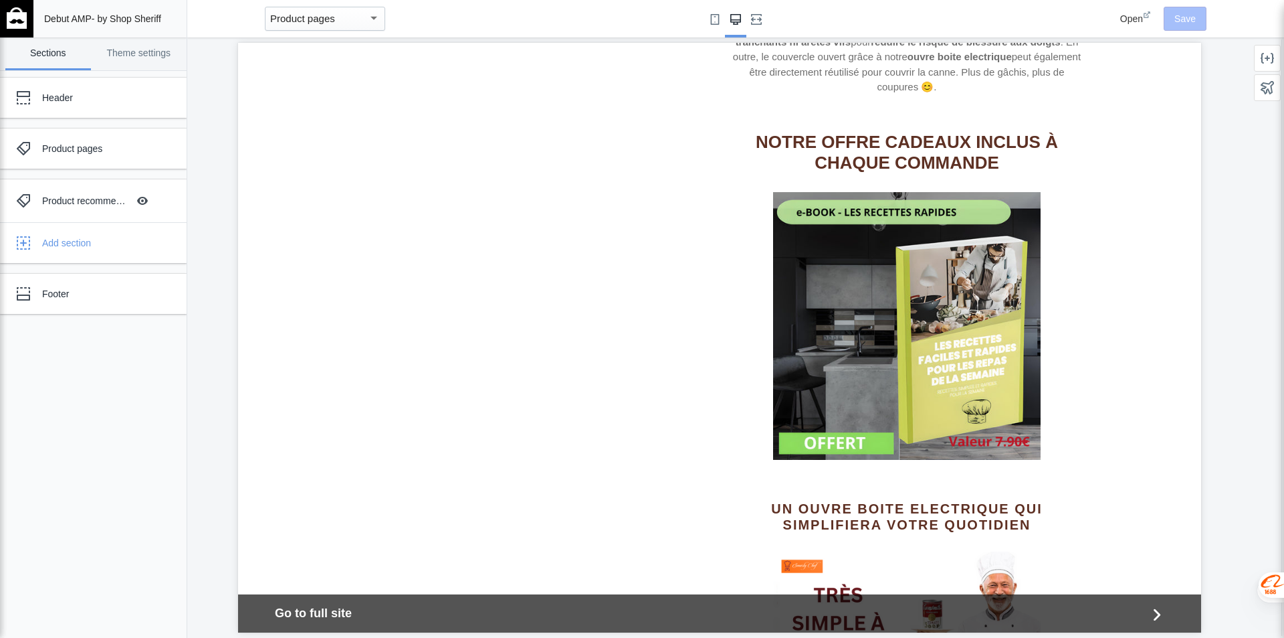
click at [758, 16] on icon "Fullscreen" at bounding box center [756, 19] width 11 height 11
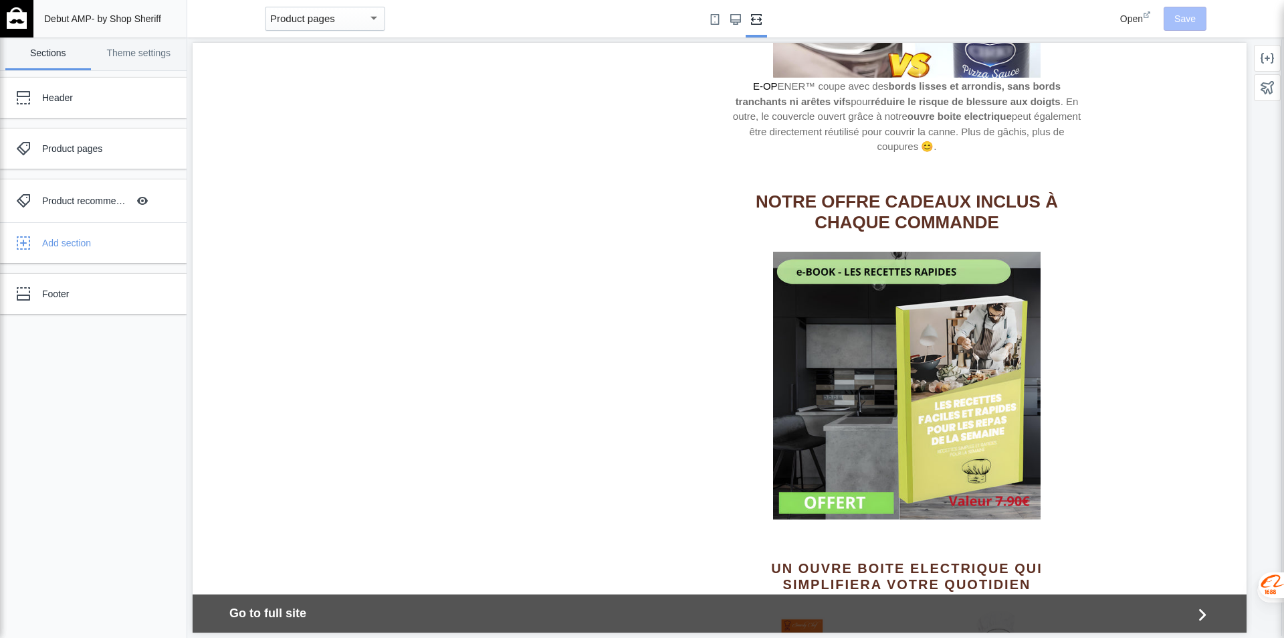
scroll to position [1519, 0]
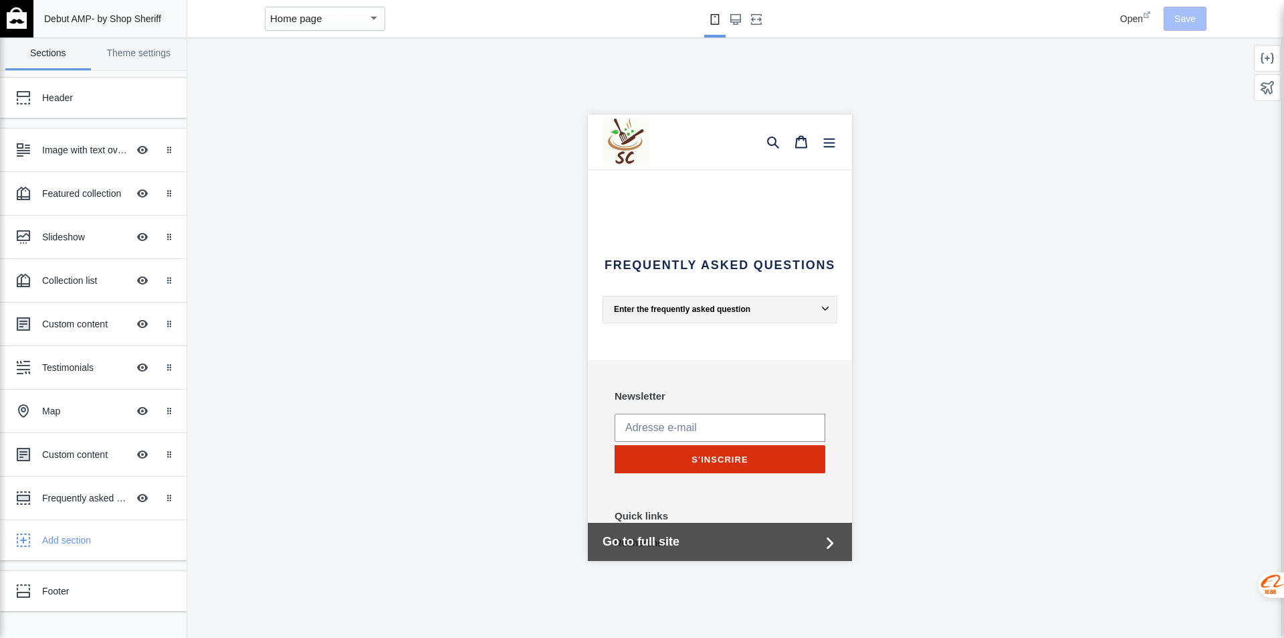
scroll to position [2609, 0]
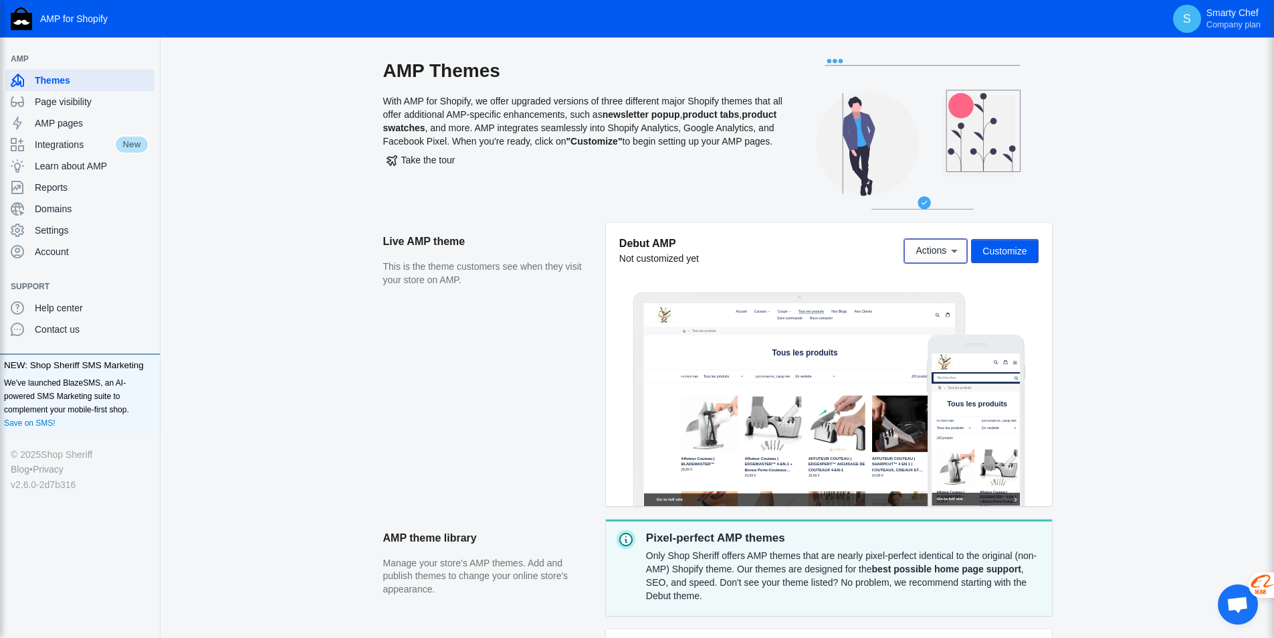
click at [935, 252] on span "Actions" at bounding box center [931, 251] width 31 height 11
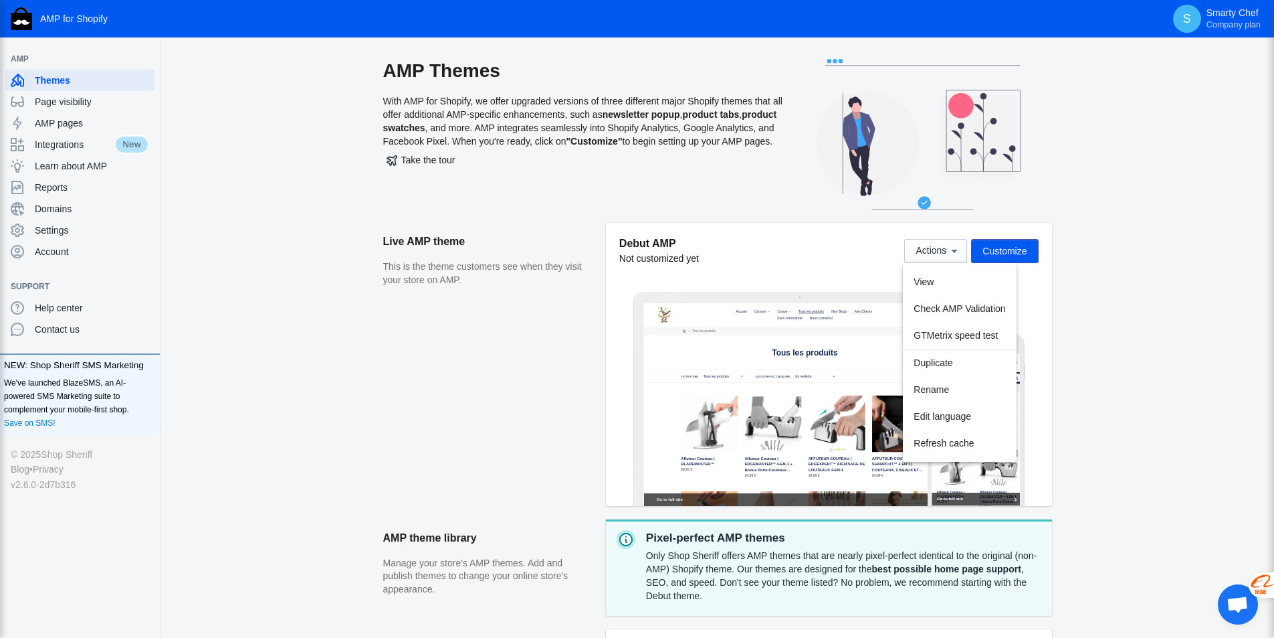
drag, startPoint x: 1113, startPoint y: 282, endPoint x: 1100, endPoint y: 276, distance: 14.1
click at [1113, 280] on div at bounding box center [637, 319] width 1274 height 638
